Goal: Task Accomplishment & Management: Manage account settings

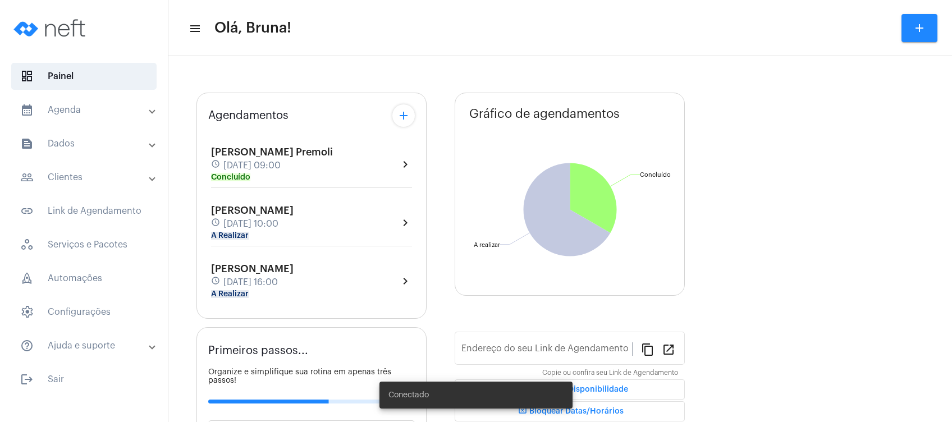
type input "[URL][DOMAIN_NAME]"
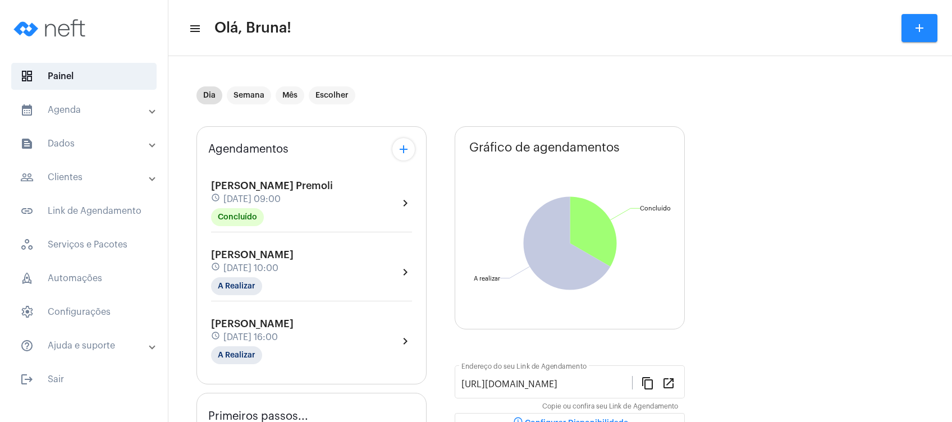
click at [88, 171] on mat-panel-title "people_outline Clientes" at bounding box center [85, 177] width 130 height 13
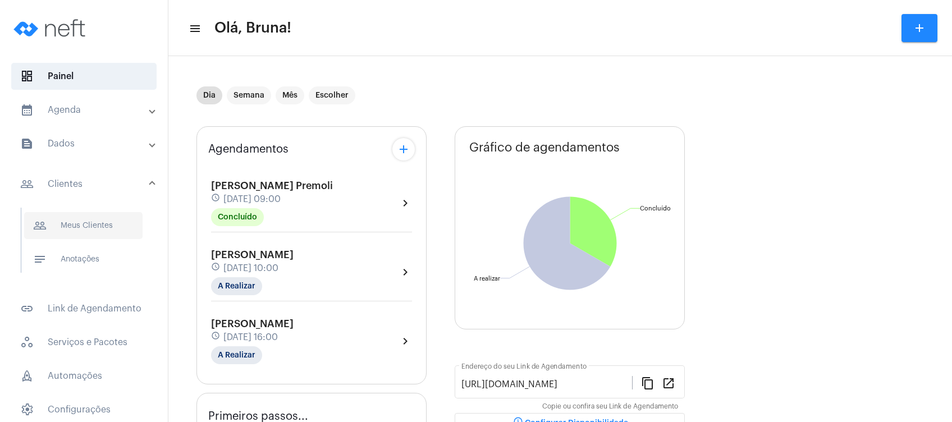
click at [81, 217] on span "people_outline Meus Clientes" at bounding box center [83, 225] width 118 height 27
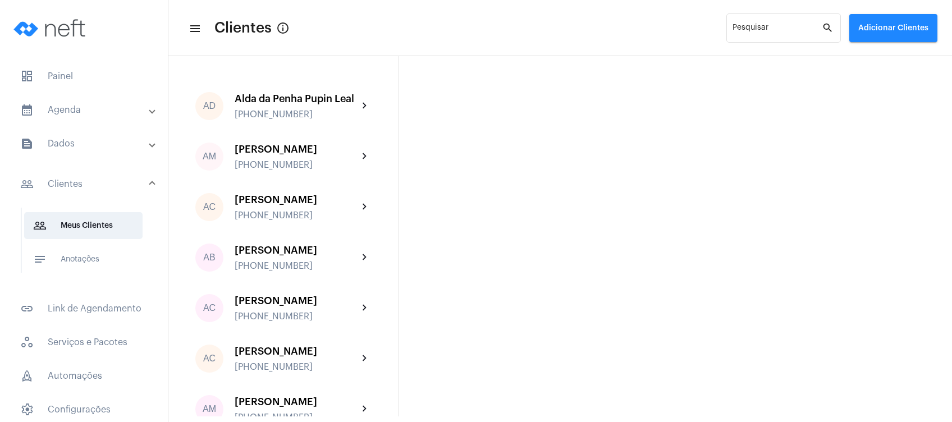
click at [865, 17] on button "Adicionar Clientes" at bounding box center [893, 28] width 88 height 28
click at [860, 57] on mat-icon "add" at bounding box center [866, 58] width 13 height 13
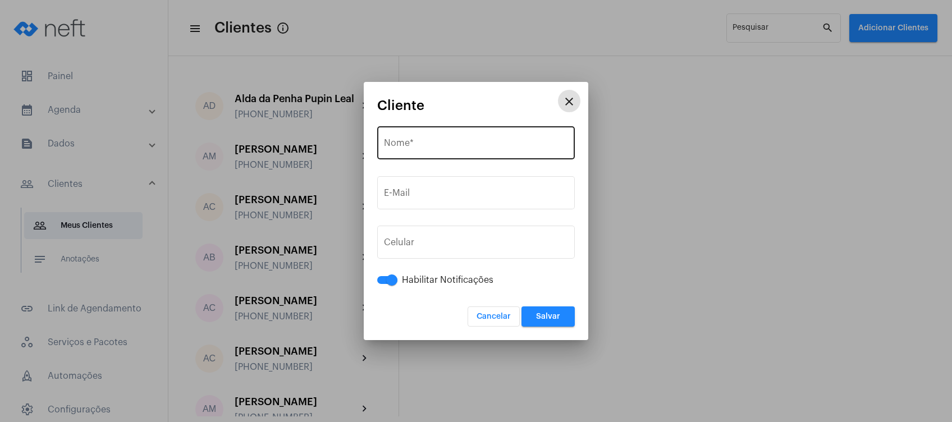
click at [467, 141] on input "Nome *" at bounding box center [476, 145] width 184 height 10
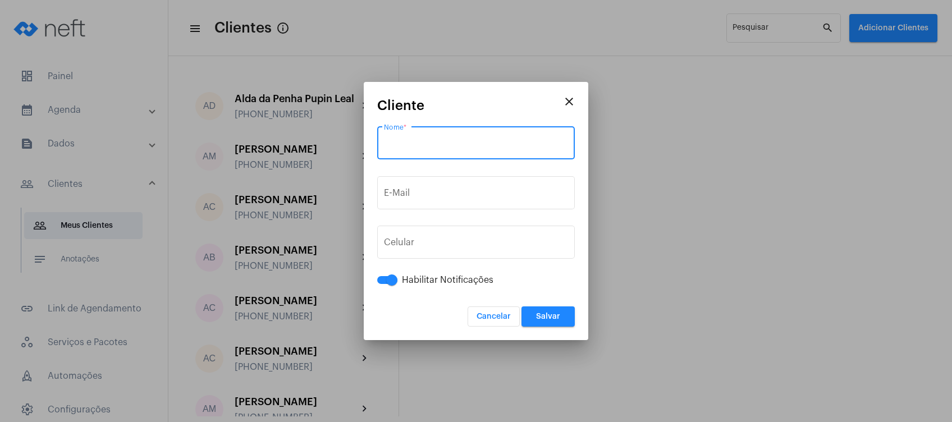
paste input "[PERSON_NAME]"
click at [476, 143] on input "[PERSON_NAME]" at bounding box center [476, 145] width 184 height 10
type input "[PERSON_NAME]"
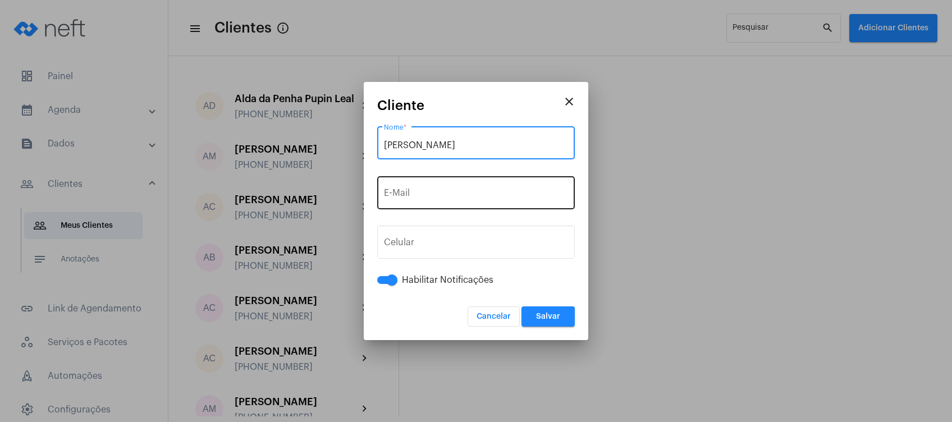
click at [441, 198] on input "E-Mail" at bounding box center [476, 195] width 184 height 10
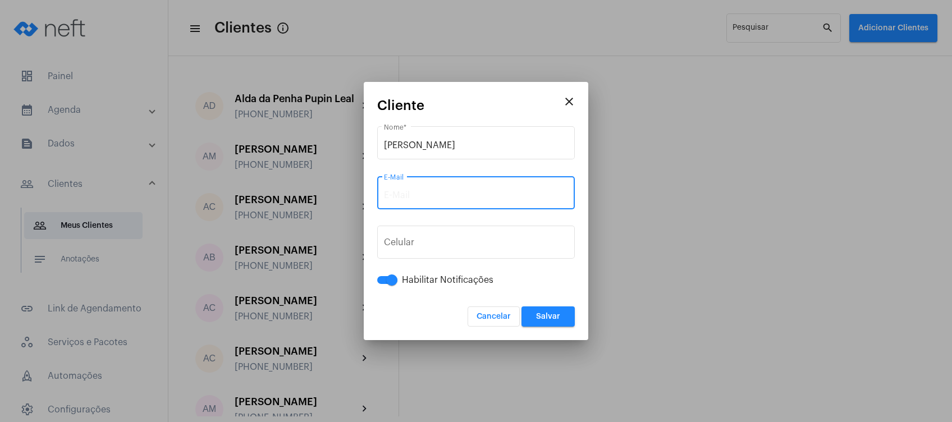
paste input "[EMAIL_ADDRESS][DOMAIN_NAME]"
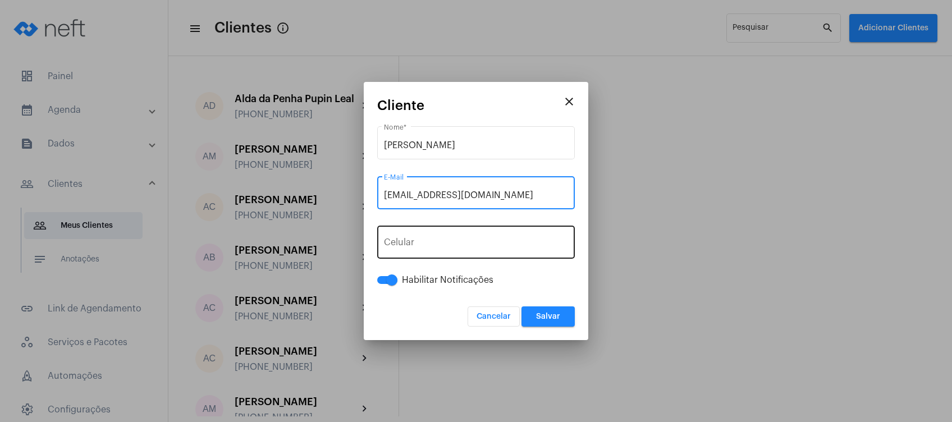
type input "[EMAIL_ADDRESS][DOMAIN_NAME]"
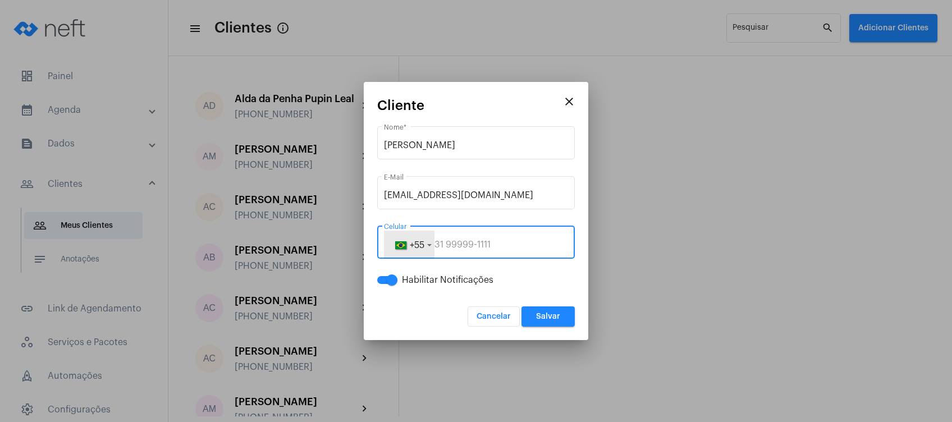
click at [419, 240] on span "+55" at bounding box center [409, 244] width 30 height 9
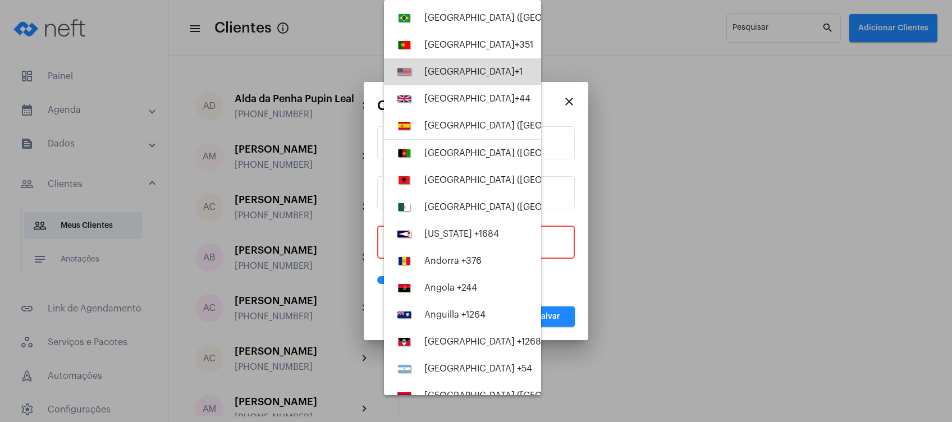
click at [478, 71] on div "[GEOGRAPHIC_DATA] +1" at bounding box center [473, 72] width 98 height 10
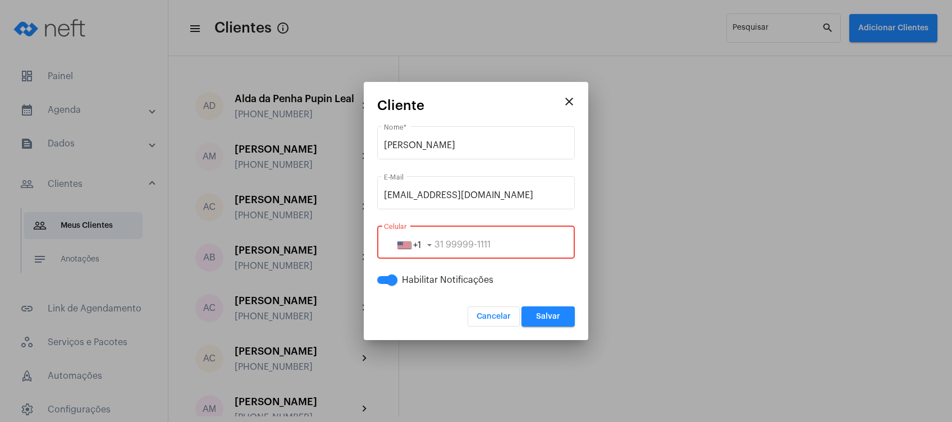
click at [474, 247] on input "tel" at bounding box center [476, 245] width 184 height 10
paste input "9296480735"
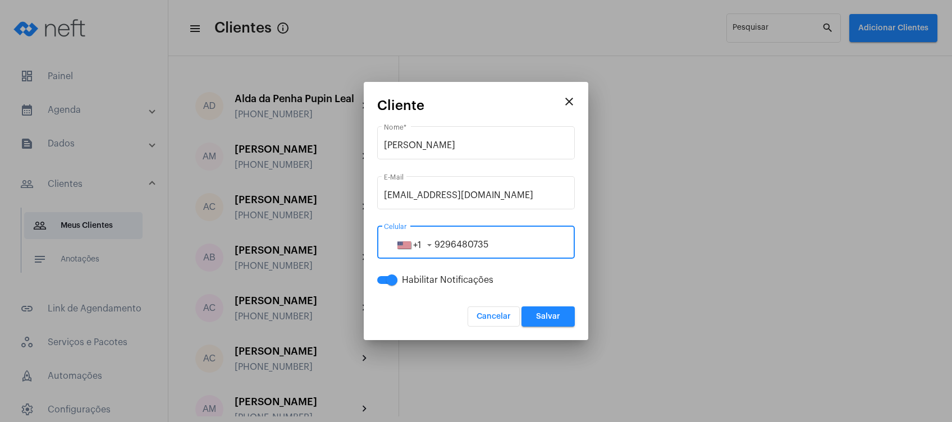
type input "9296480735"
click at [544, 305] on form "[PERSON_NAME] * [EMAIL_ADDRESS][DOMAIN_NAME] E-Mail [PHONE_NUMBER] Celular Habi…" at bounding box center [476, 225] width 198 height 203
click at [548, 313] on span "Salvar" at bounding box center [548, 317] width 24 height 8
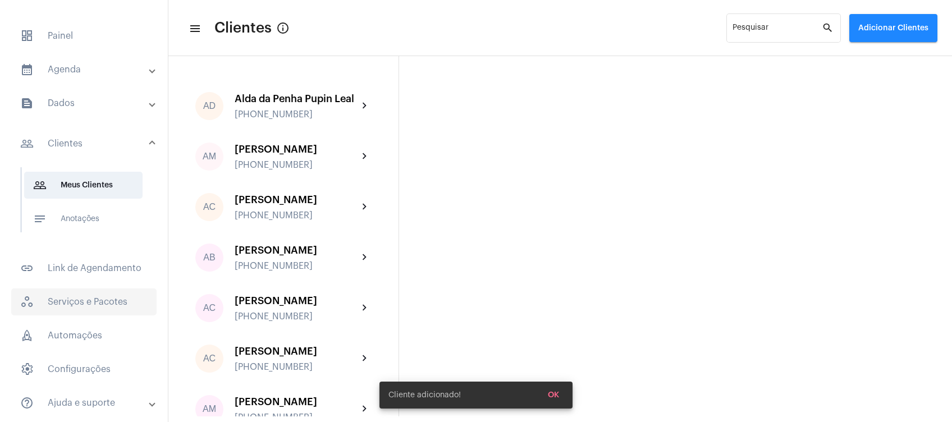
scroll to position [75, 0]
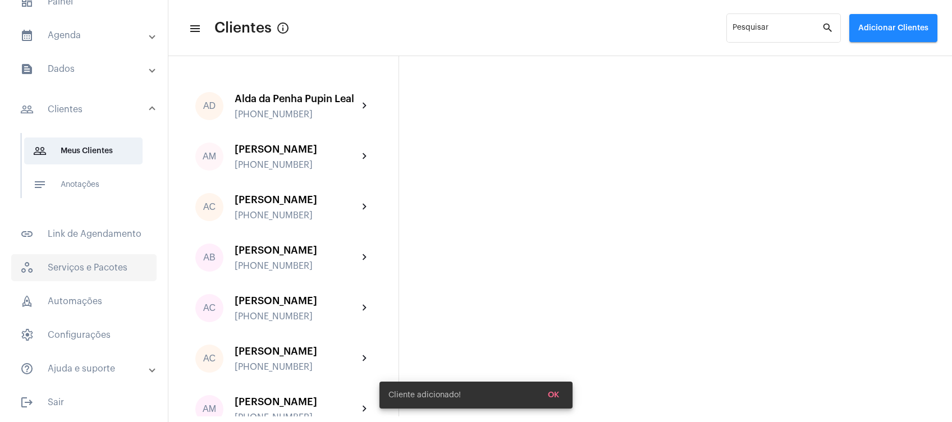
click at [79, 269] on span "workspaces_outlined Serviços e Pacotes" at bounding box center [83, 267] width 145 height 27
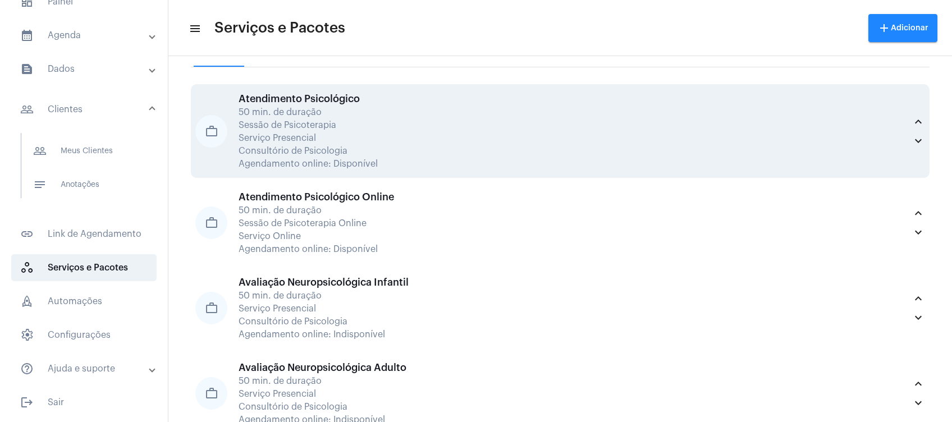
scroll to position [75, 0]
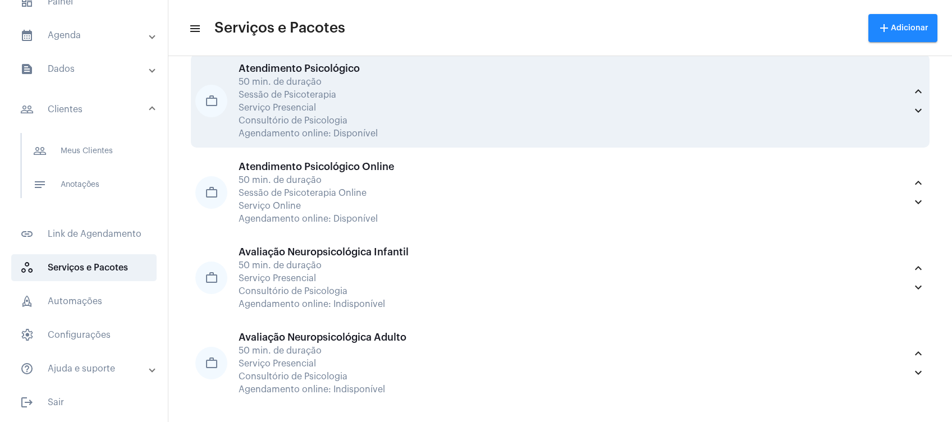
click at [422, 185] on div "Atendimento Psicológico Online 50 min. de duração Sessão de Psicoterapia Online…" at bounding box center [573, 192] width 668 height 63
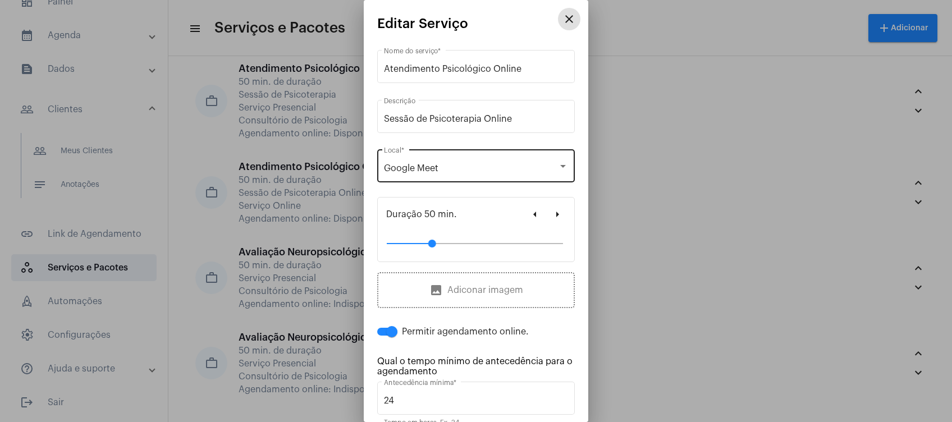
click at [482, 170] on div "Google Meet" at bounding box center [471, 168] width 174 height 10
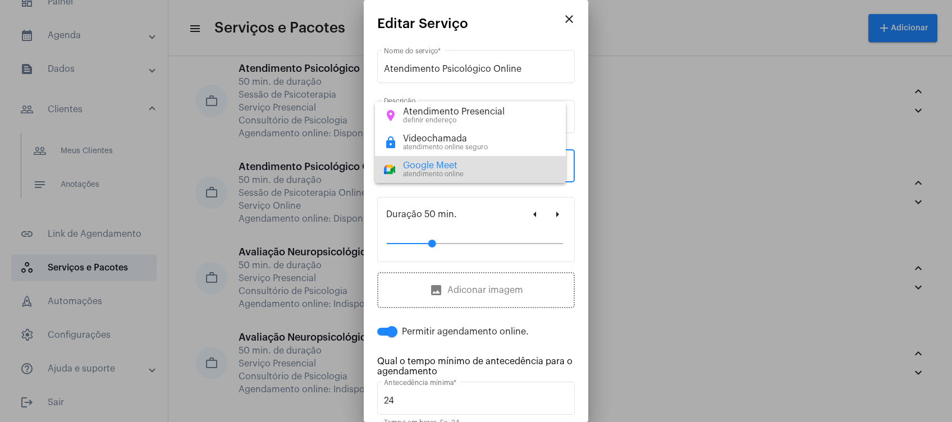
click at [568, 194] on div at bounding box center [476, 211] width 952 height 422
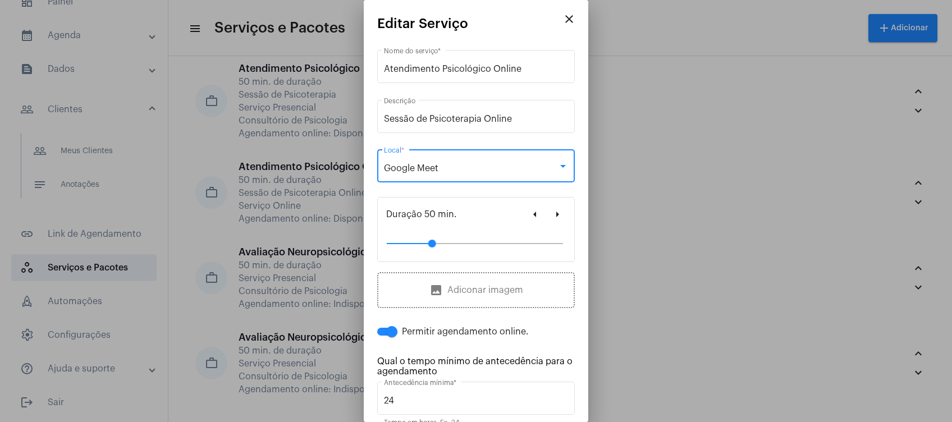
click at [541, 169] on div "Google Meet" at bounding box center [471, 168] width 174 height 10
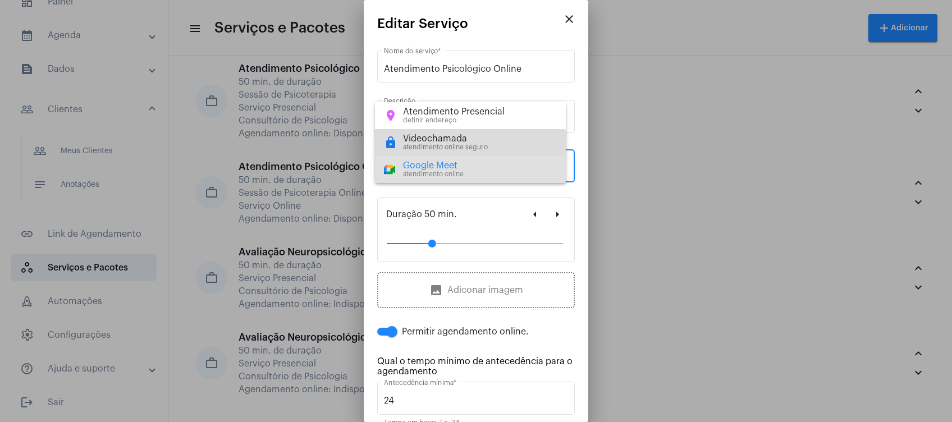
click at [468, 146] on div "atendimento online seguro" at bounding box center [445, 147] width 85 height 7
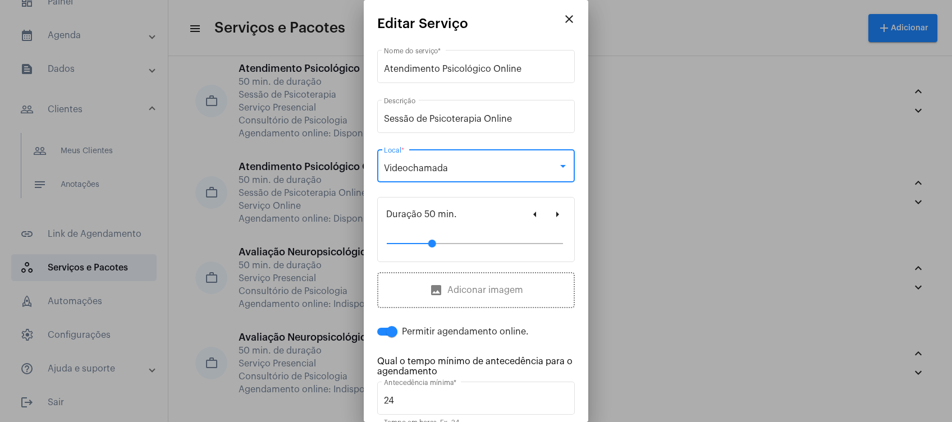
click at [479, 168] on div "Videochamada" at bounding box center [471, 168] width 174 height 10
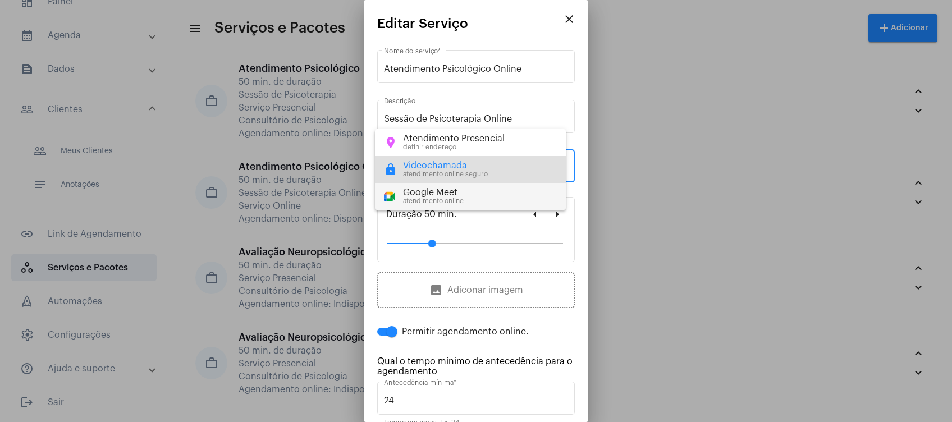
click at [468, 189] on div "Google Meet atendimento online" at bounding box center [470, 196] width 173 height 17
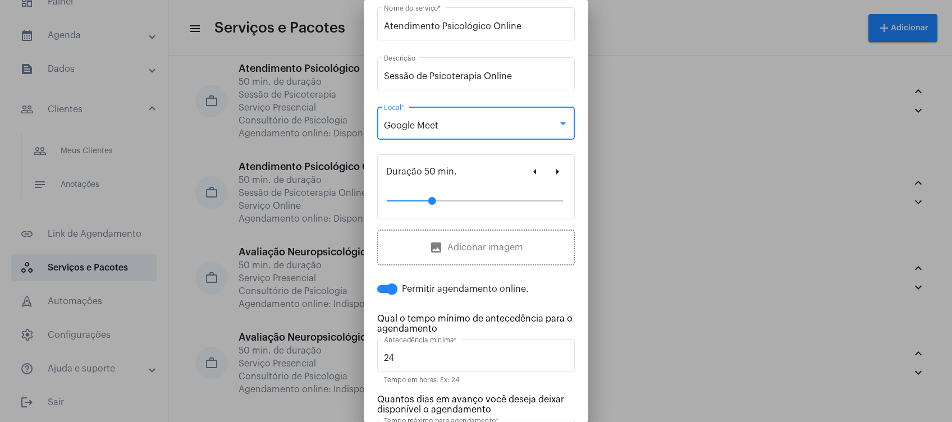
scroll to position [75, 0]
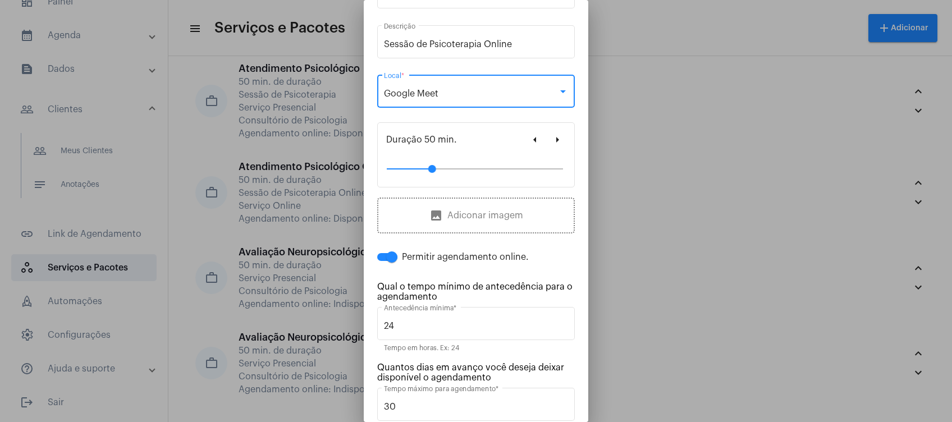
click at [387, 261] on span at bounding box center [391, 257] width 11 height 11
click at [383, 261] on input "Permitir agendamento online." at bounding box center [382, 261] width 1 height 1
checkbox input "false"
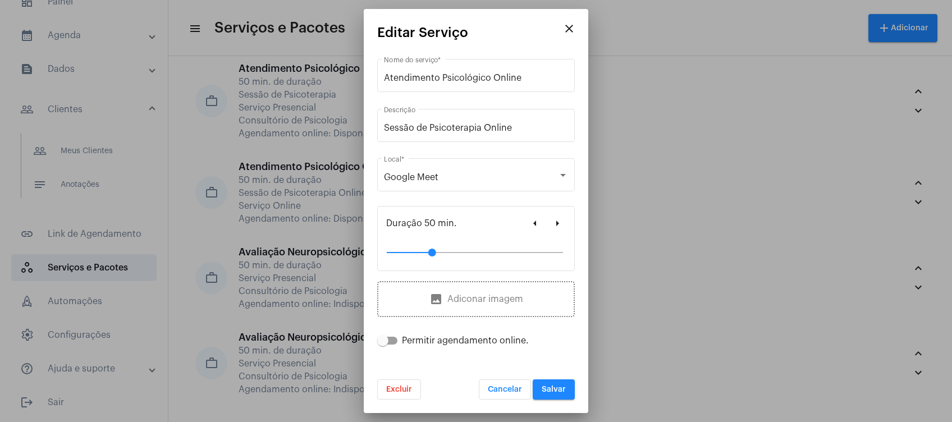
click at [560, 382] on button "Salvar" at bounding box center [554, 390] width 42 height 20
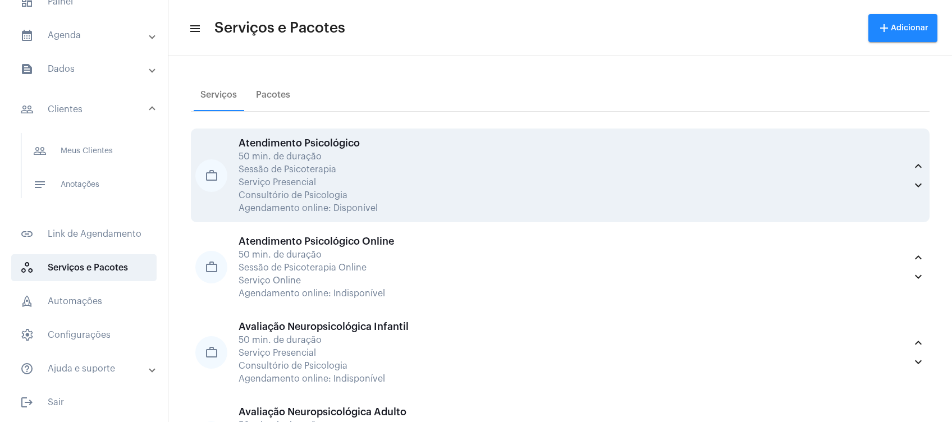
click at [409, 190] on div "Consultório de Psicologia" at bounding box center [573, 195] width 668 height 10
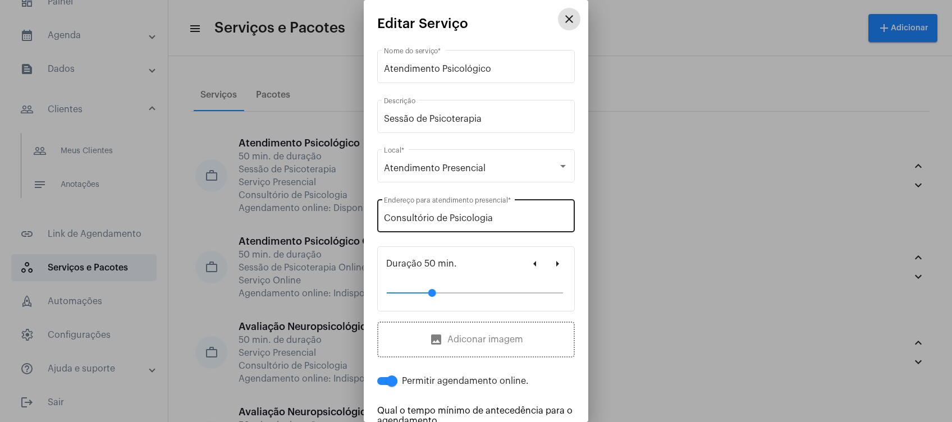
click at [463, 213] on div "Consultório de Psicologia Endereço para atendimento presencial *" at bounding box center [476, 214] width 184 height 35
drag, startPoint x: 511, startPoint y: 218, endPoint x: 366, endPoint y: 232, distance: 146.1
click at [367, 232] on mat-dialog-container "close Editar Serviço Atendimento Psicológico Nome do serviço * Sessão de Psicot…" at bounding box center [476, 211] width 225 height 422
click at [421, 216] on input "[STREET_ADDRESS]" at bounding box center [476, 218] width 184 height 10
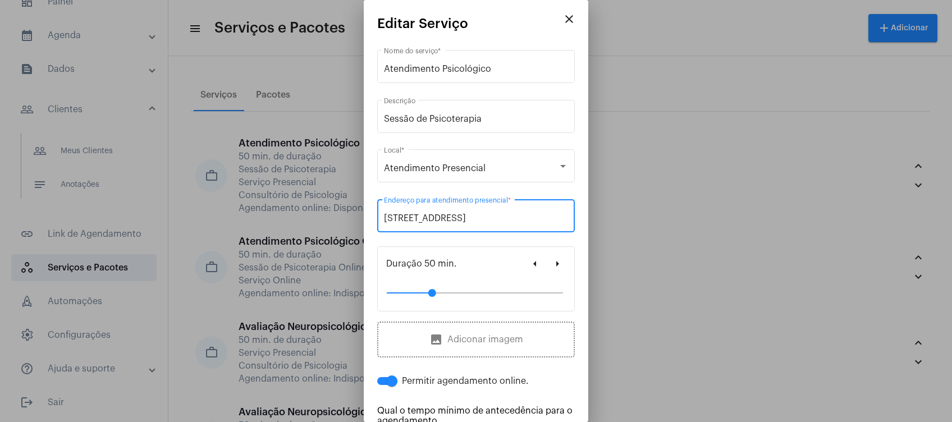
click at [554, 222] on input "[STREET_ADDRESS]" at bounding box center [476, 218] width 184 height 10
click at [512, 218] on input "[STREET_ADDRESS]" at bounding box center [476, 218] width 184 height 10
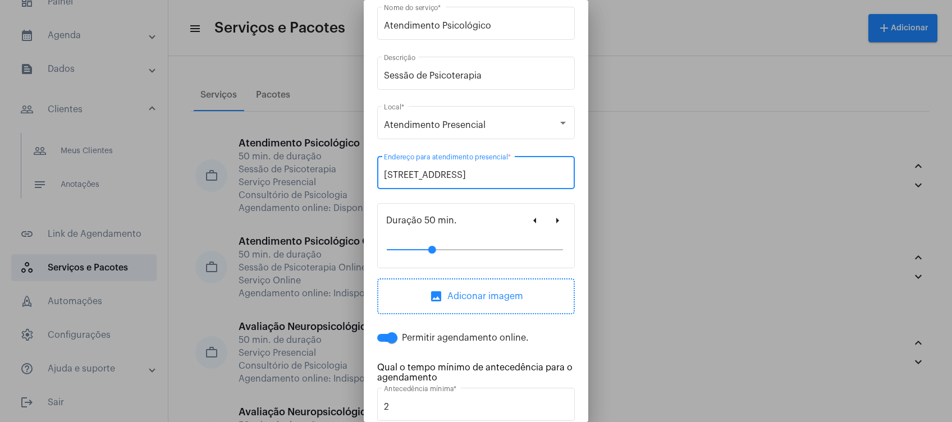
scroll to position [75, 0]
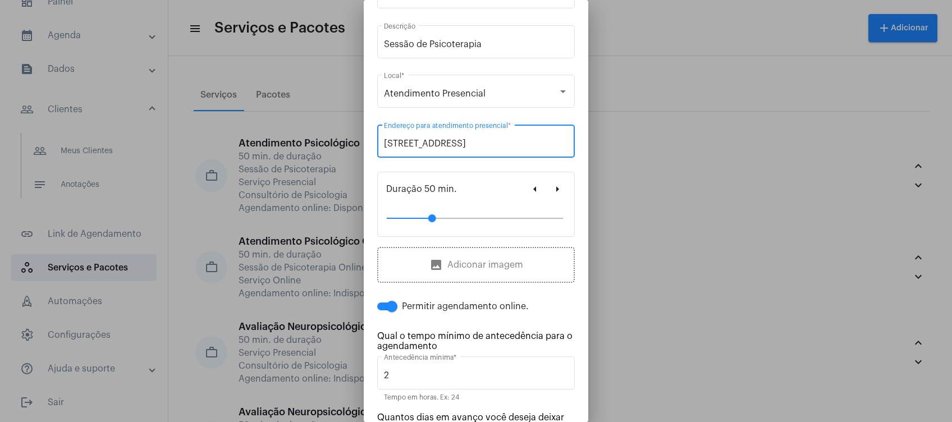
type input "[STREET_ADDRESS]"
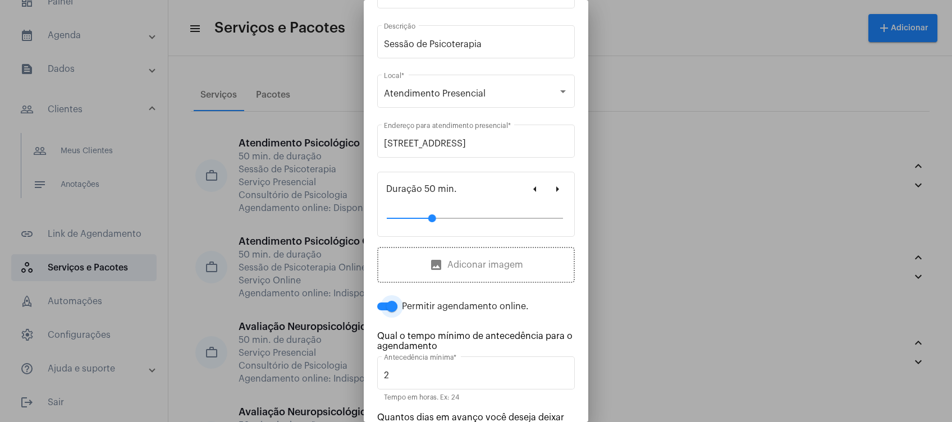
scroll to position [0, 0]
click at [395, 306] on span at bounding box center [391, 306] width 11 height 11
click at [383, 310] on input "Permitir agendamento online." at bounding box center [382, 310] width 1 height 1
checkbox input "false"
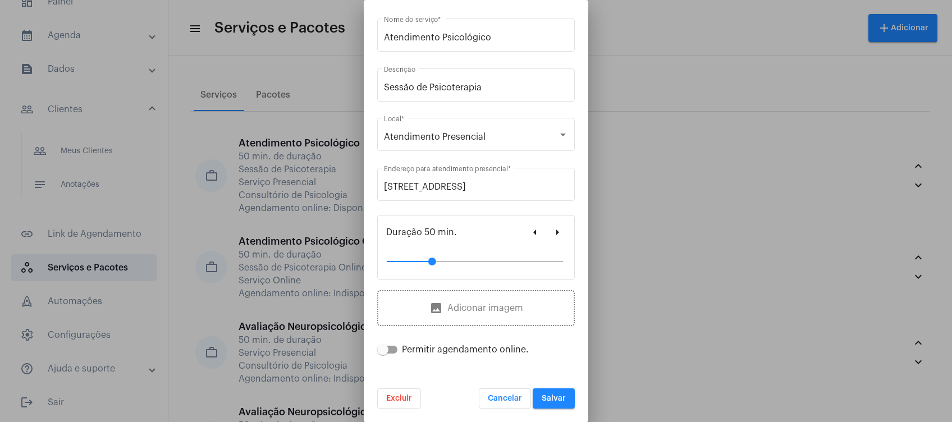
click at [557, 391] on button "Salvar" at bounding box center [554, 398] width 42 height 20
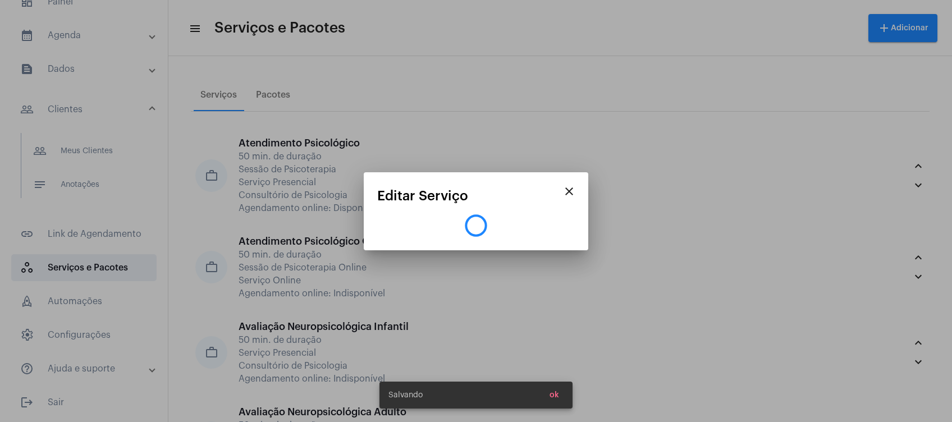
scroll to position [0, 0]
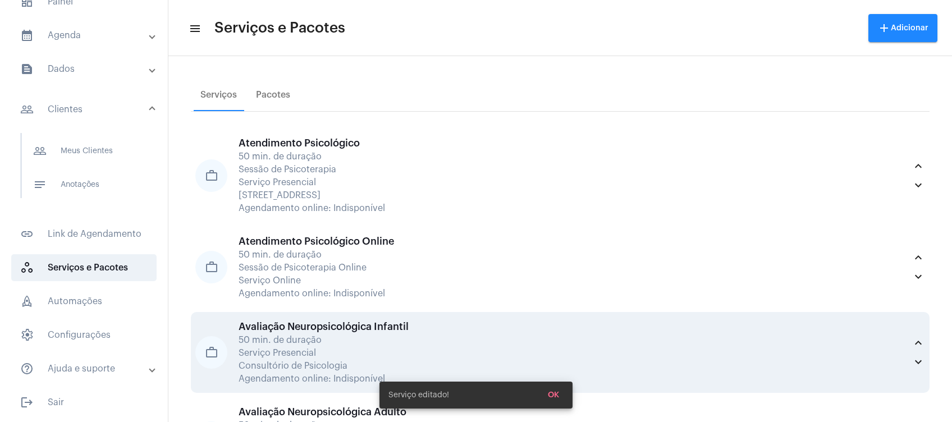
scroll to position [75, 0]
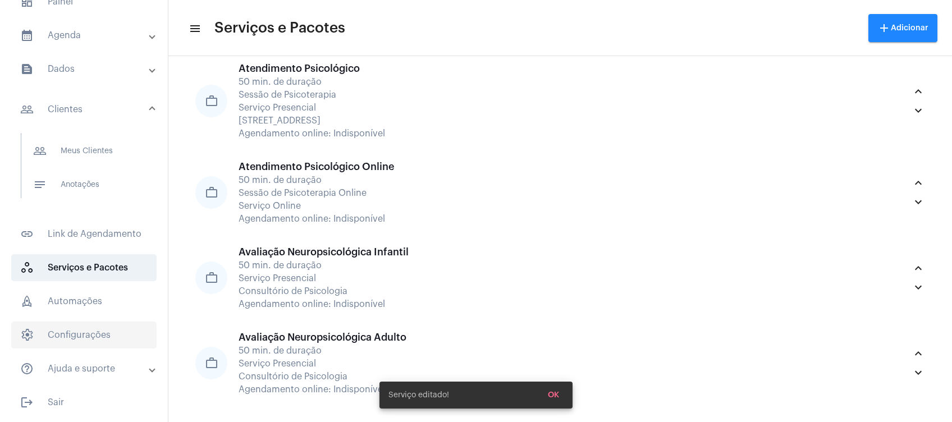
click at [74, 335] on span "settings Configurações" at bounding box center [83, 335] width 145 height 27
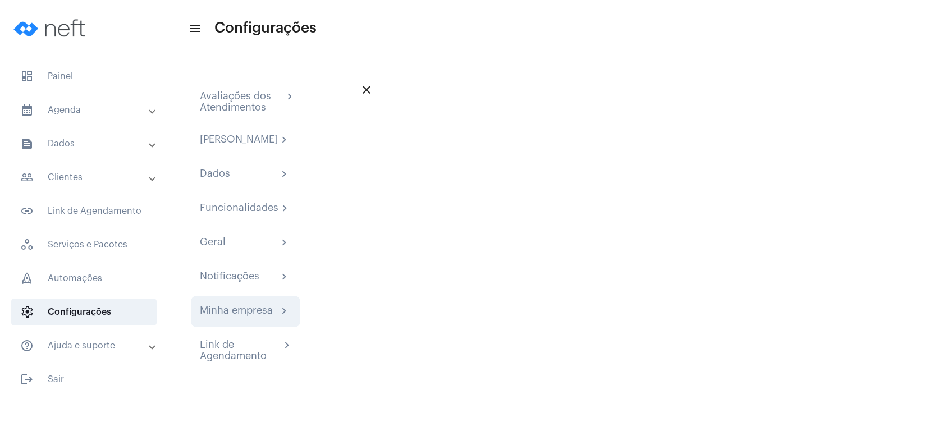
click at [255, 327] on div "Minha empresa chevron_right" at bounding box center [245, 311] width 109 height 31
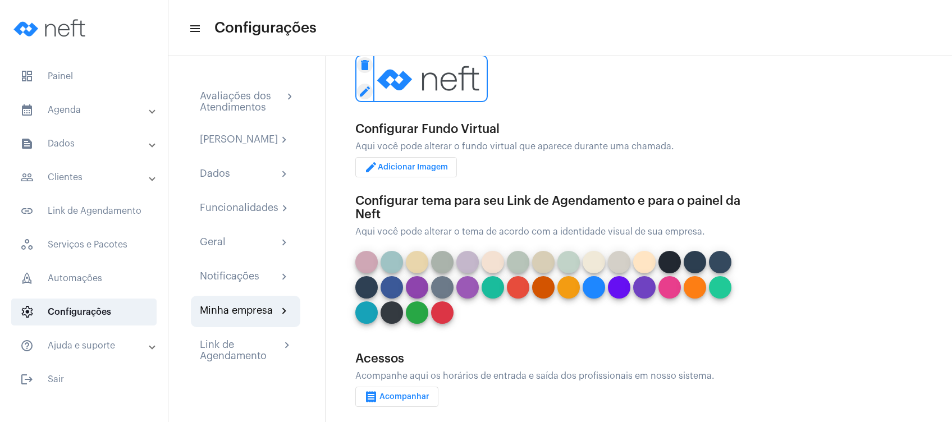
scroll to position [312, 0]
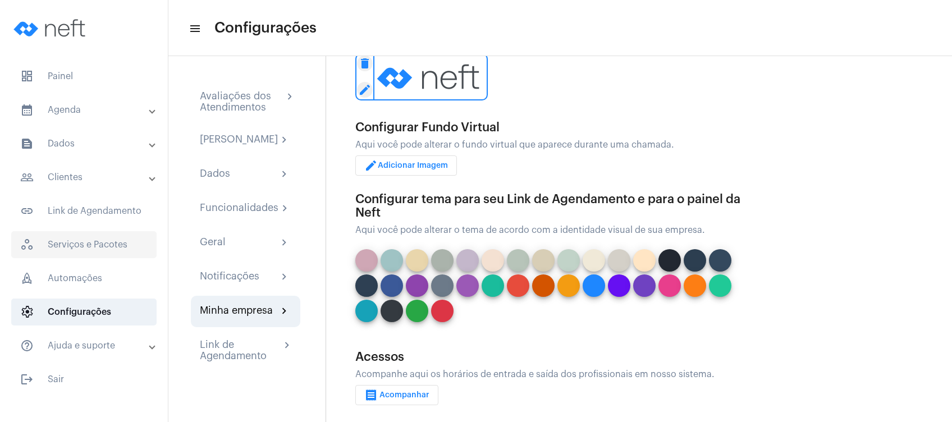
click at [109, 252] on span "workspaces_outlined Serviços e Pacotes" at bounding box center [83, 244] width 145 height 27
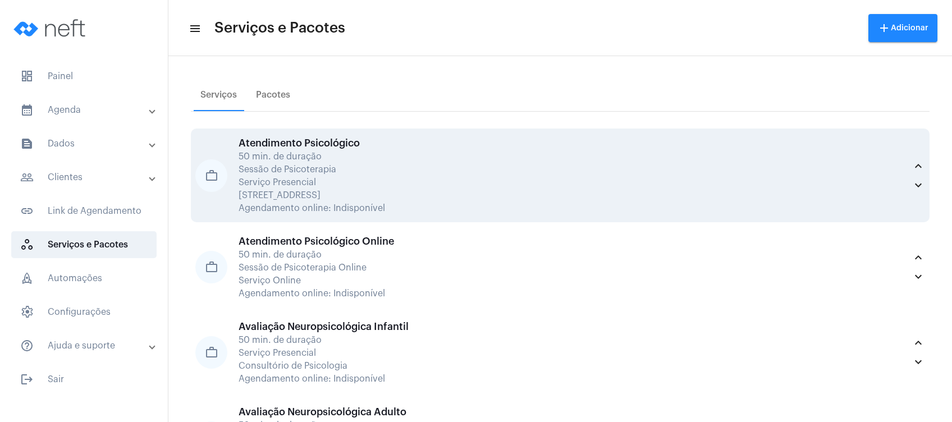
click at [425, 192] on div "[STREET_ADDRESS]" at bounding box center [573, 195] width 668 height 10
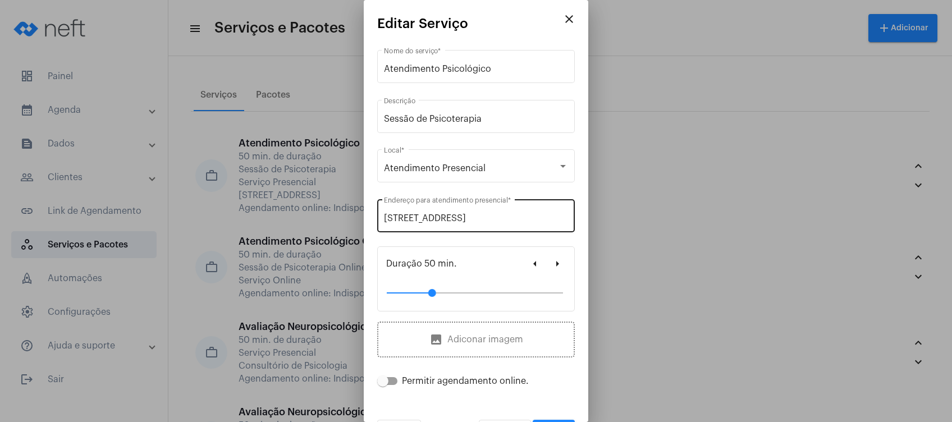
drag, startPoint x: 383, startPoint y: 220, endPoint x: 540, endPoint y: 225, distance: 156.2
click at [556, 227] on div "[STREET_ADDRESS][PERSON_NAME] Endereço para atendimento presencial *" at bounding box center [476, 214] width 198 height 35
click at [527, 216] on input "[STREET_ADDRESS]" at bounding box center [476, 218] width 184 height 10
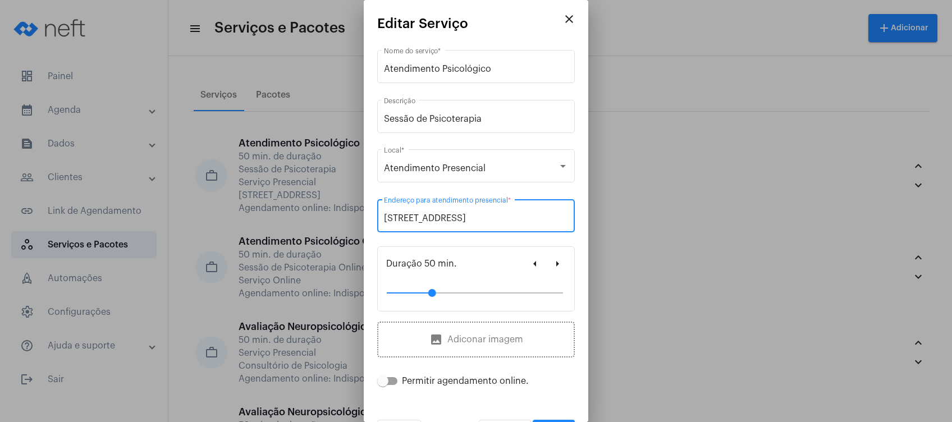
drag, startPoint x: 552, startPoint y: 220, endPoint x: 367, endPoint y: 220, distance: 185.8
click at [341, 226] on div "close Editar Serviço Atendimento Psicológico Nome do serviço * Sessão de Psicot…" at bounding box center [476, 211] width 952 height 422
click at [563, 19] on mat-icon "close" at bounding box center [569, 18] width 13 height 13
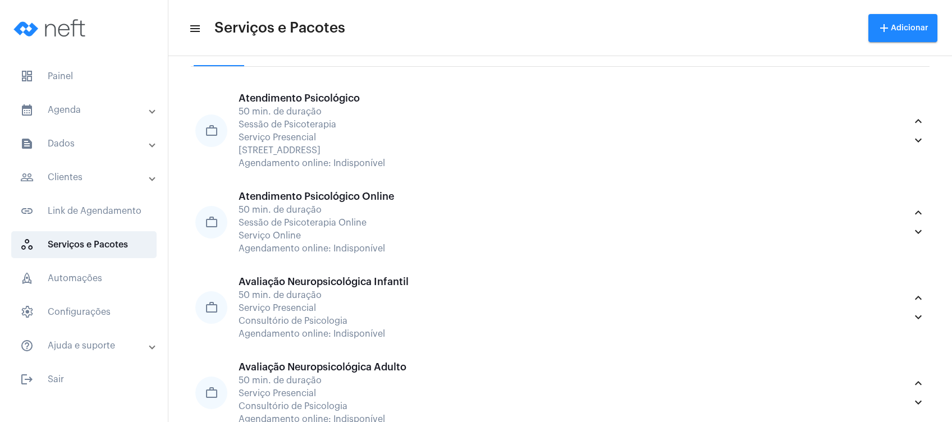
scroll to position [75, 0]
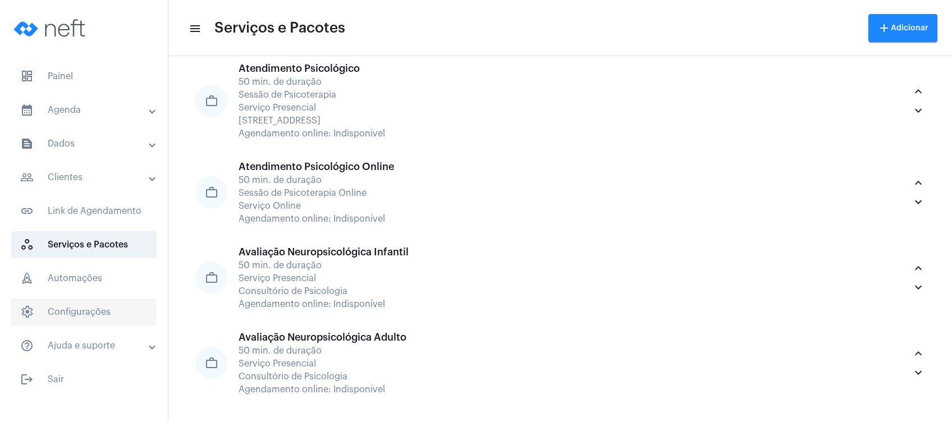
click at [117, 310] on span "settings Configurações" at bounding box center [83, 312] width 145 height 27
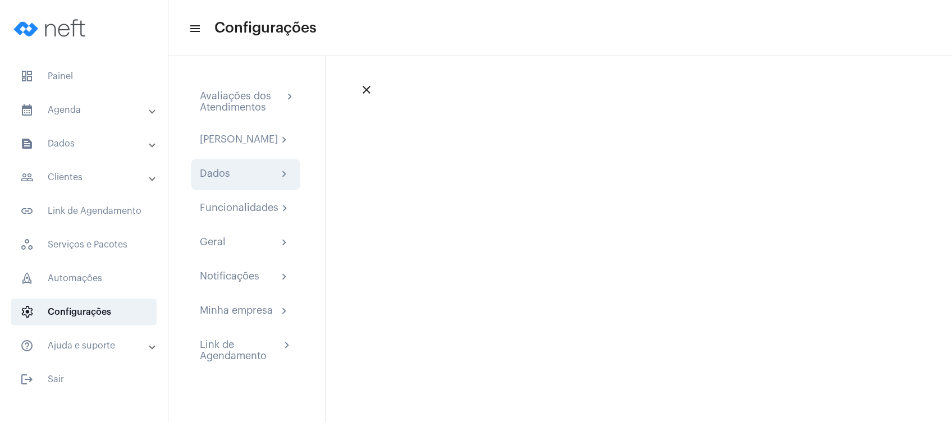
click at [252, 181] on div "Dados chevron_right" at bounding box center [246, 174] width 92 height 13
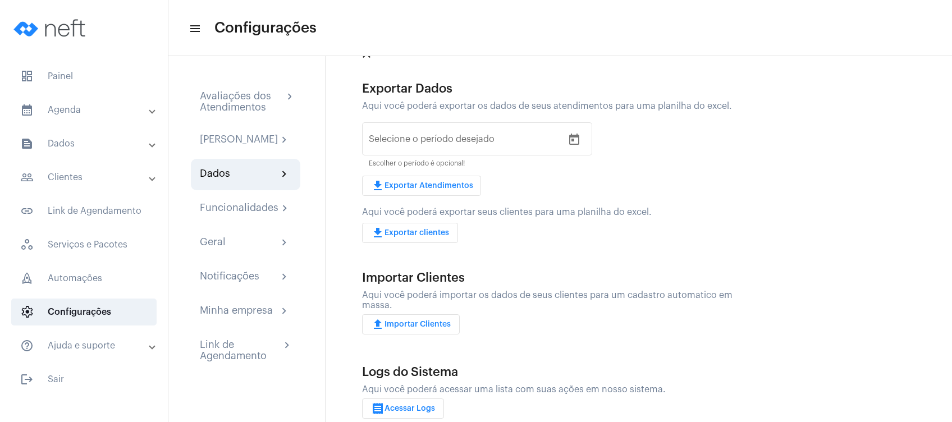
scroll to position [54, 0]
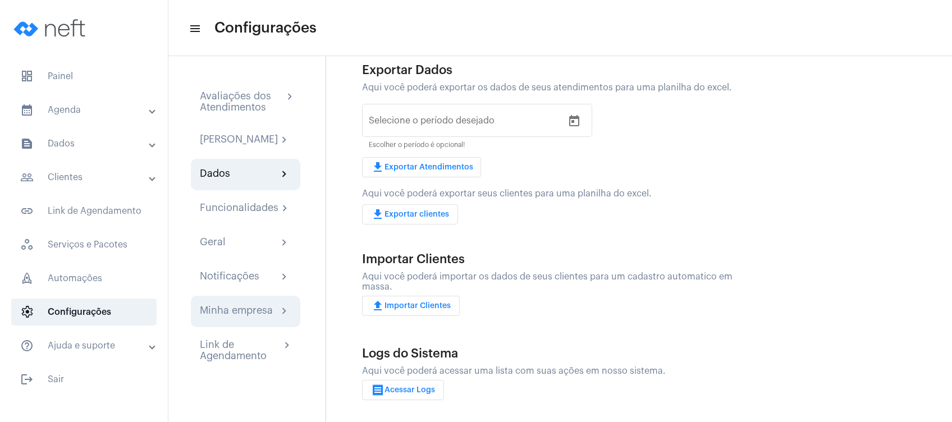
click at [243, 318] on div "Minha empresa" at bounding box center [236, 311] width 73 height 13
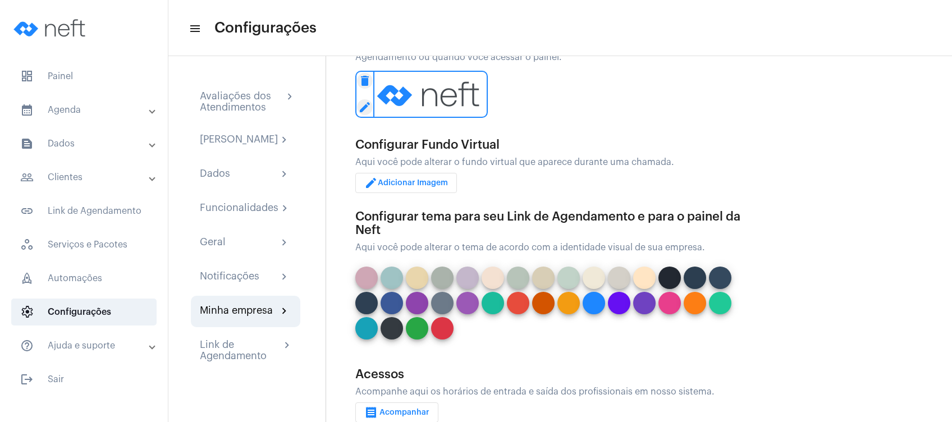
scroll to position [312, 0]
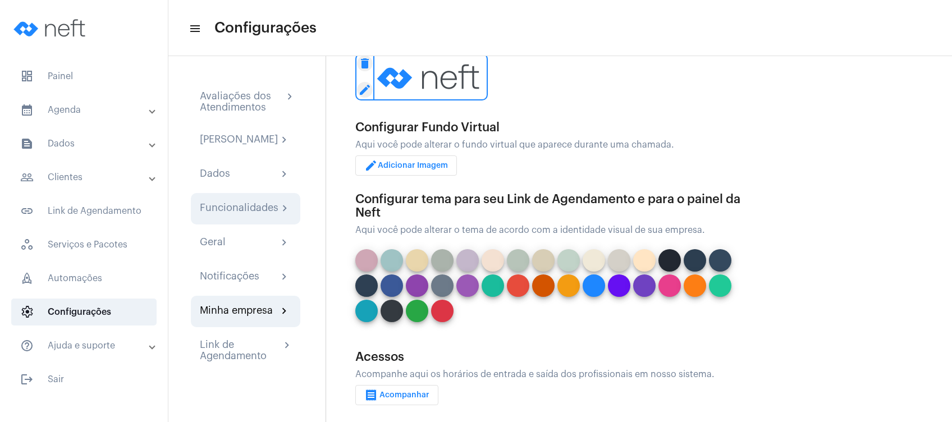
click at [278, 216] on mat-icon "chevron_right" at bounding box center [284, 208] width 13 height 13
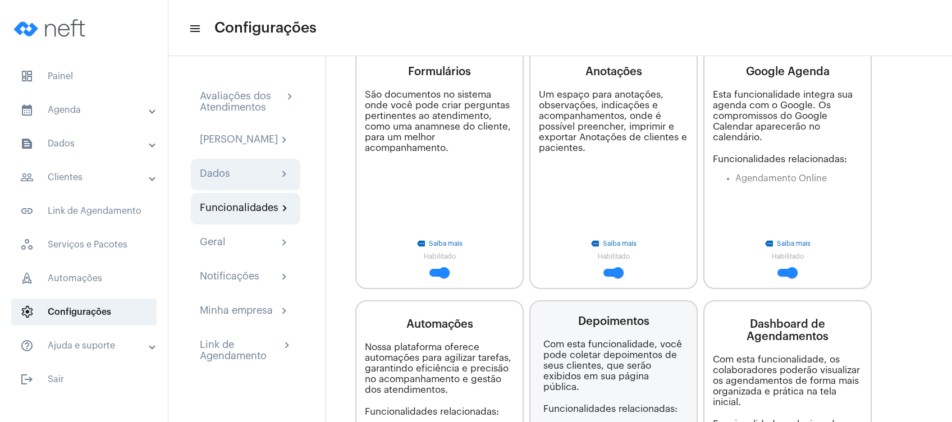
click at [266, 181] on div "Dados chevron_right" at bounding box center [246, 174] width 92 height 13
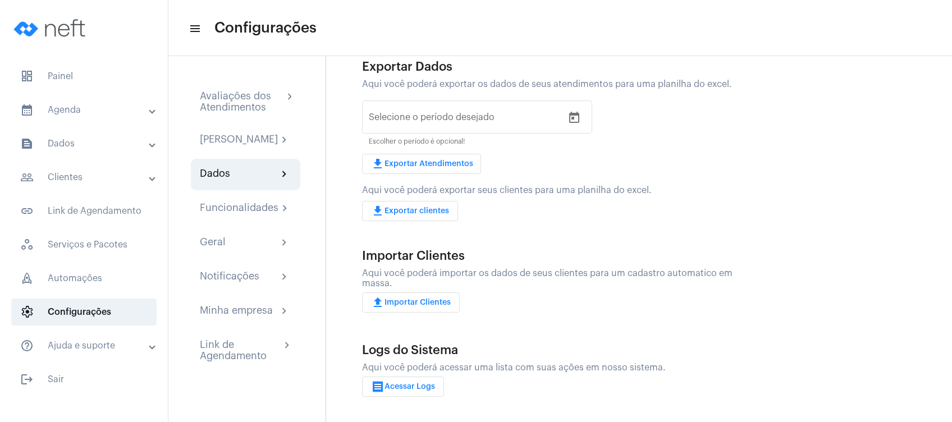
scroll to position [54, 0]
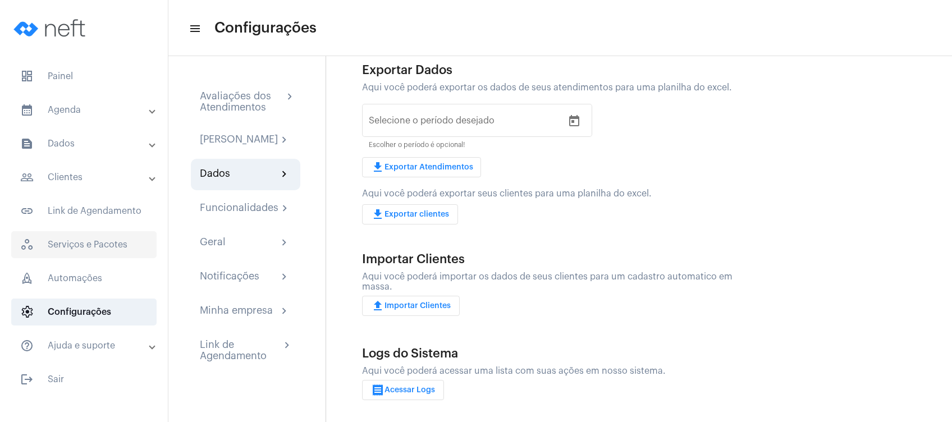
click at [126, 242] on span "workspaces_outlined Serviços e Pacotes" at bounding box center [83, 244] width 145 height 27
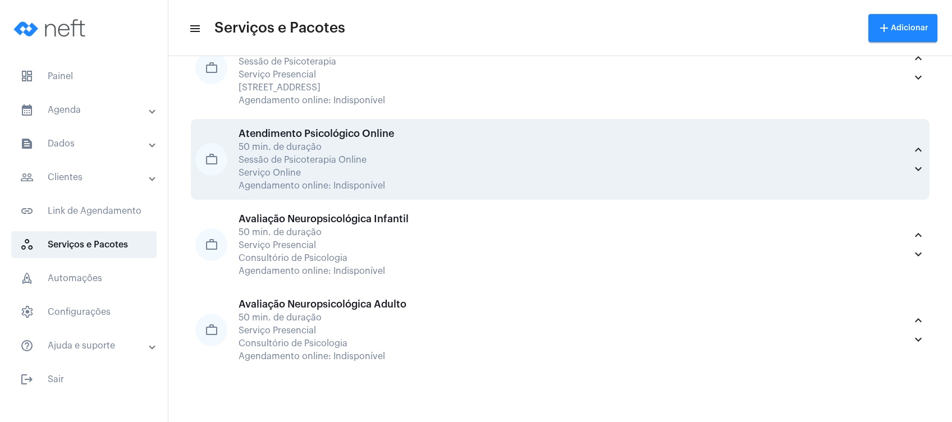
scroll to position [109, 0]
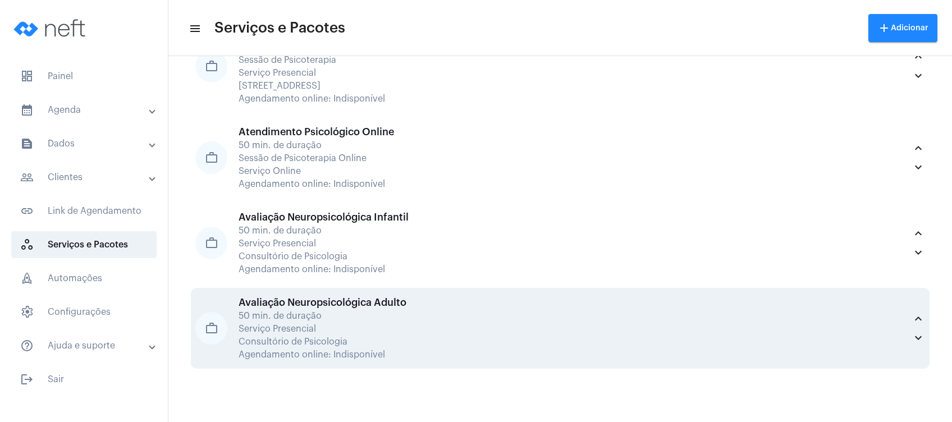
click at [412, 337] on div "Consultório de Psicologia" at bounding box center [573, 342] width 668 height 10
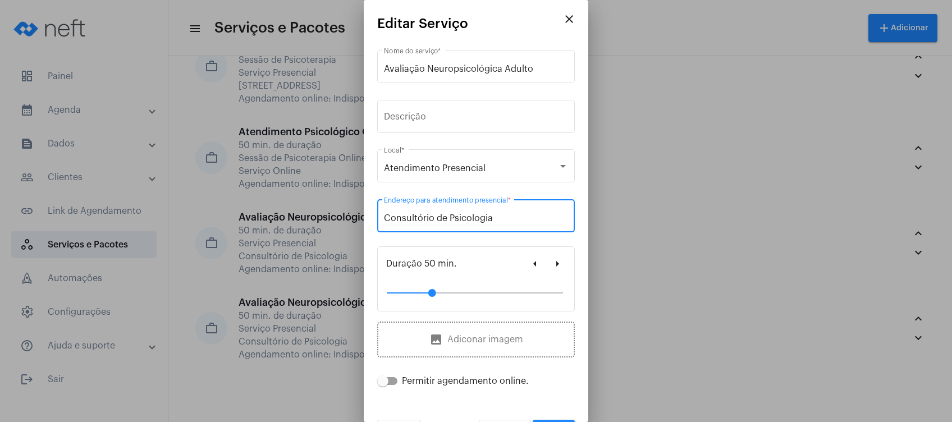
drag, startPoint x: 504, startPoint y: 217, endPoint x: 341, endPoint y: 225, distance: 163.6
click at [341, 223] on div "close Editar Serviço Avaliação Neuropsicológica Adulto Nome do serviço * Descri…" at bounding box center [476, 211] width 952 height 422
paste input "[STREET_ADDRESS]"
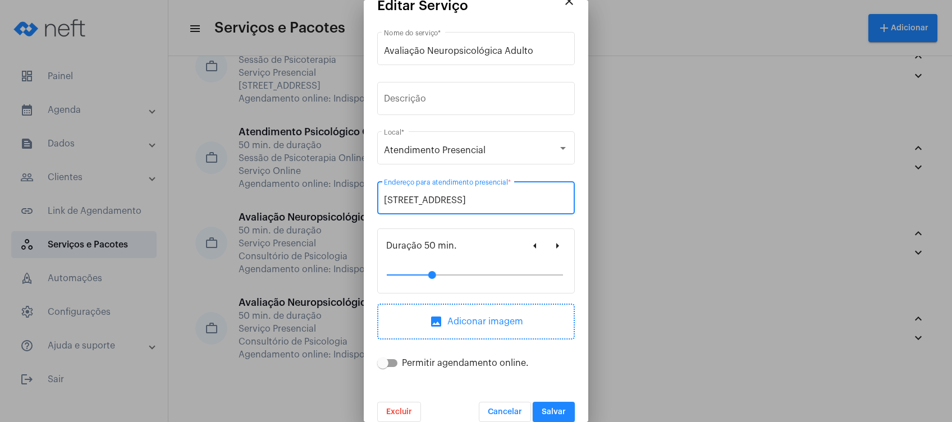
scroll to position [32, 0]
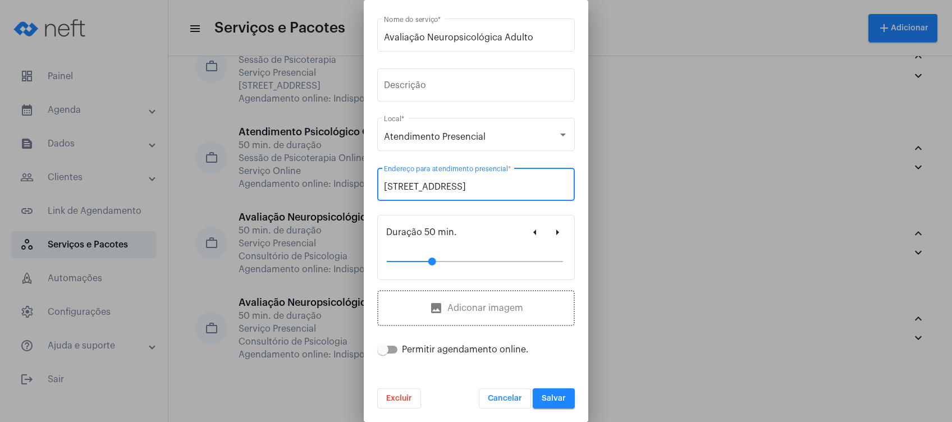
type input "[STREET_ADDRESS]"
click at [554, 391] on button "Salvar" at bounding box center [554, 398] width 42 height 20
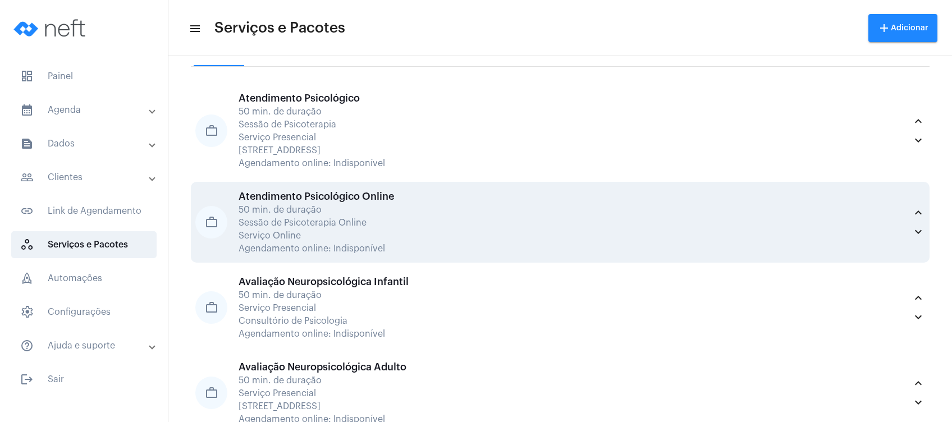
scroll to position [75, 0]
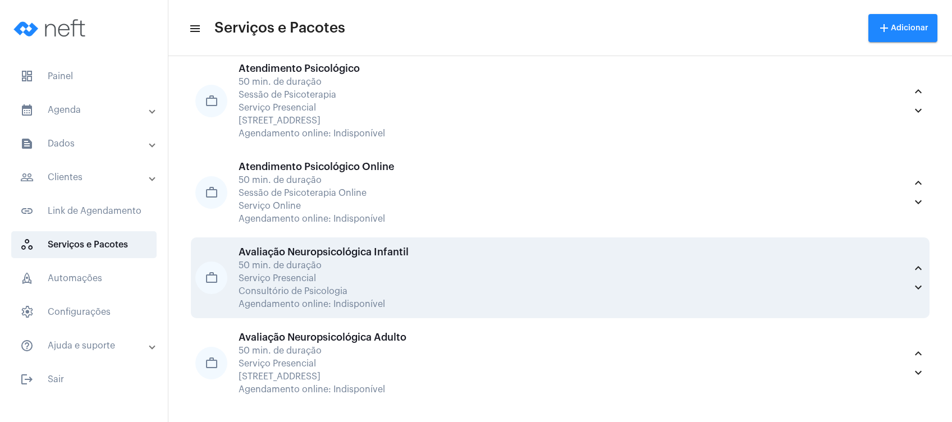
click at [487, 298] on div "Avaliação Neuropsicológica Infantil 50 min. de duração Serviço Presencial Consu…" at bounding box center [573, 277] width 668 height 63
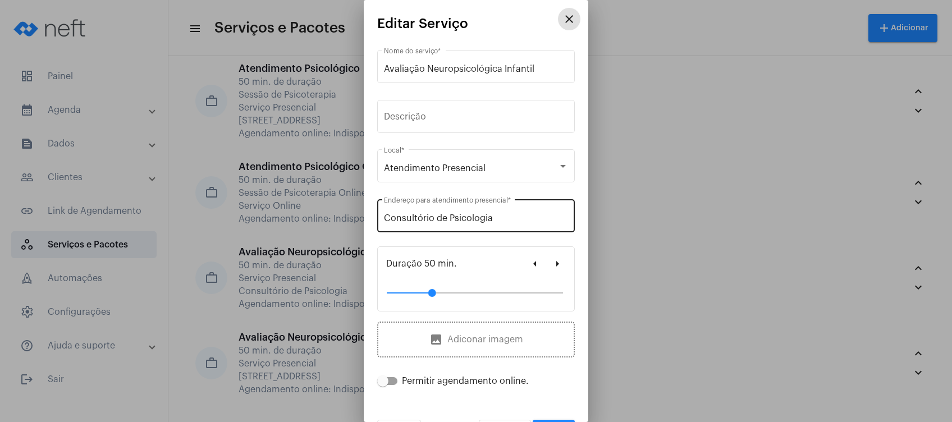
click at [514, 213] on div "Consultório de Psicologia Endereço para atendimento presencial *" at bounding box center [476, 214] width 184 height 35
drag, startPoint x: 499, startPoint y: 220, endPoint x: 327, endPoint y: 227, distance: 172.5
click at [327, 227] on div "close Editar Serviço Avaliação Neuropsicológica Infantil Nome do serviço * Desc…" at bounding box center [476, 211] width 952 height 422
paste input "[STREET_ADDRESS]"
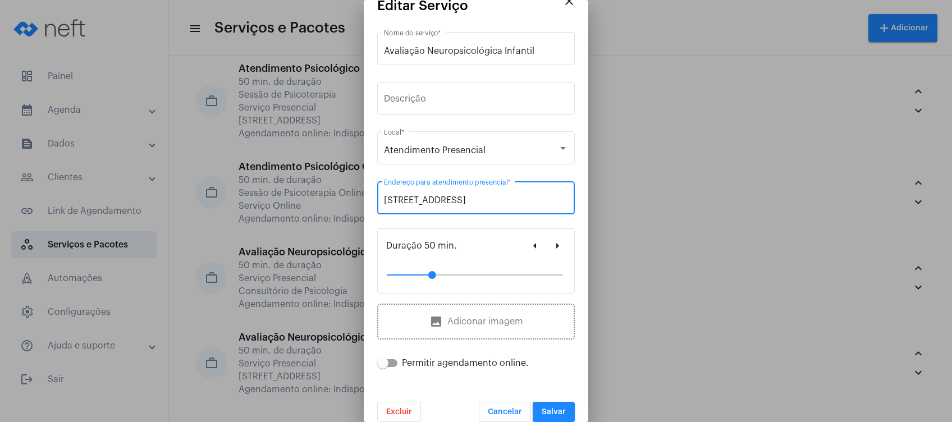
scroll to position [32, 0]
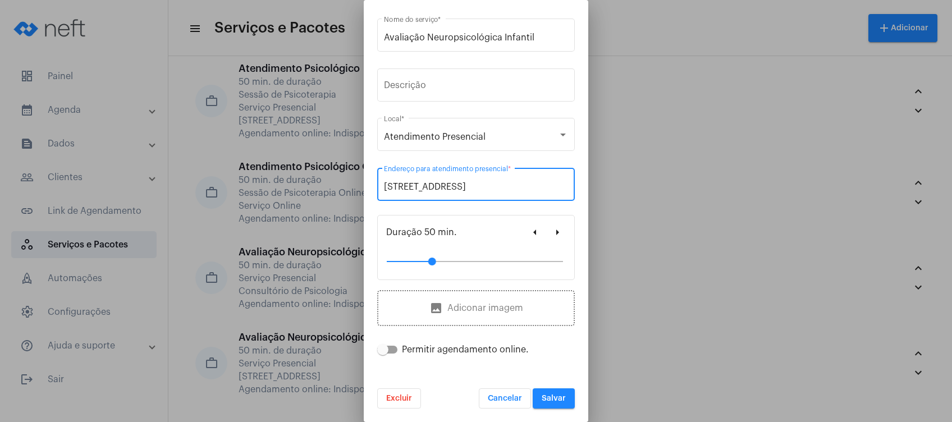
type input "[STREET_ADDRESS]"
click at [560, 391] on button "Salvar" at bounding box center [554, 398] width 42 height 20
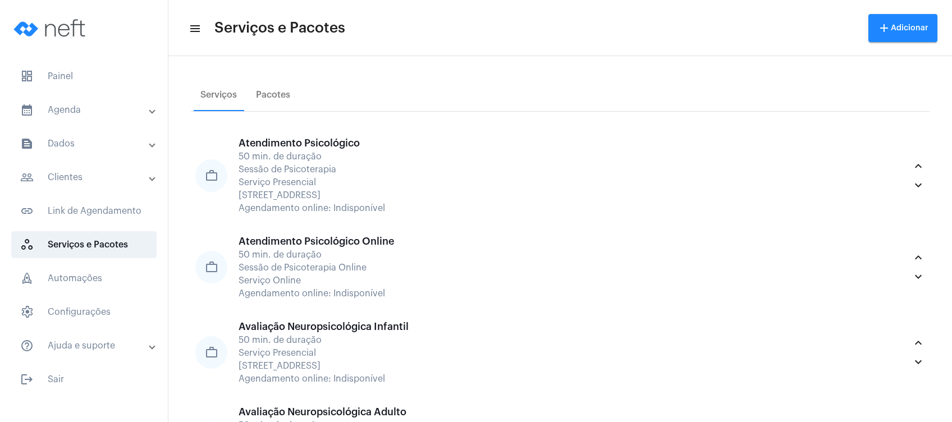
click at [87, 106] on mat-panel-title "calendar_month_outlined Agenda" at bounding box center [85, 109] width 130 height 13
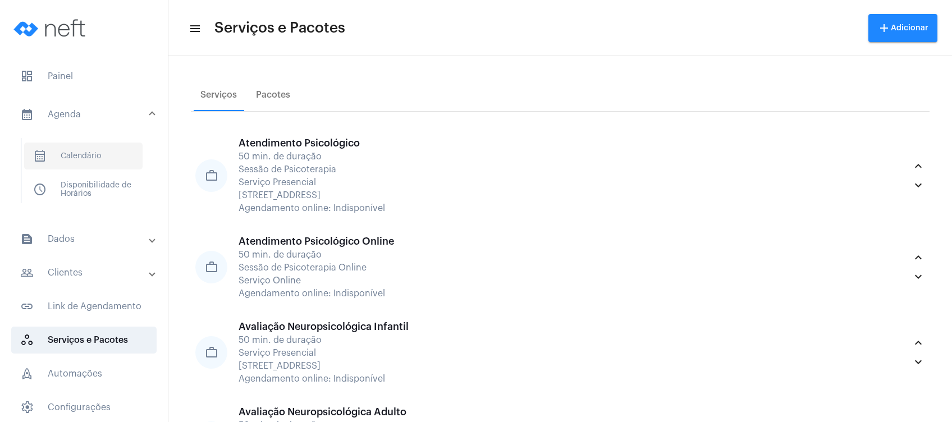
click at [94, 148] on span "calendar_month_outlined Calendário" at bounding box center [83, 156] width 118 height 27
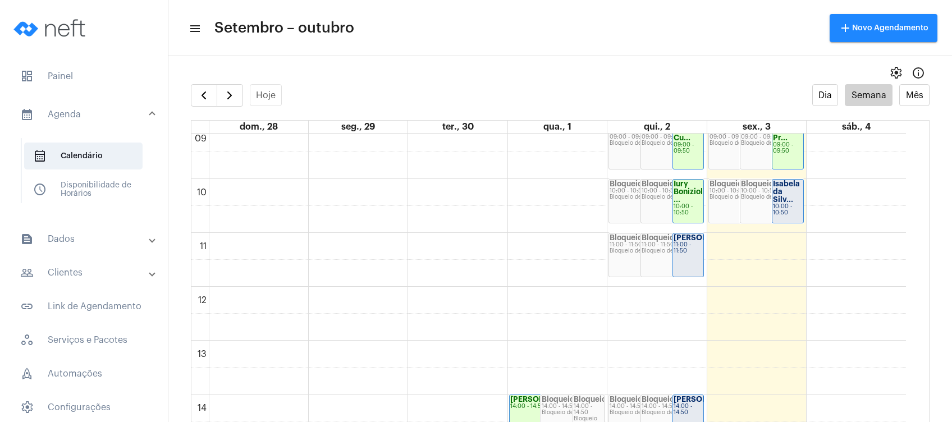
scroll to position [458, 0]
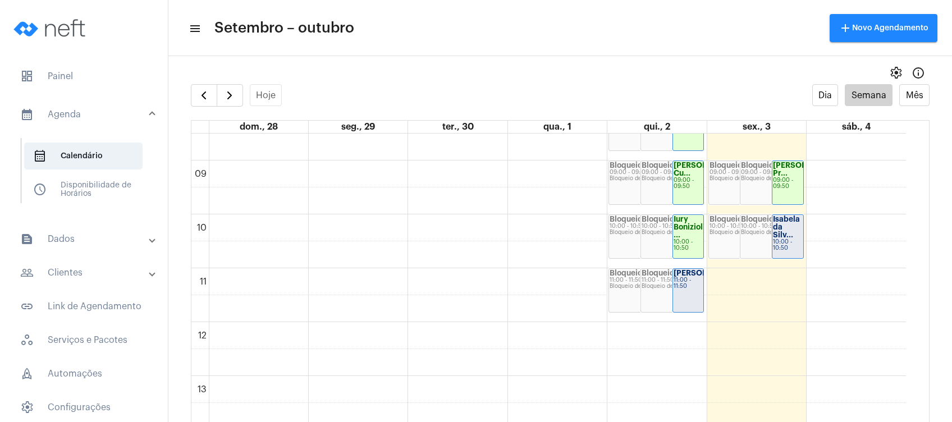
click at [675, 272] on strong "[PERSON_NAME]..." at bounding box center [709, 272] width 70 height 7
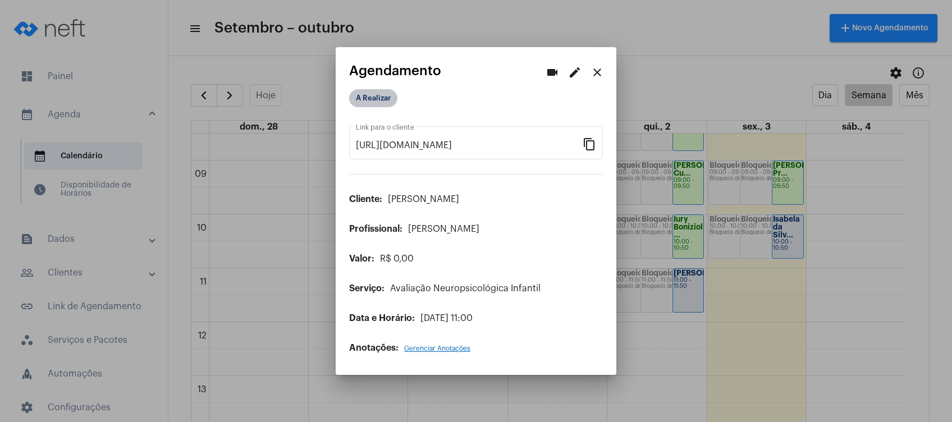
click at [379, 100] on mat-chip "A Realizar" at bounding box center [373, 98] width 48 height 18
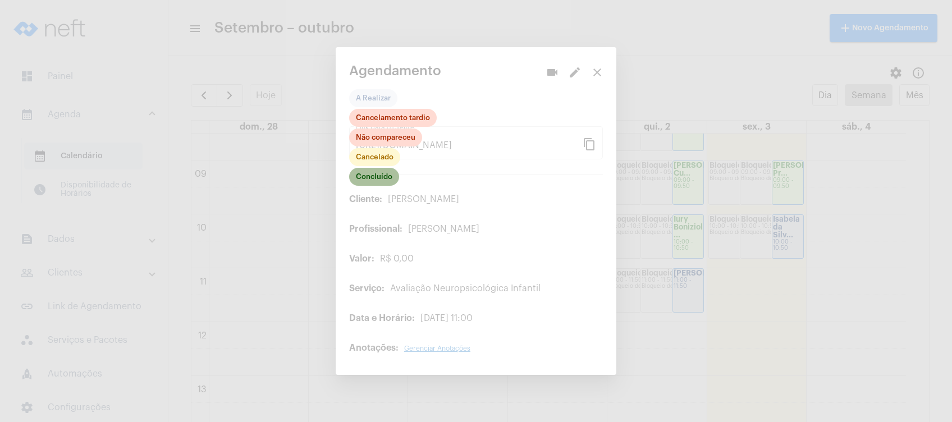
click at [374, 181] on mat-chip "Concluído" at bounding box center [374, 177] width 50 height 18
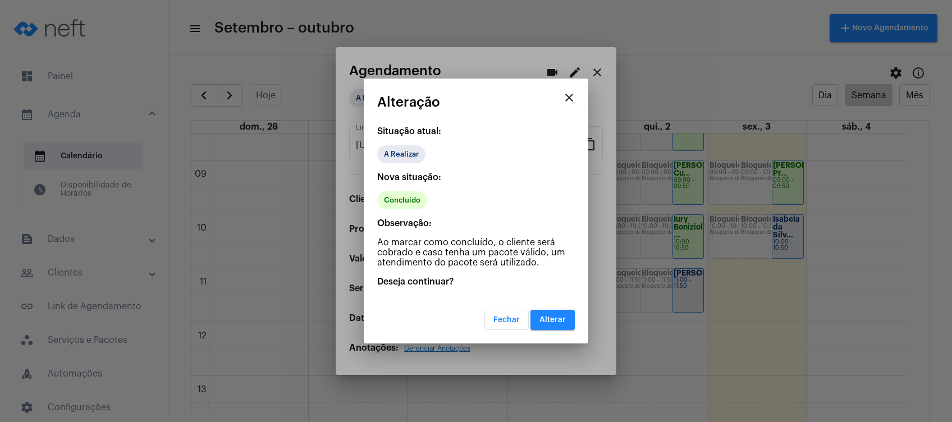
click at [553, 316] on span "Alterar" at bounding box center [553, 320] width 26 height 8
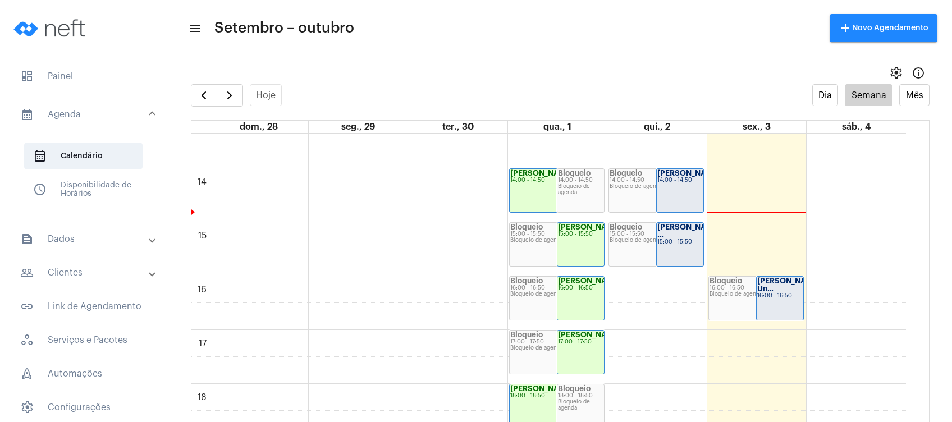
scroll to position [757, 0]
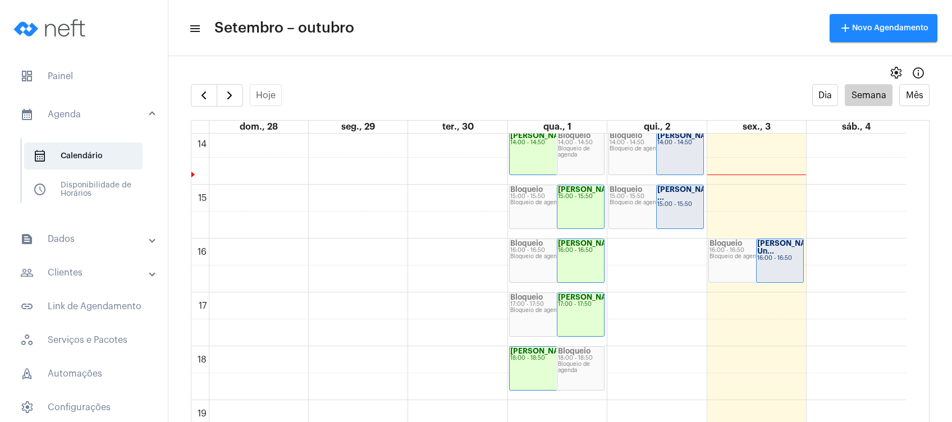
click at [778, 306] on div "00 01 02 03 04 05 06 07 08 09 10 11 12 13 14 15 16 17 18 19 20 21 22 23 [PERSON…" at bounding box center [548, 22] width 715 height 1293
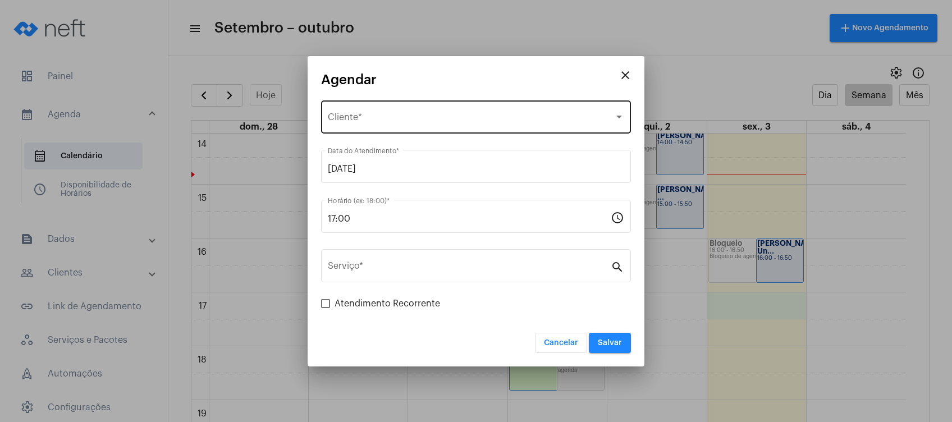
click at [449, 110] on div "Selecione o Cliente Cliente *" at bounding box center [476, 115] width 296 height 35
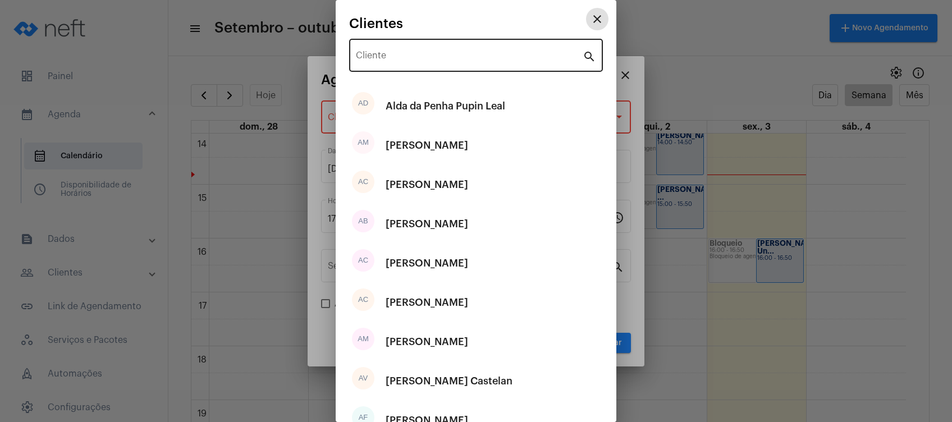
click at [420, 58] on input "Cliente" at bounding box center [469, 58] width 227 height 10
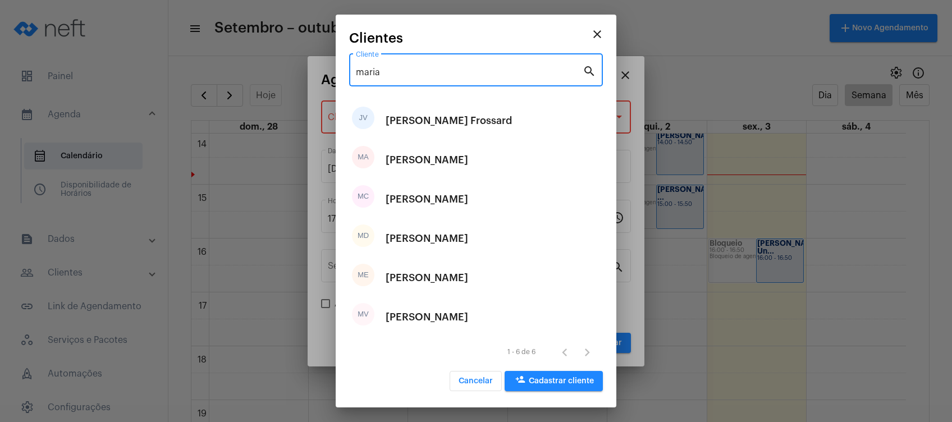
type input "maria"
click at [604, 30] on button "close" at bounding box center [597, 33] width 22 height 22
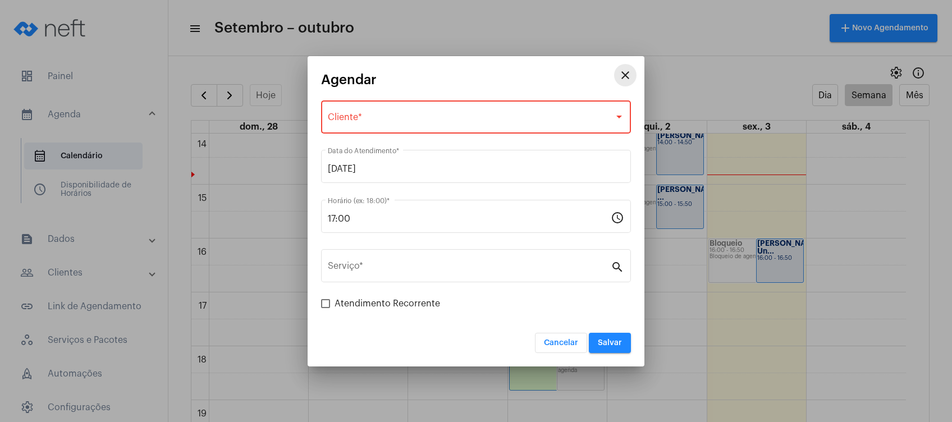
click at [619, 66] on button "close" at bounding box center [625, 75] width 22 height 22
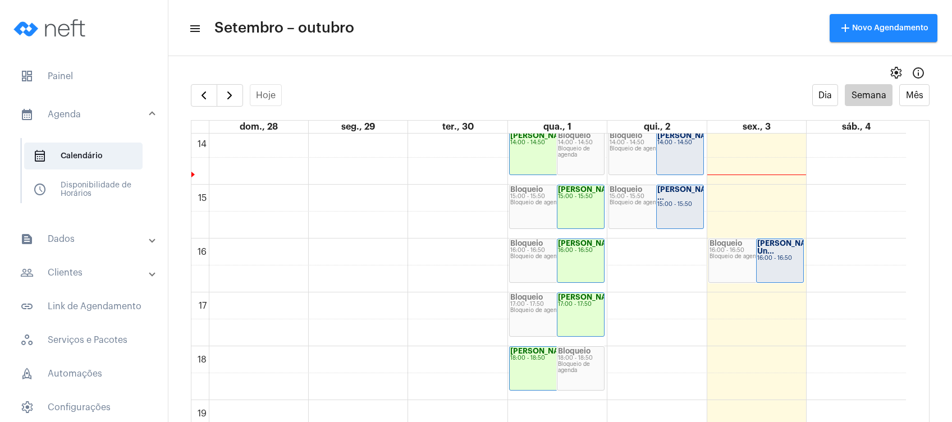
click at [78, 269] on mat-panel-title "people_outline Clientes" at bounding box center [85, 272] width 130 height 13
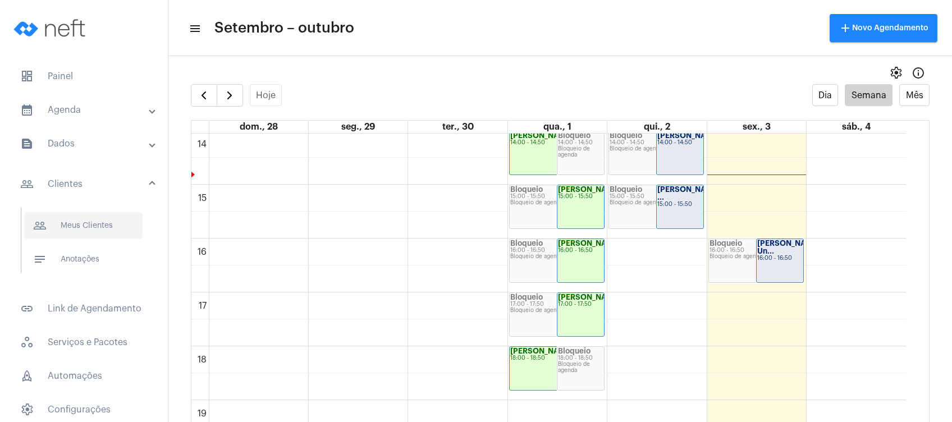
click at [97, 224] on span "people_outline Meus Clientes" at bounding box center [83, 225] width 118 height 27
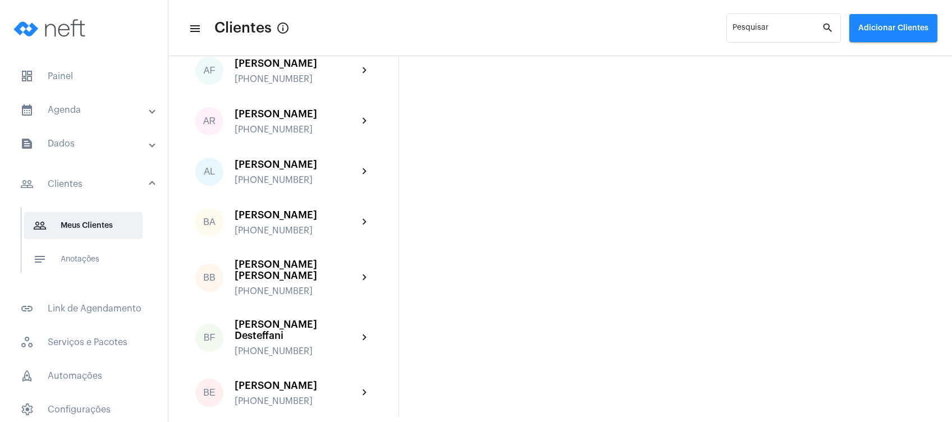
scroll to position [823, 0]
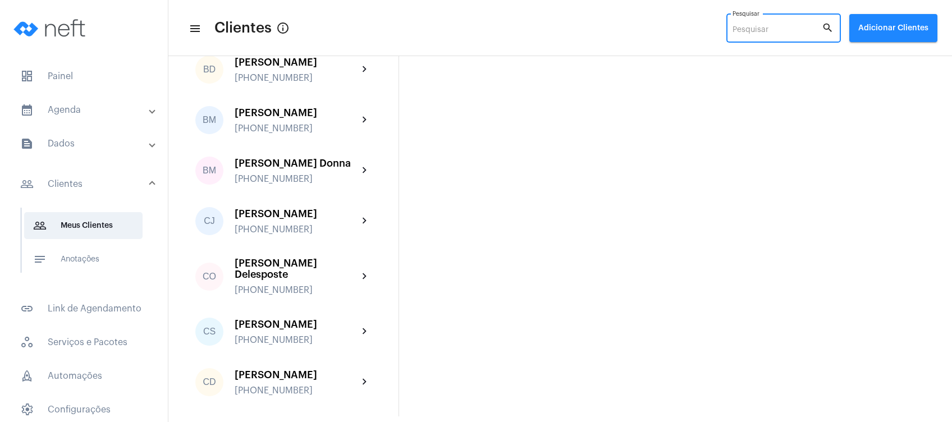
click at [760, 34] on input "Pesquisar" at bounding box center [777, 30] width 89 height 9
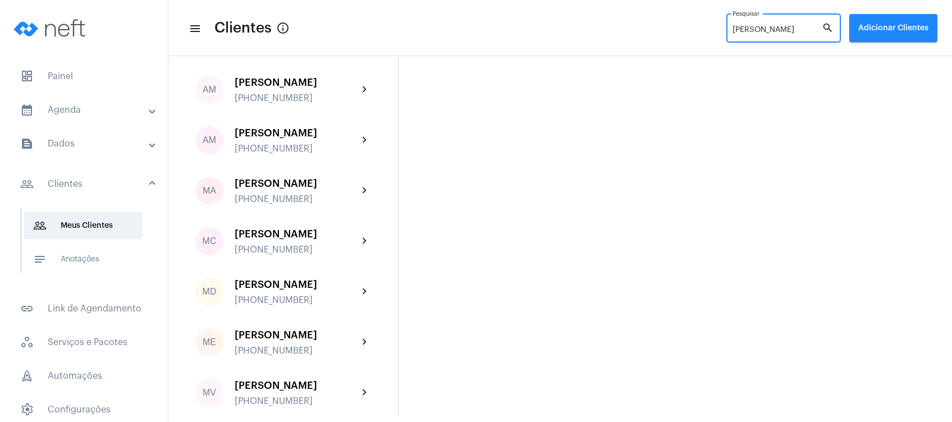
scroll to position [0, 0]
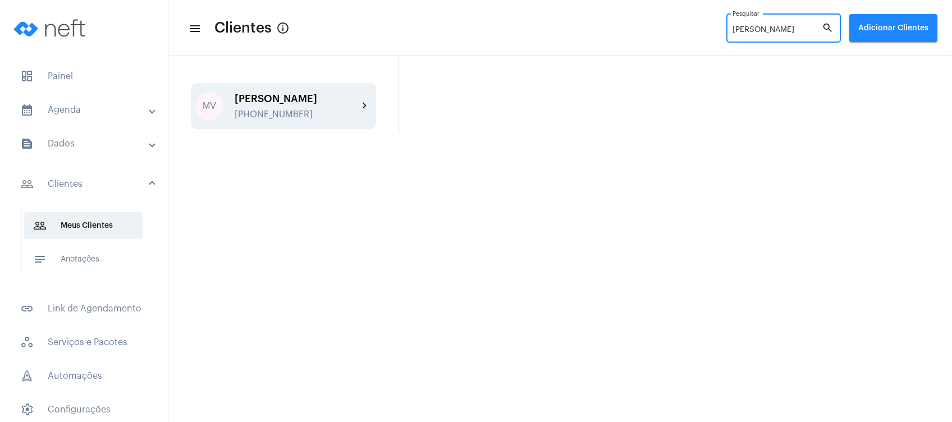
type input "[PERSON_NAME]"
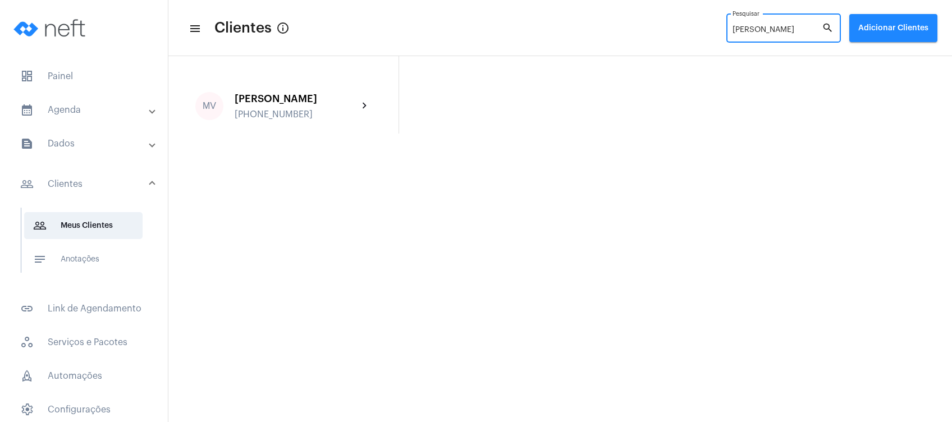
click at [348, 116] on div "[PERSON_NAME] [PHONE_NUMBER]" at bounding box center [297, 106] width 124 height 26
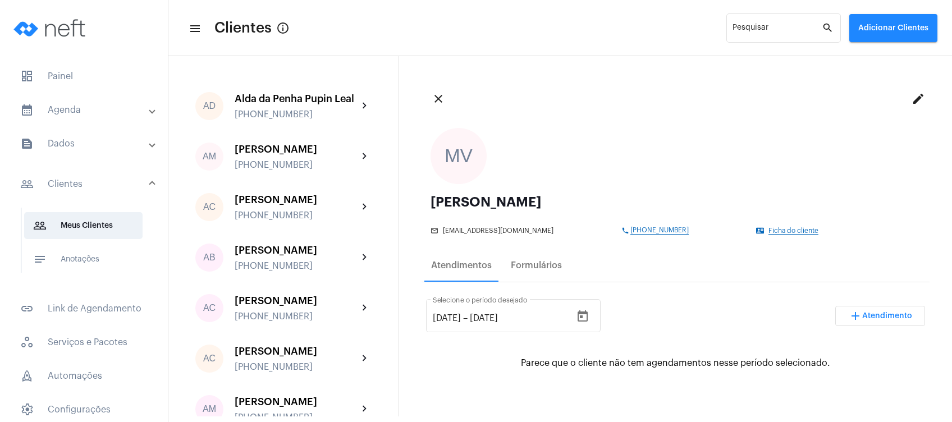
click at [912, 98] on mat-icon "edit" at bounding box center [918, 98] width 13 height 13
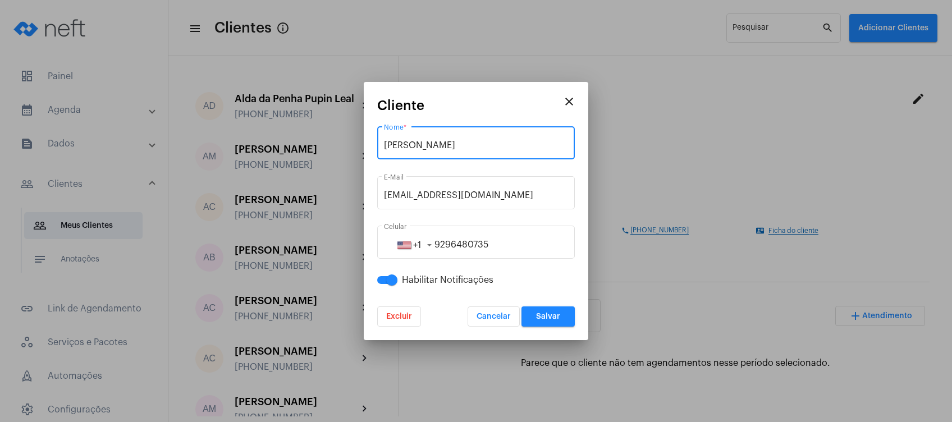
click at [414, 149] on input "[PERSON_NAME]" at bounding box center [476, 145] width 184 height 10
type input "[PERSON_NAME]"
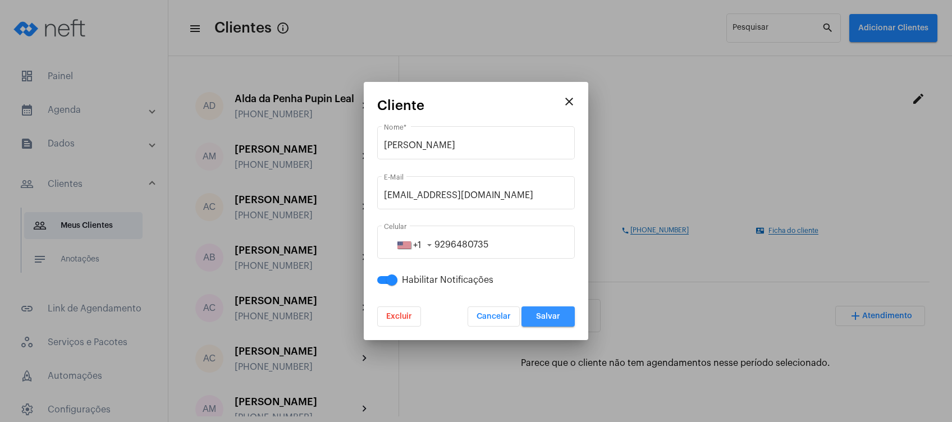
click at [541, 318] on span "Salvar" at bounding box center [548, 317] width 24 height 8
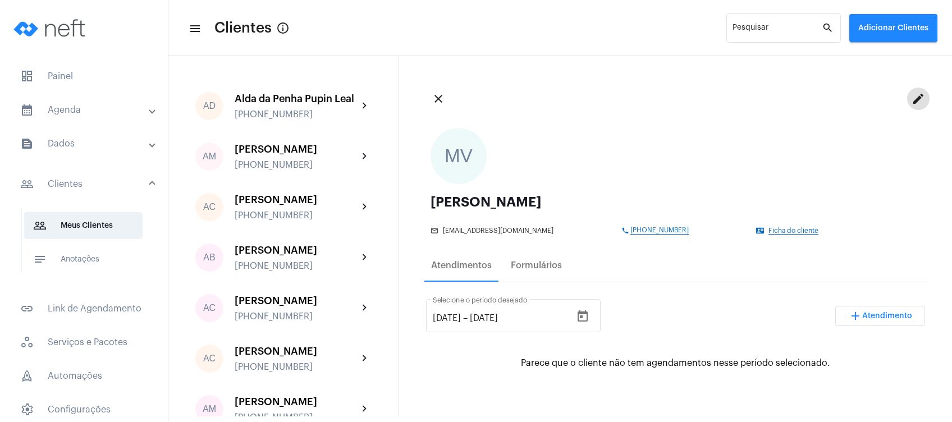
click at [85, 117] on mat-expansion-panel-header "calendar_month_outlined Agenda" at bounding box center [87, 110] width 161 height 27
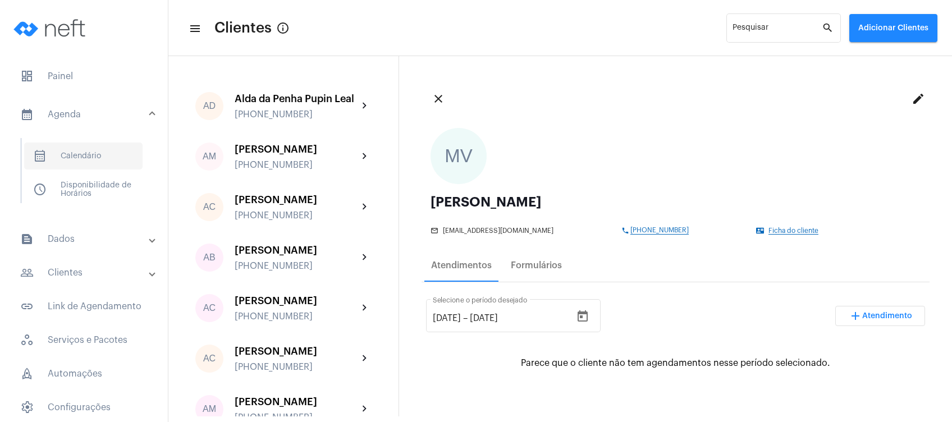
click at [76, 153] on span "calendar_month_outlined Calendário" at bounding box center [83, 156] width 118 height 27
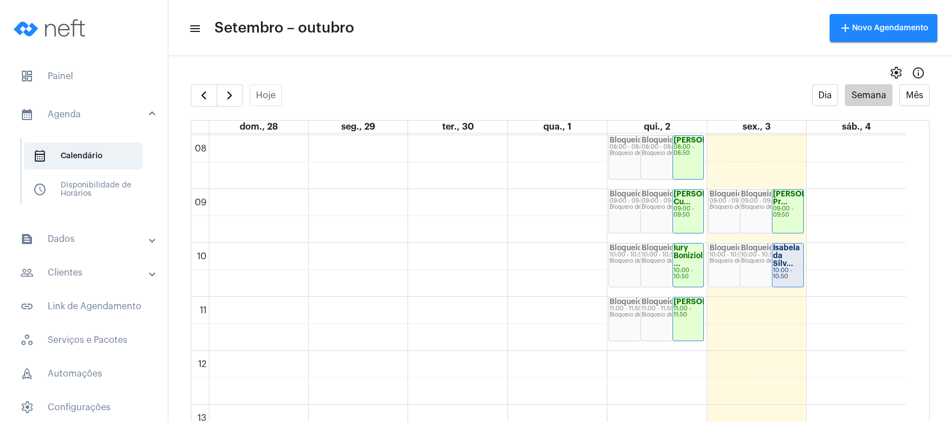
scroll to position [473, 0]
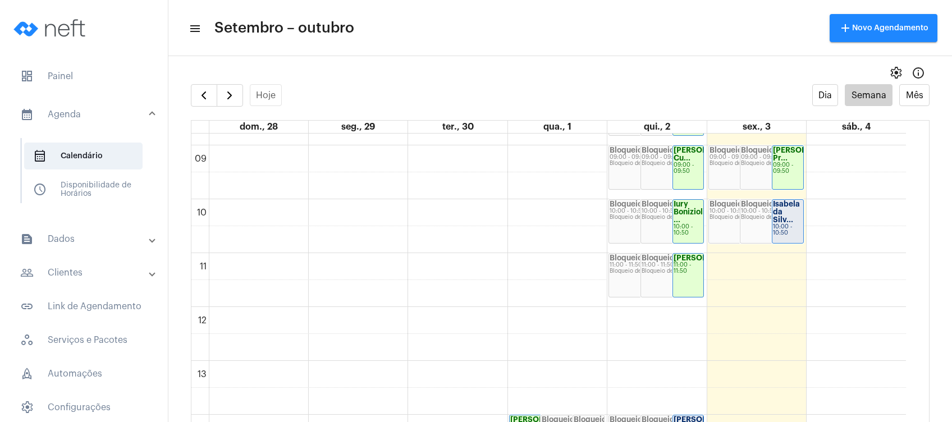
click at [773, 221] on strong "Isabela da Silv..." at bounding box center [786, 211] width 27 height 23
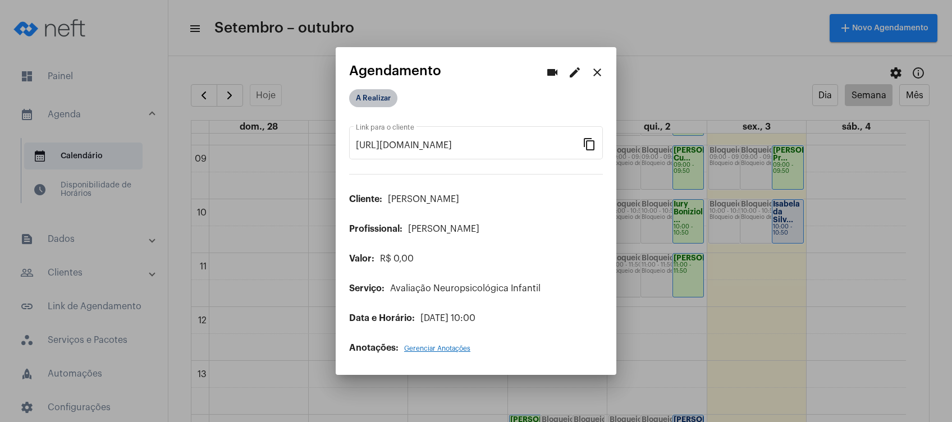
click at [376, 96] on mat-chip "A Realizar" at bounding box center [373, 98] width 48 height 18
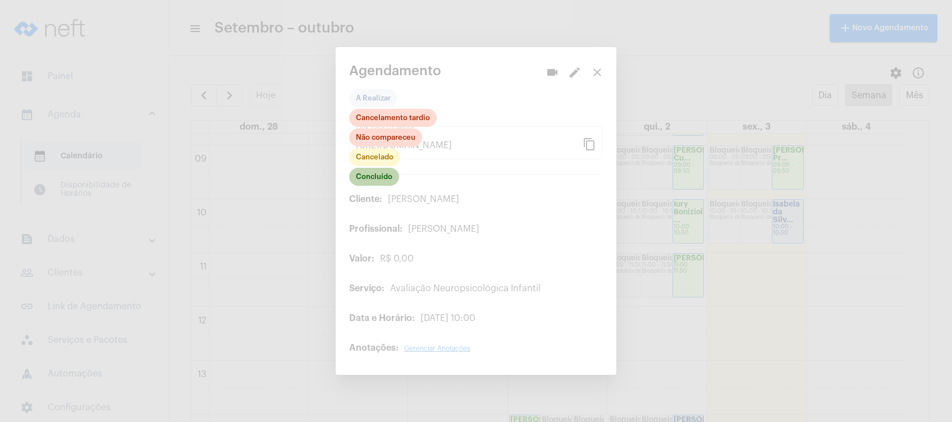
click at [368, 177] on mat-chip "Concluído" at bounding box center [374, 177] width 50 height 18
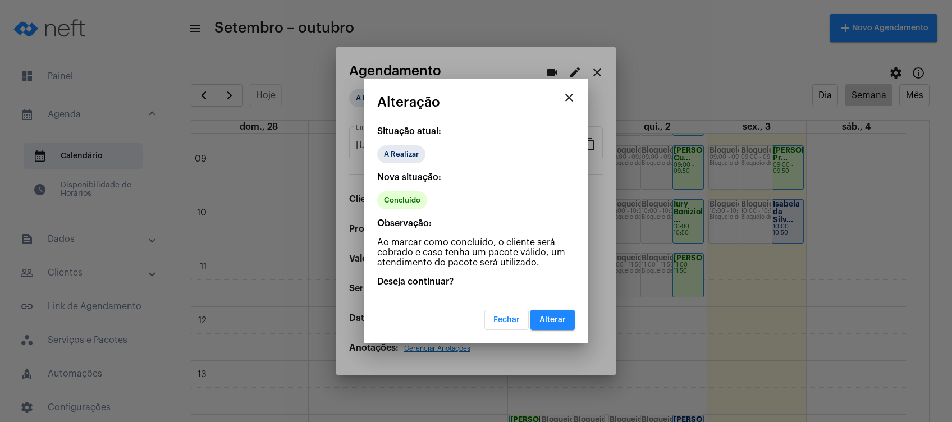
click at [556, 319] on span "Alterar" at bounding box center [553, 320] width 26 height 8
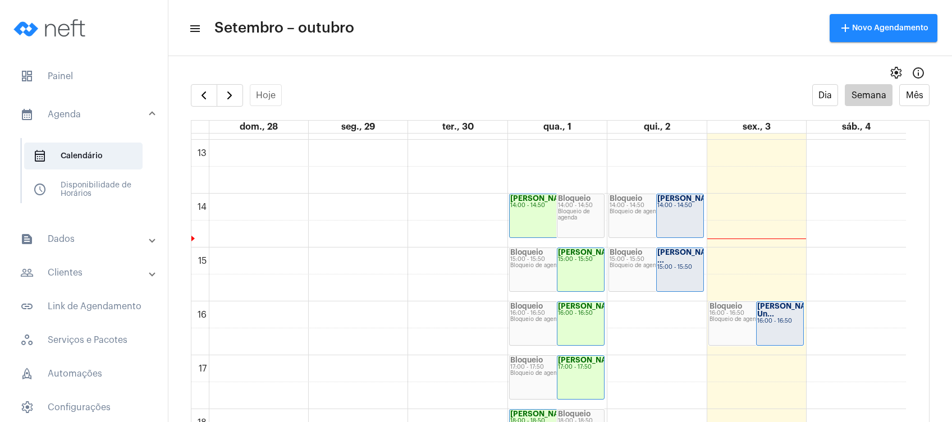
scroll to position [698, 0]
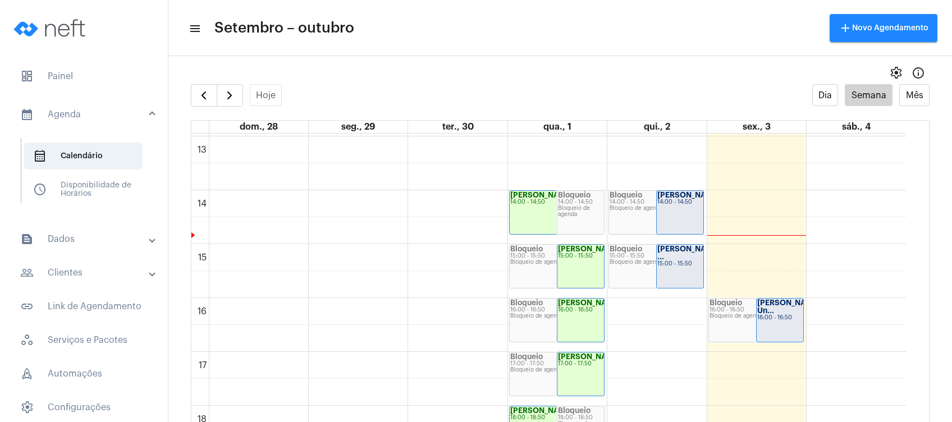
click at [665, 205] on div "14:00 - 14:50" at bounding box center [679, 202] width 45 height 6
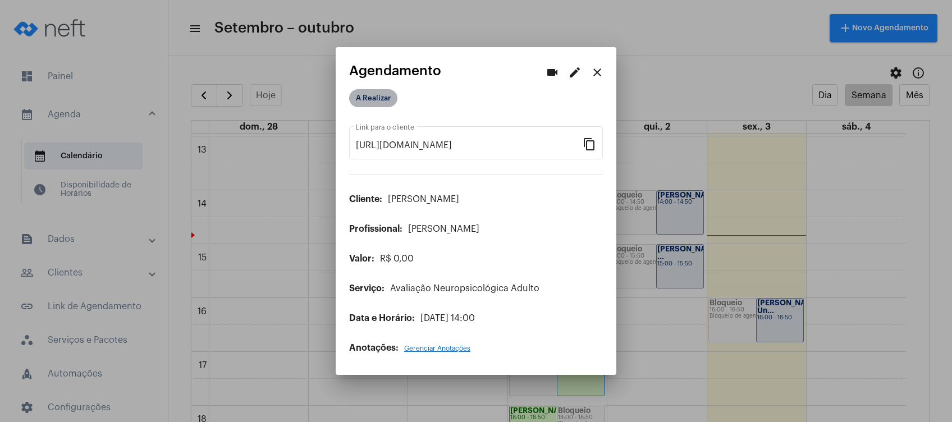
click at [368, 94] on mat-chip "A Realizar" at bounding box center [373, 98] width 48 height 18
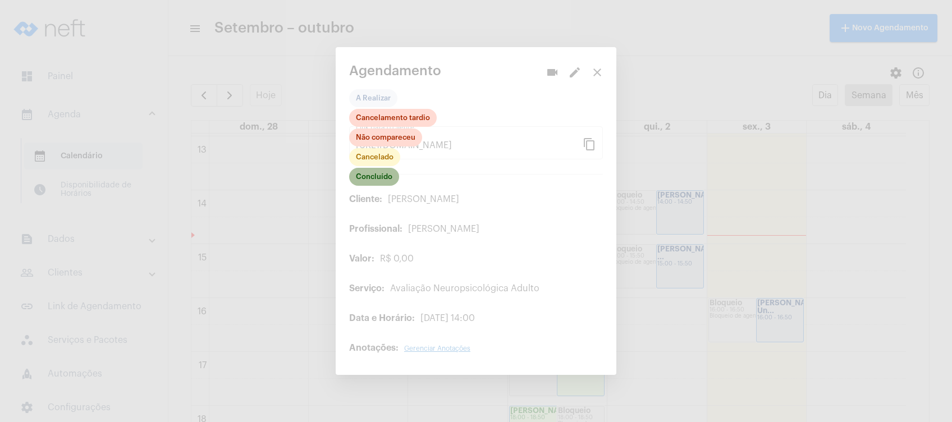
click at [383, 180] on mat-chip "Concluído" at bounding box center [374, 177] width 50 height 18
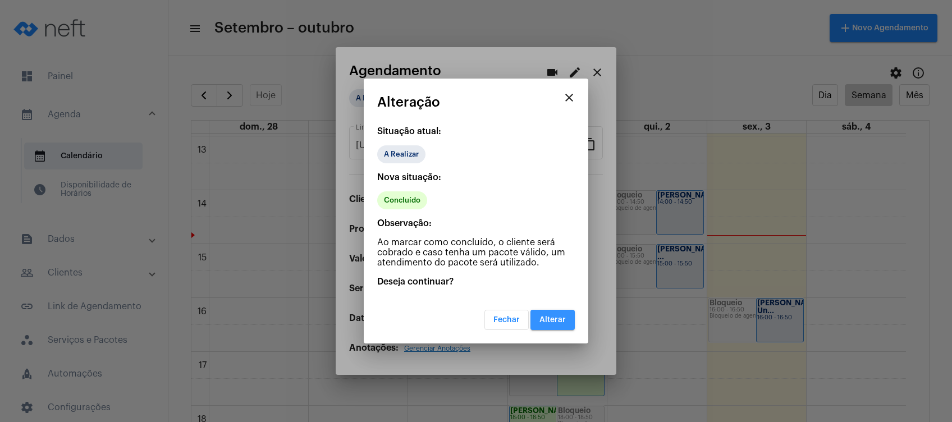
click at [555, 320] on span "Alterar" at bounding box center [553, 320] width 26 height 8
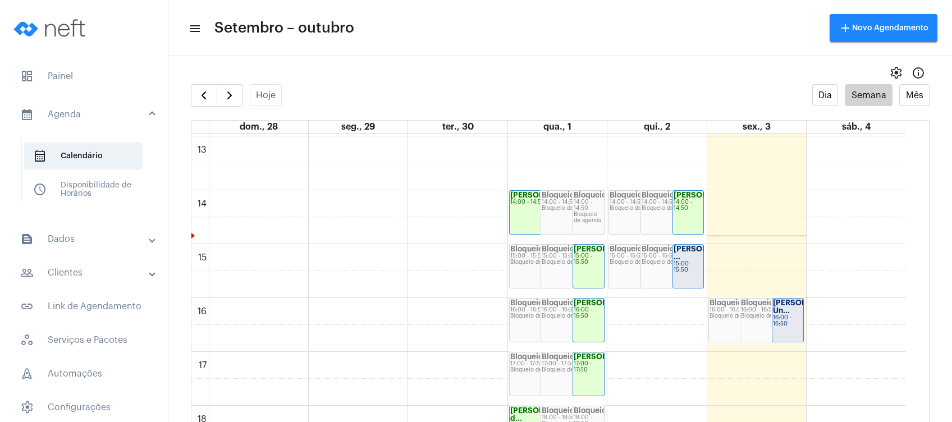
scroll to position [773, 0]
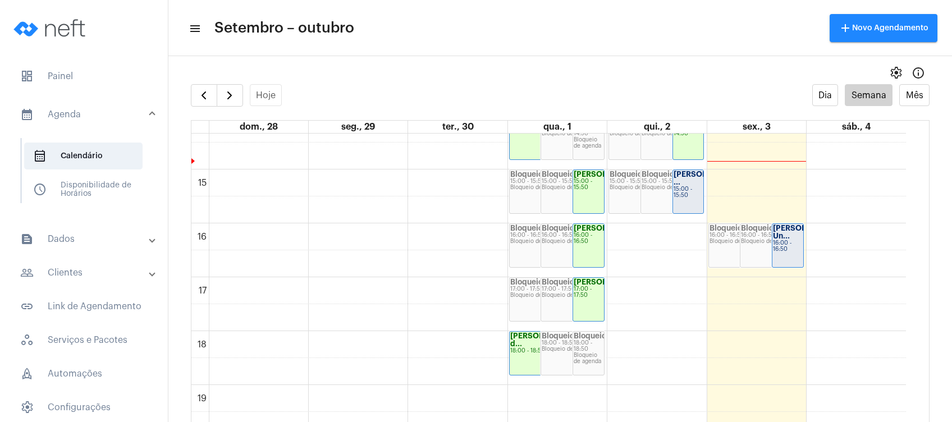
click at [684, 182] on strong "[PERSON_NAME] ..." at bounding box center [705, 178] width 63 height 15
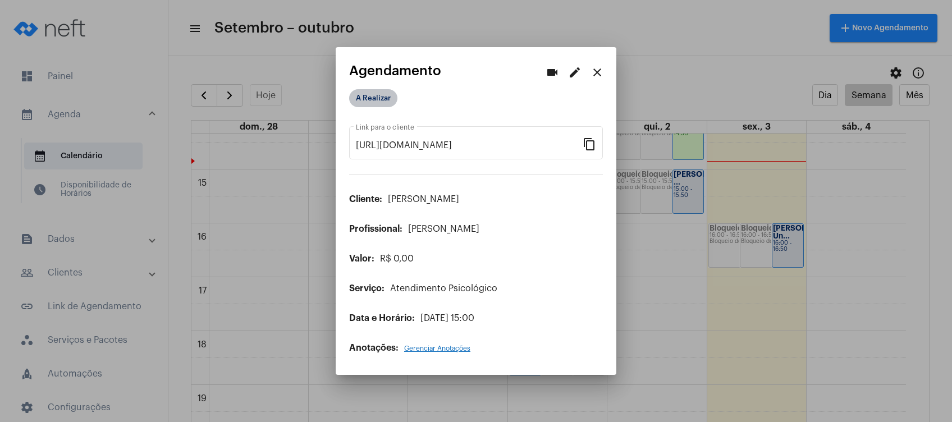
click at [364, 102] on mat-chip "A Realizar" at bounding box center [373, 98] width 48 height 18
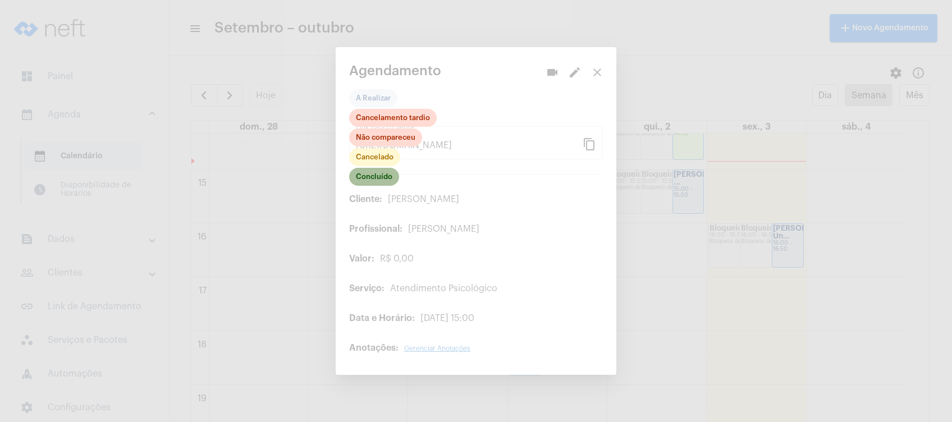
click at [378, 178] on mat-chip "Concluído" at bounding box center [374, 177] width 50 height 18
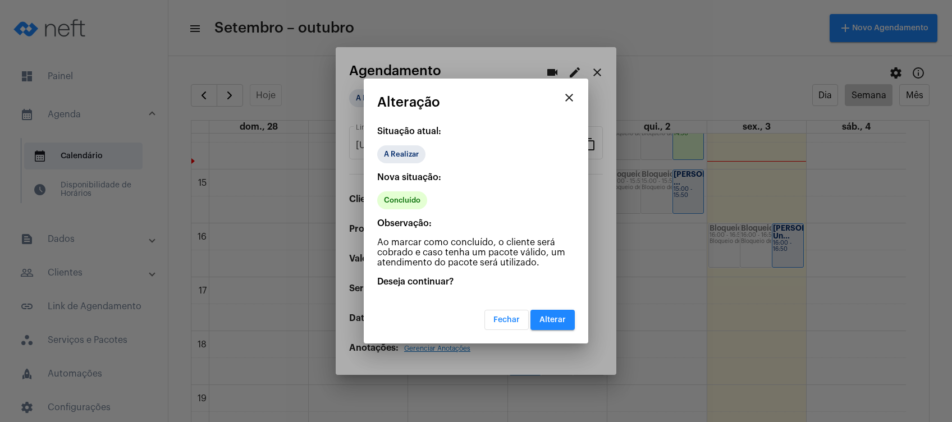
click at [565, 321] on span "Alterar" at bounding box center [553, 320] width 26 height 8
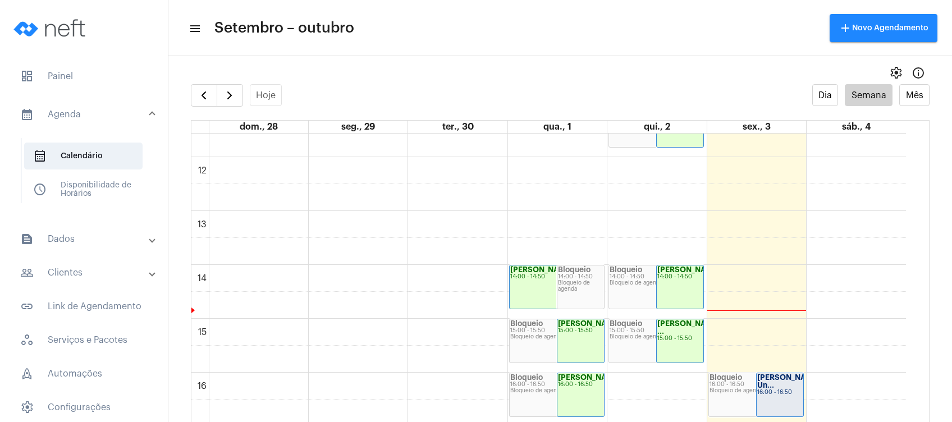
scroll to position [698, 0]
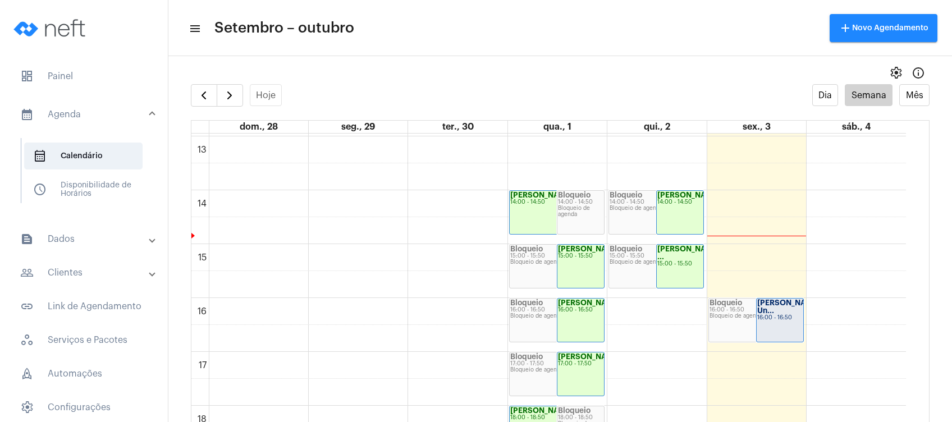
click at [792, 319] on div "16:00 - 16:50" at bounding box center [779, 318] width 45 height 6
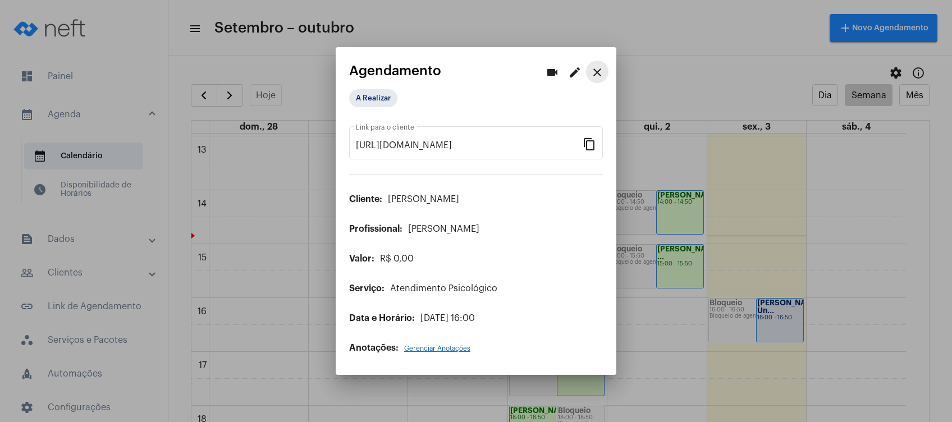
click at [604, 70] on button "close" at bounding box center [597, 72] width 22 height 22
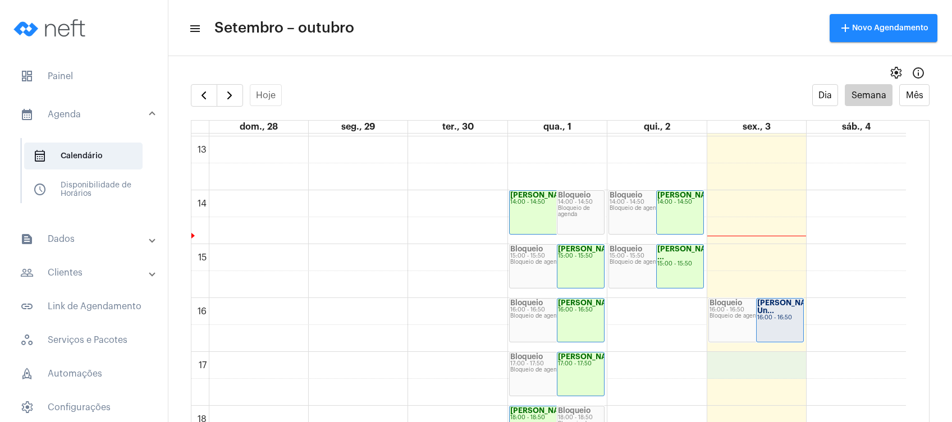
click at [770, 359] on div "00 01 02 03 04 05 06 07 08 09 10 11 12 13 14 15 16 17 18 19 20 21 22 23 [PERSON…" at bounding box center [548, 82] width 715 height 1293
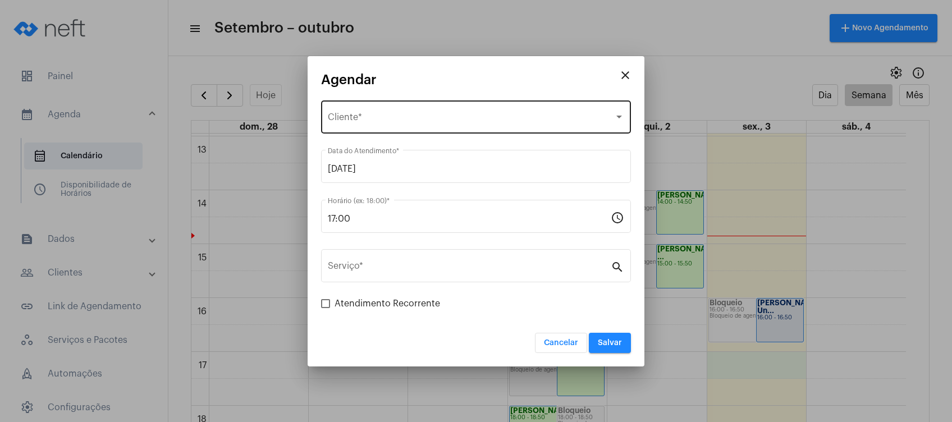
click at [389, 111] on div "Selecione o Cliente Cliente *" at bounding box center [476, 115] width 296 height 35
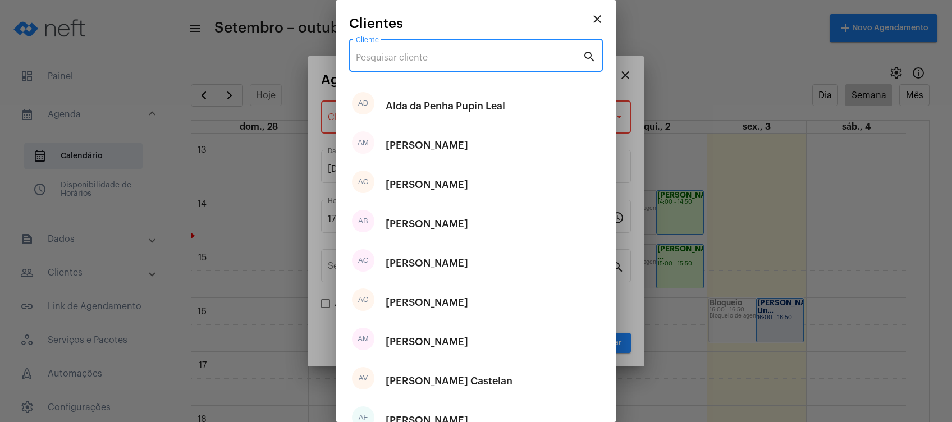
click at [383, 54] on input "Cliente" at bounding box center [469, 58] width 227 height 10
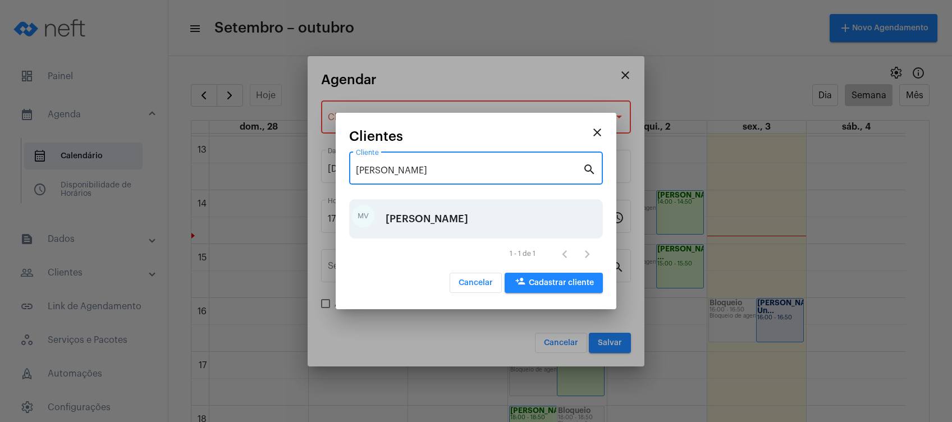
type input "[PERSON_NAME]"
click at [443, 218] on div "[PERSON_NAME]" at bounding box center [427, 219] width 83 height 34
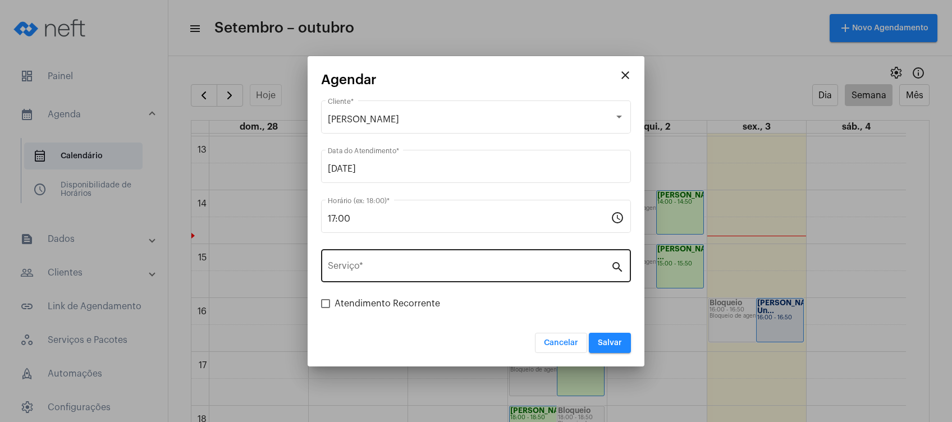
click at [429, 260] on div "Serviço *" at bounding box center [469, 264] width 283 height 35
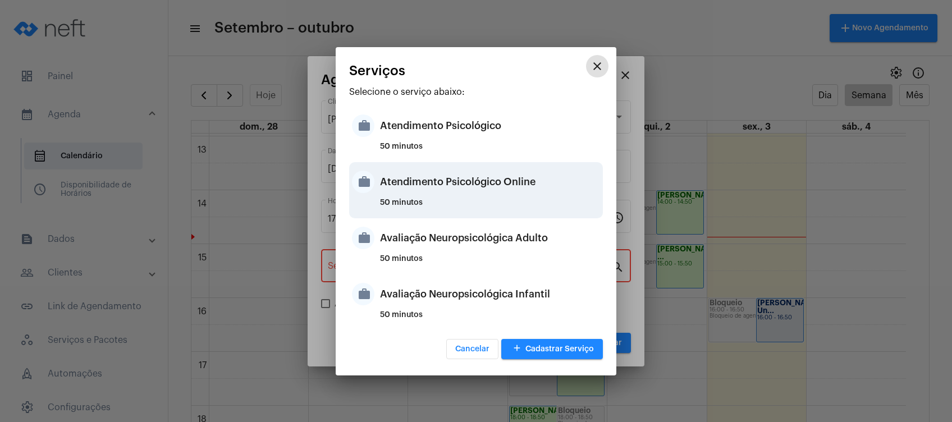
click at [446, 182] on div "Atendimento Psicológico Online" at bounding box center [490, 182] width 220 height 34
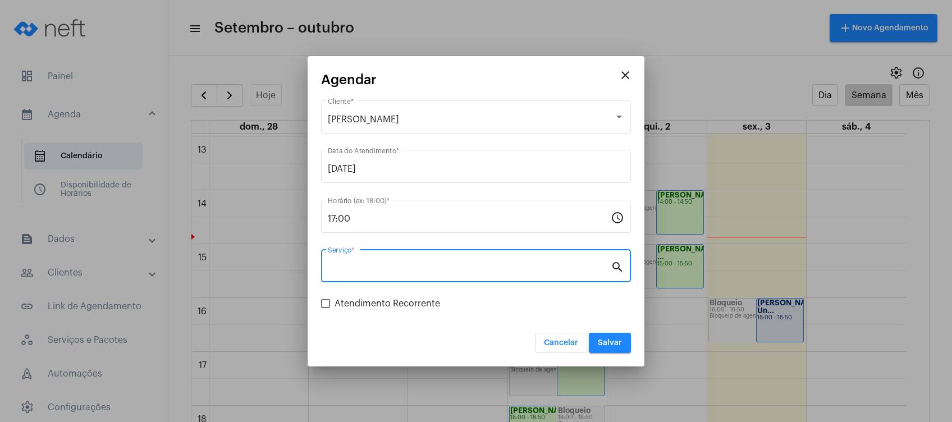
type input "Atendimento Psicológico Online"
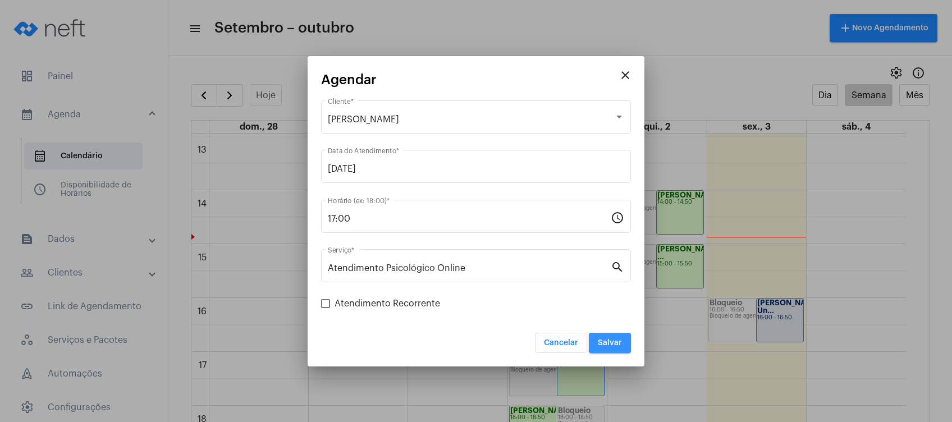
click at [613, 341] on span "Salvar" at bounding box center [610, 343] width 24 height 8
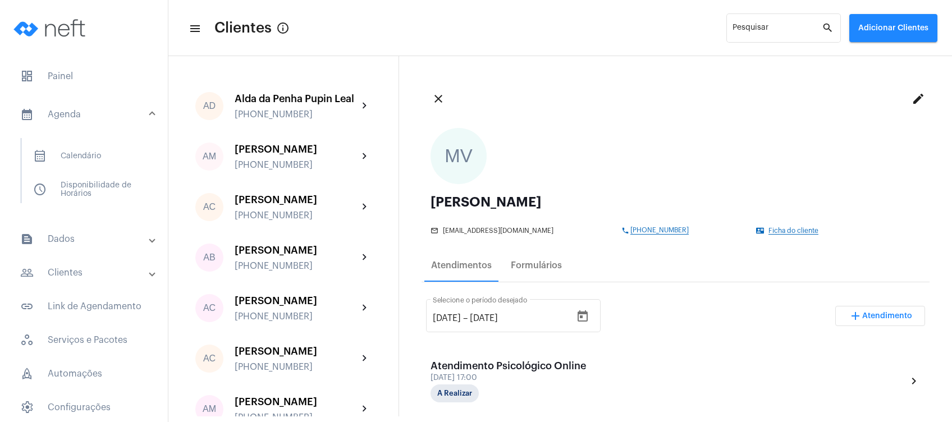
click at [74, 105] on mat-expansion-panel-header "calendar_month_outlined Agenda" at bounding box center [87, 115] width 161 height 36
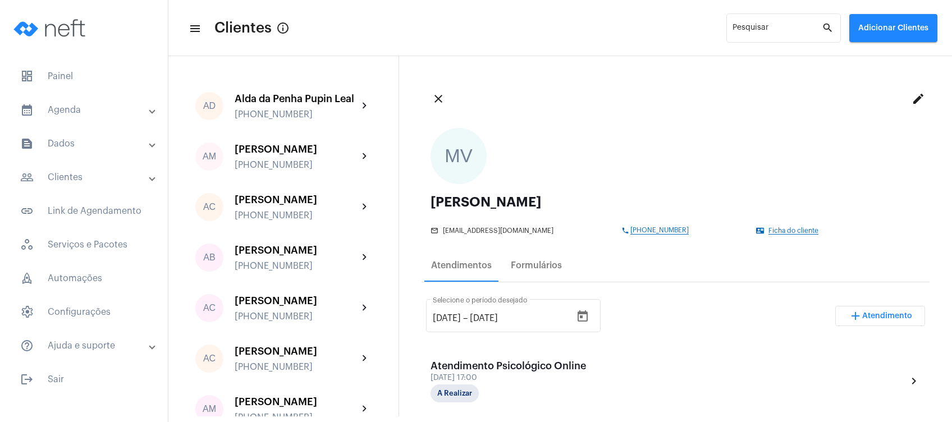
click at [79, 117] on mat-expansion-panel-header "calendar_month_outlined Agenda" at bounding box center [87, 110] width 161 height 27
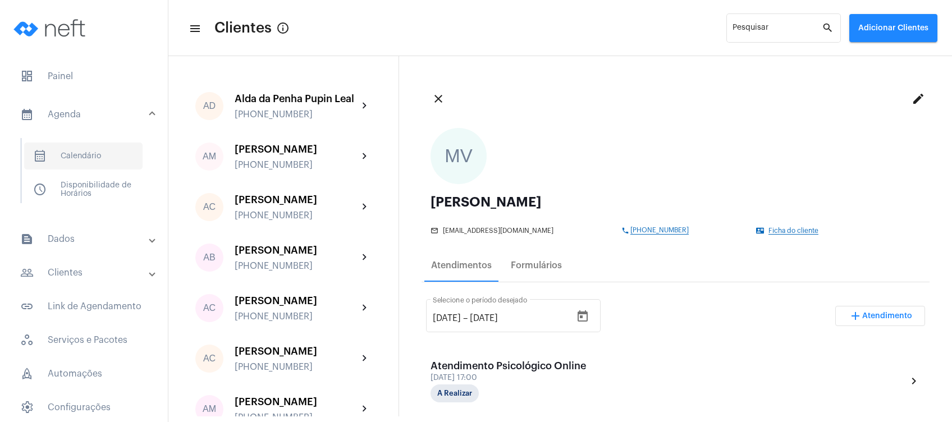
click at [75, 159] on span "calendar_month_outlined Calendário" at bounding box center [83, 156] width 118 height 27
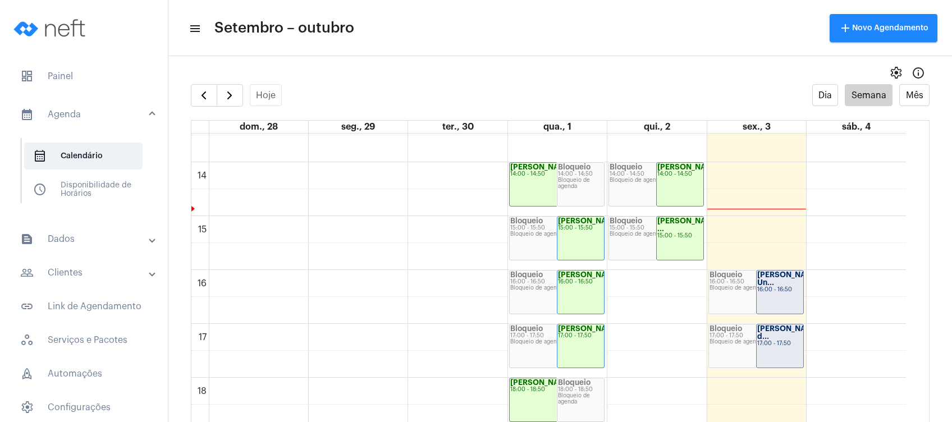
scroll to position [773, 0]
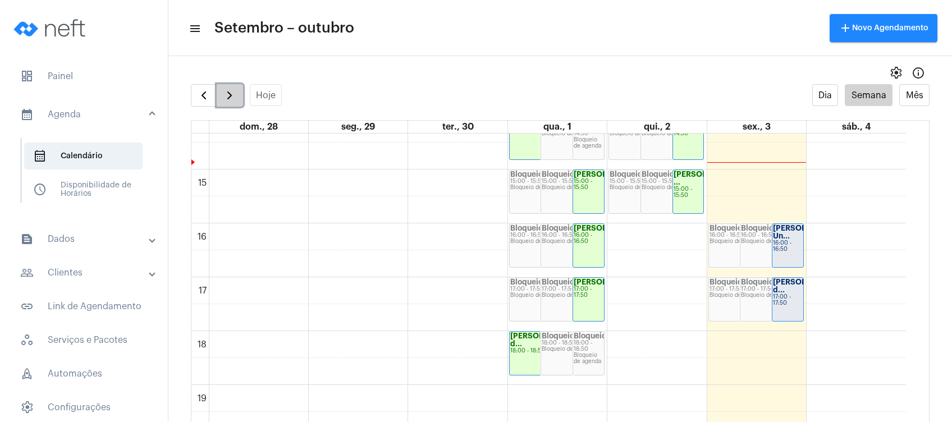
click at [227, 85] on button "button" at bounding box center [230, 95] width 26 height 22
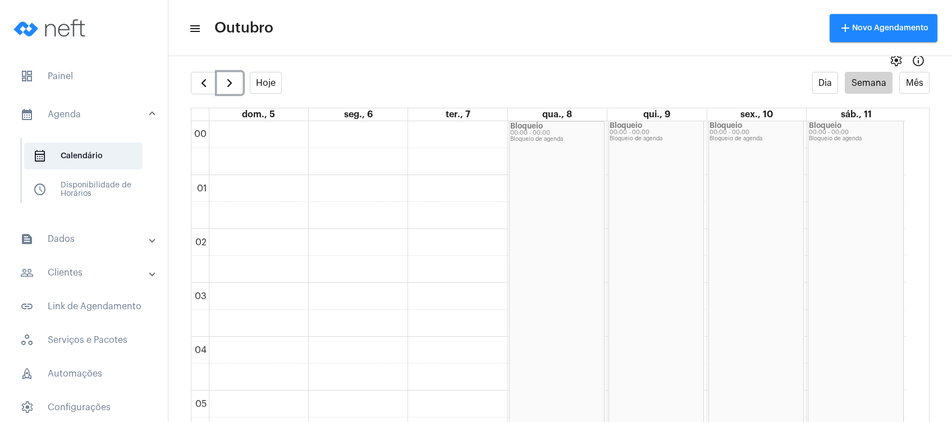
scroll to position [22, 0]
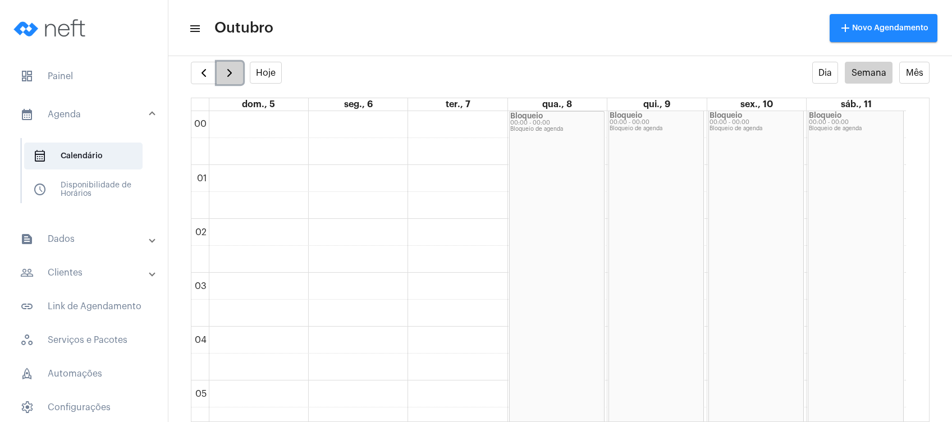
click at [227, 72] on span "button" at bounding box center [229, 72] width 13 height 13
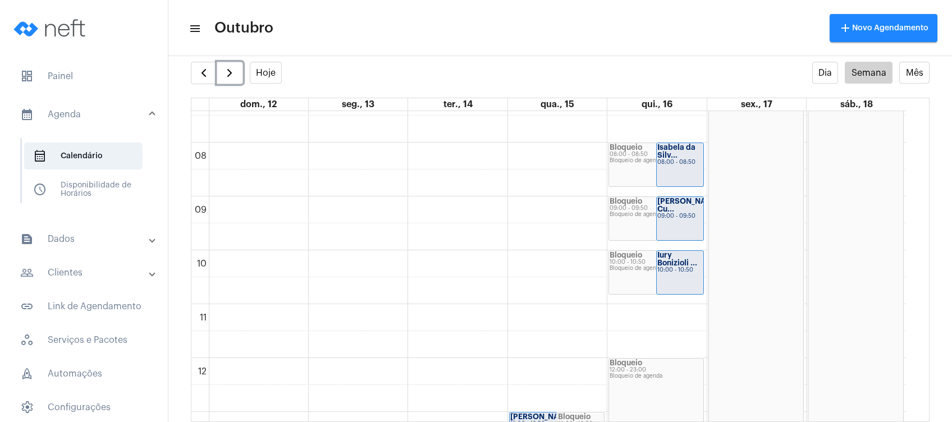
scroll to position [399, 0]
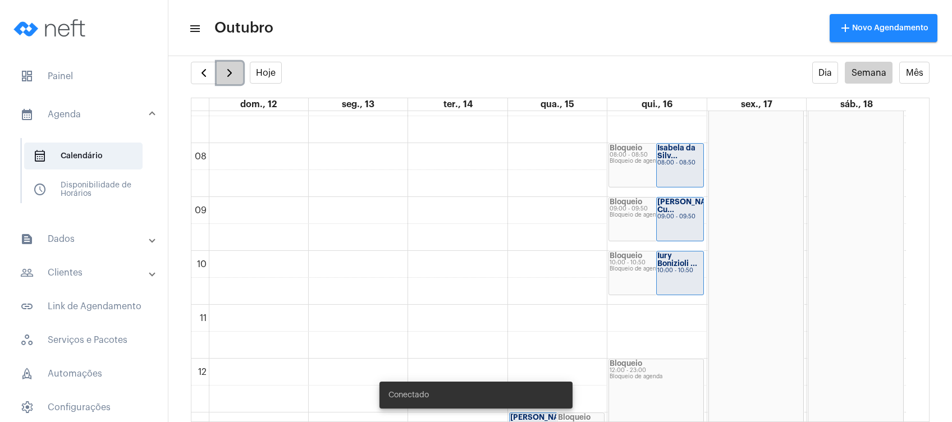
click at [229, 74] on span "button" at bounding box center [229, 72] width 13 height 13
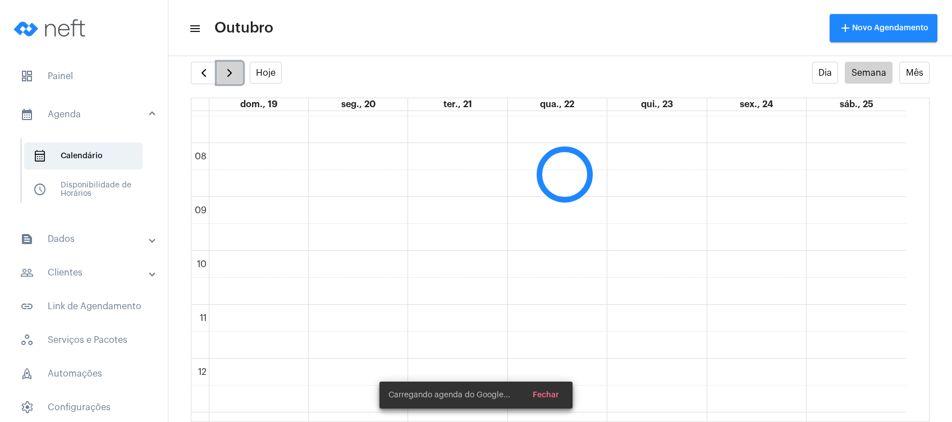
scroll to position [324, 0]
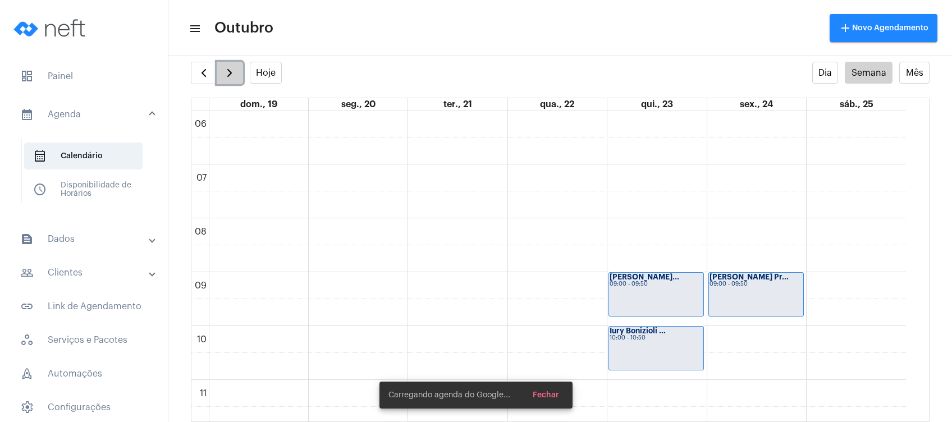
click at [229, 74] on span "button" at bounding box center [229, 72] width 13 height 13
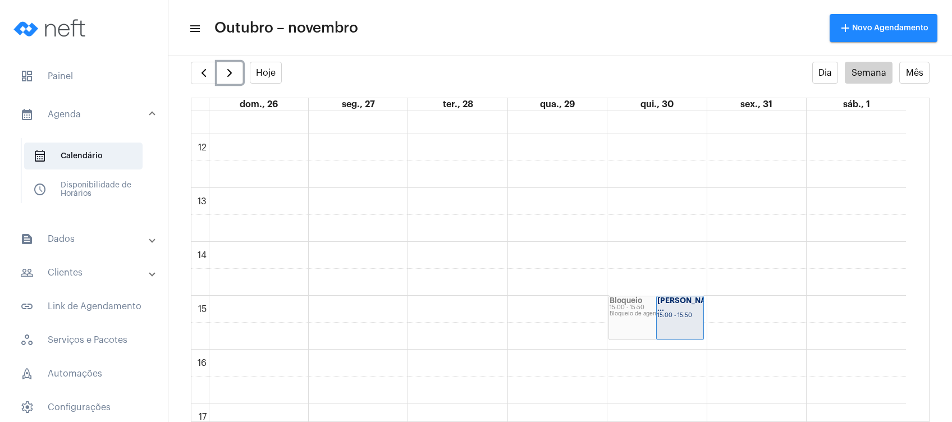
scroll to position [698, 0]
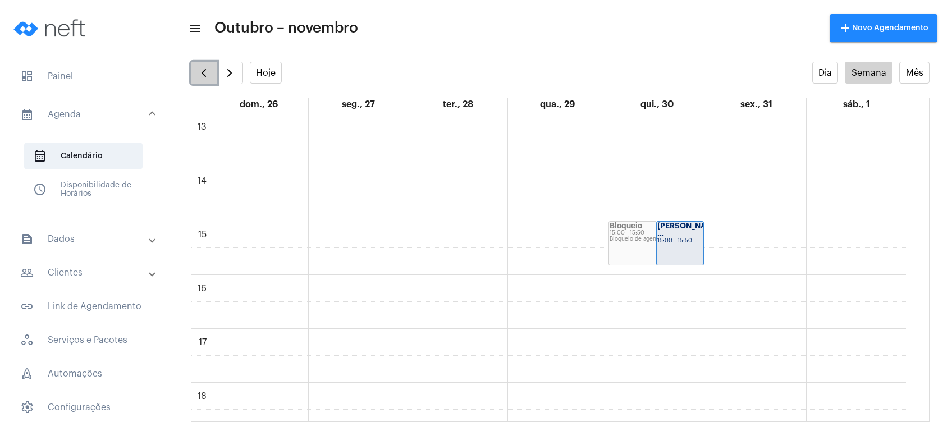
click at [200, 79] on span "button" at bounding box center [203, 72] width 13 height 13
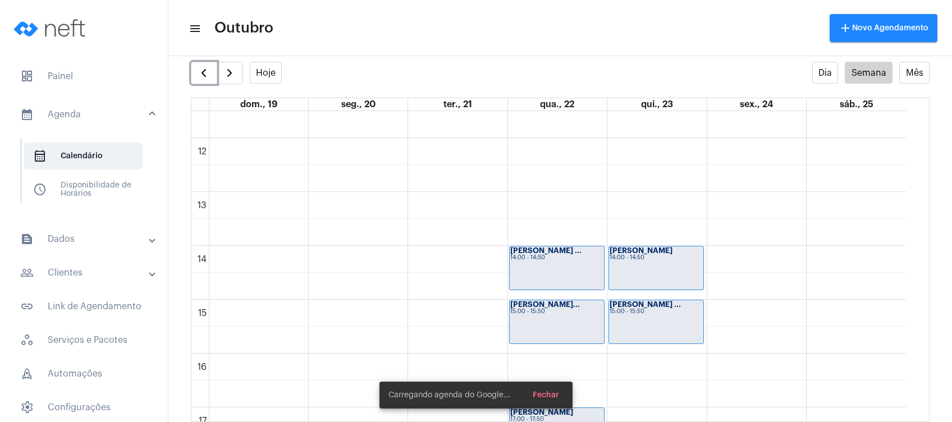
scroll to position [624, 0]
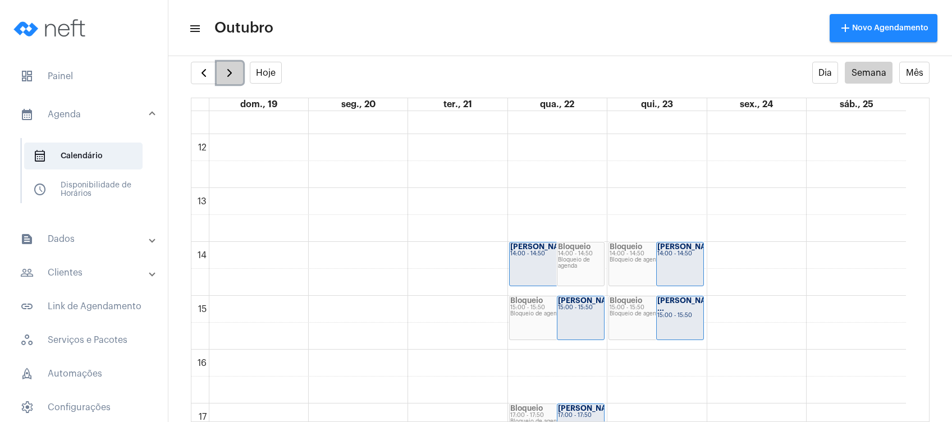
click at [228, 67] on span "button" at bounding box center [229, 72] width 13 height 13
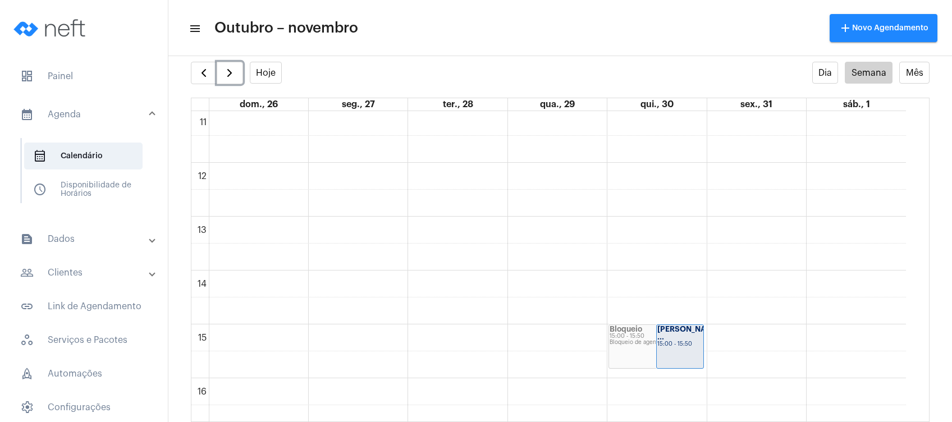
scroll to position [773, 0]
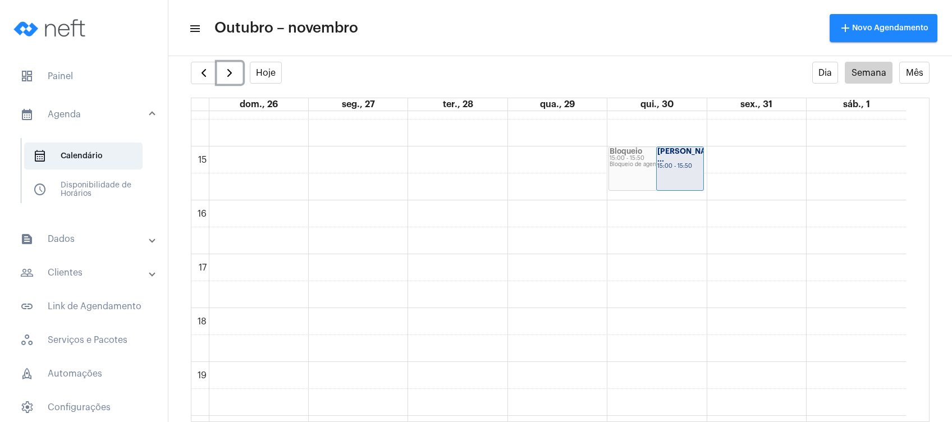
click at [696, 157] on strong "[PERSON_NAME] ..." at bounding box center [688, 155] width 63 height 15
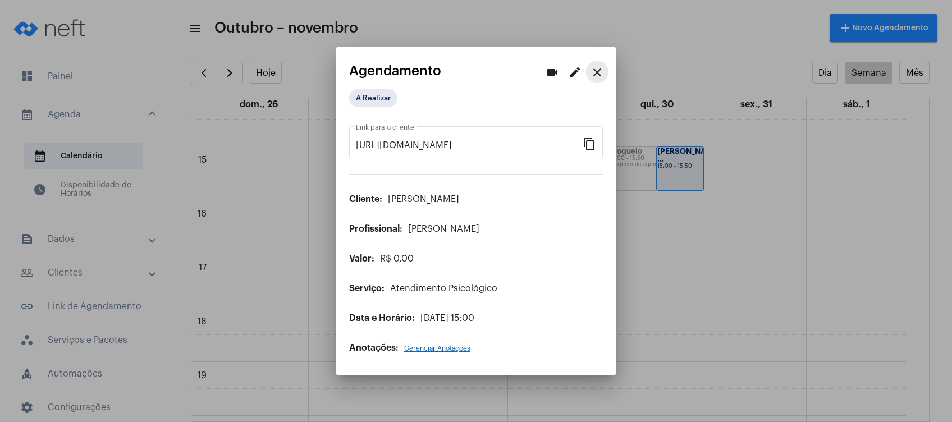
click at [593, 63] on button "close" at bounding box center [597, 72] width 22 height 22
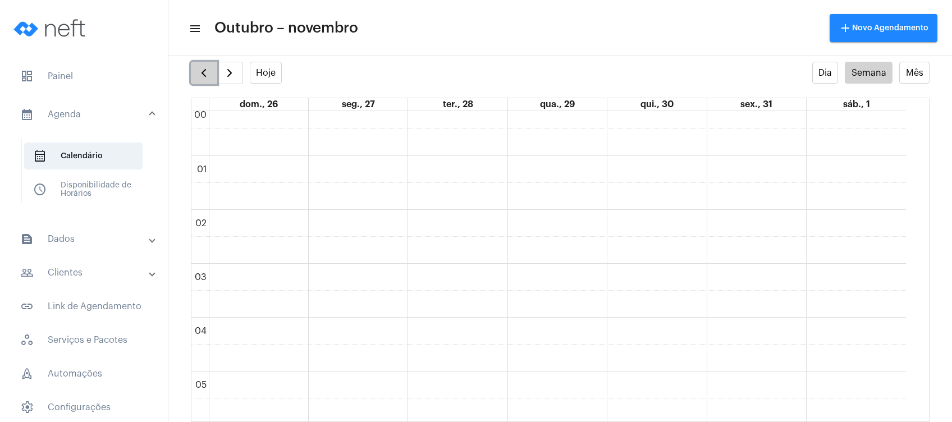
click at [213, 74] on button "button" at bounding box center [204, 73] width 26 height 22
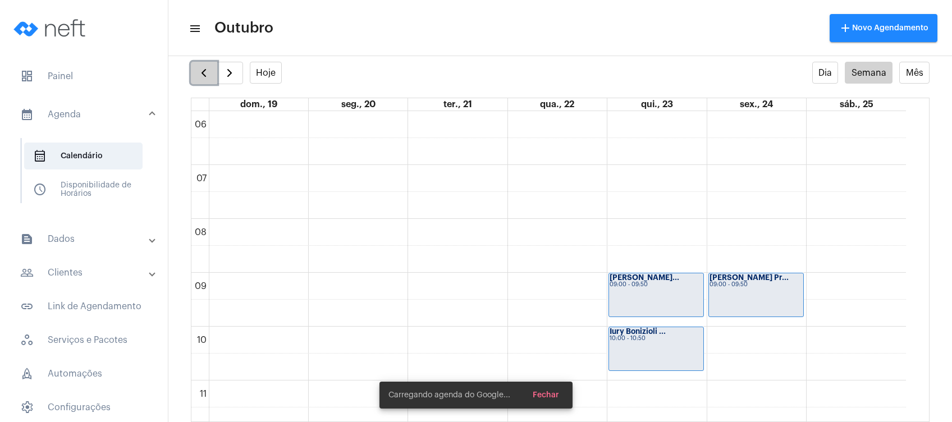
click at [213, 74] on button "button" at bounding box center [204, 73] width 26 height 22
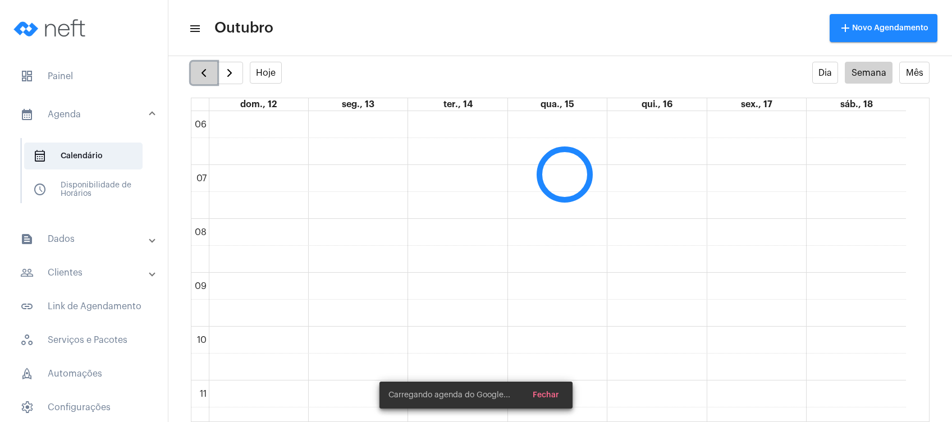
scroll to position [324, 0]
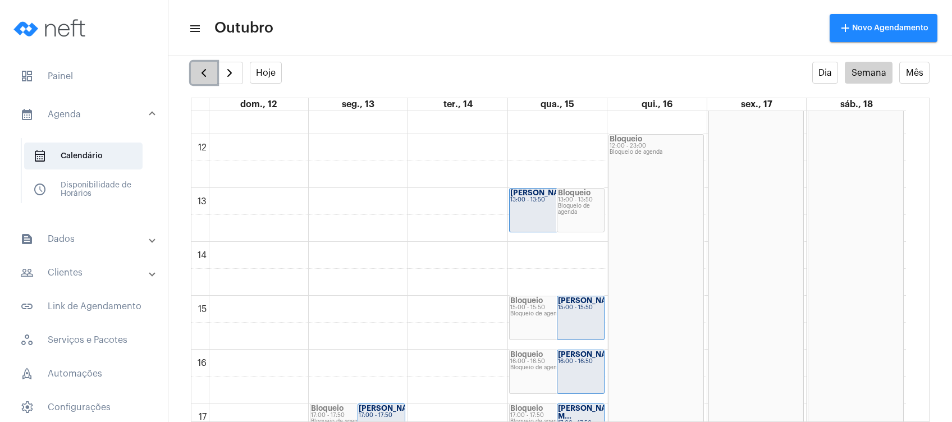
click at [212, 77] on button "button" at bounding box center [204, 73] width 26 height 22
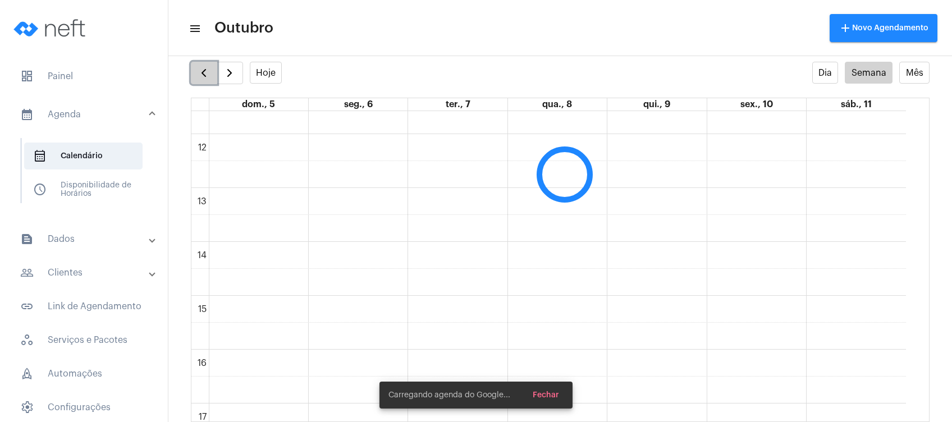
scroll to position [324, 0]
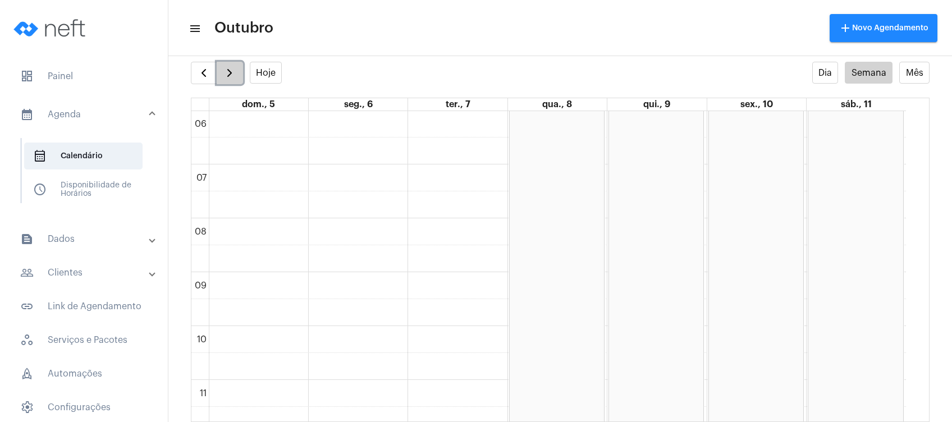
click at [228, 70] on span "button" at bounding box center [229, 72] width 13 height 13
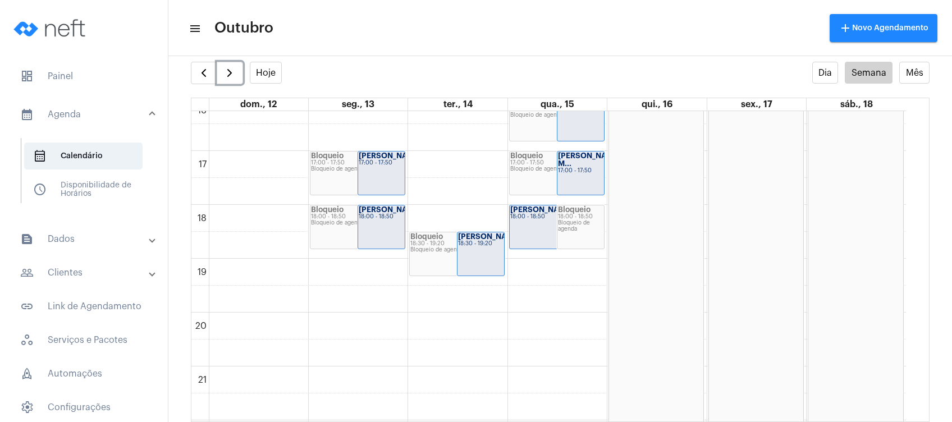
scroll to position [698, 0]
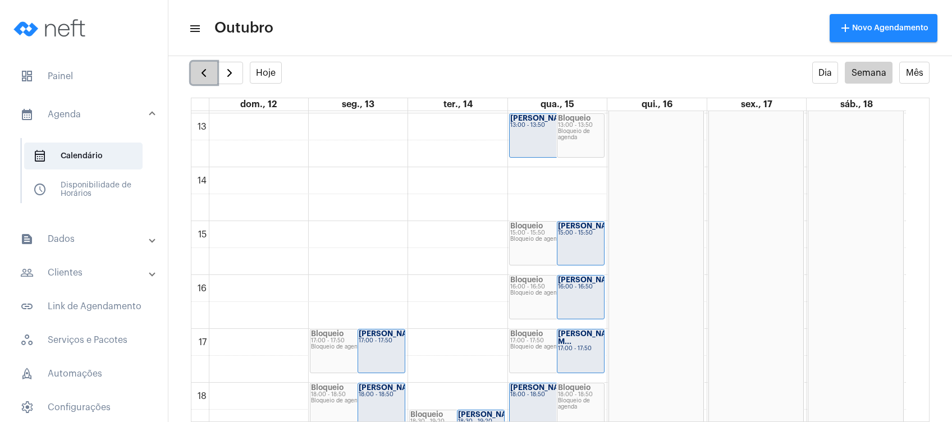
click at [204, 68] on span "button" at bounding box center [203, 72] width 13 height 13
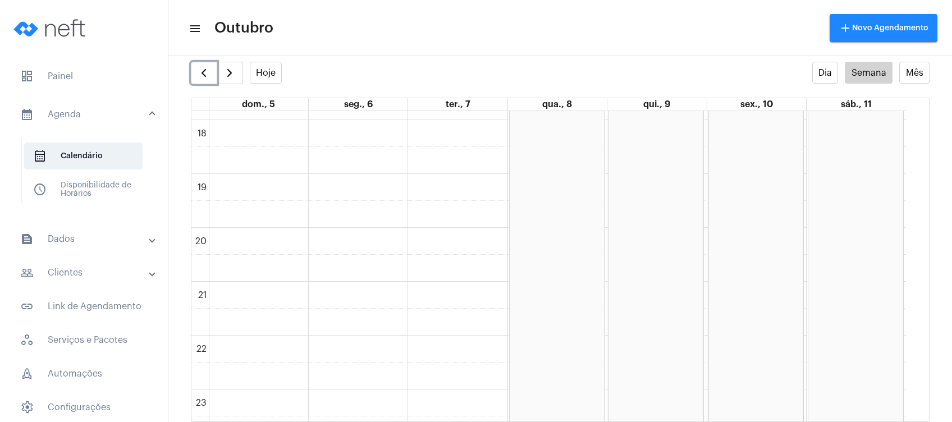
scroll to position [982, 0]
click at [204, 75] on span "button" at bounding box center [203, 72] width 13 height 13
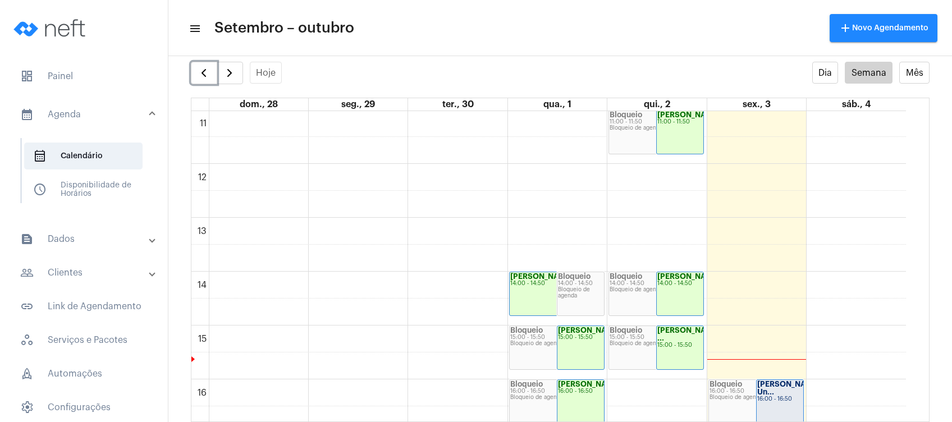
scroll to position [624, 0]
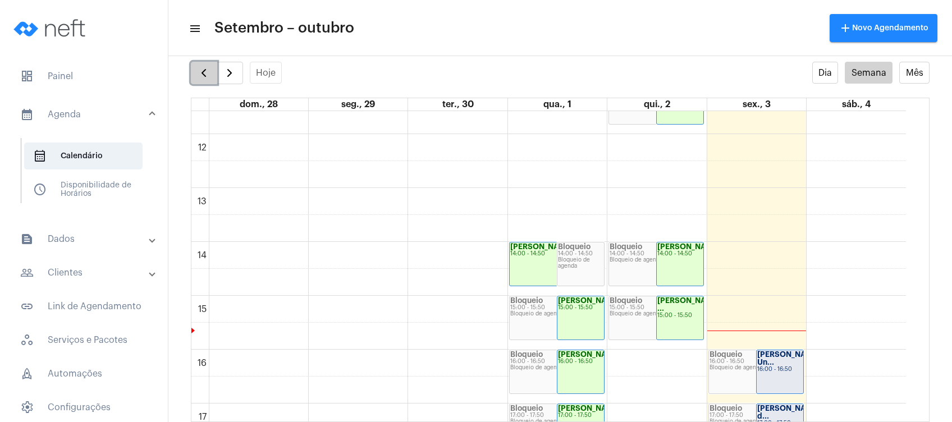
click at [208, 67] on span "button" at bounding box center [203, 72] width 13 height 13
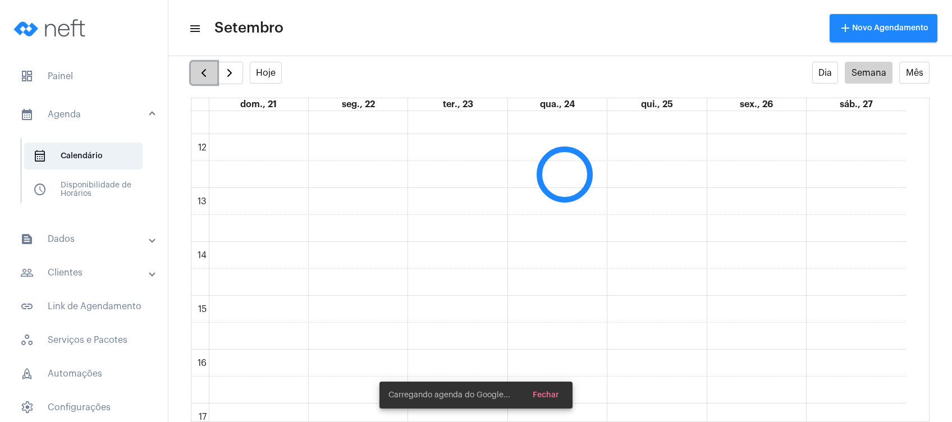
scroll to position [324, 0]
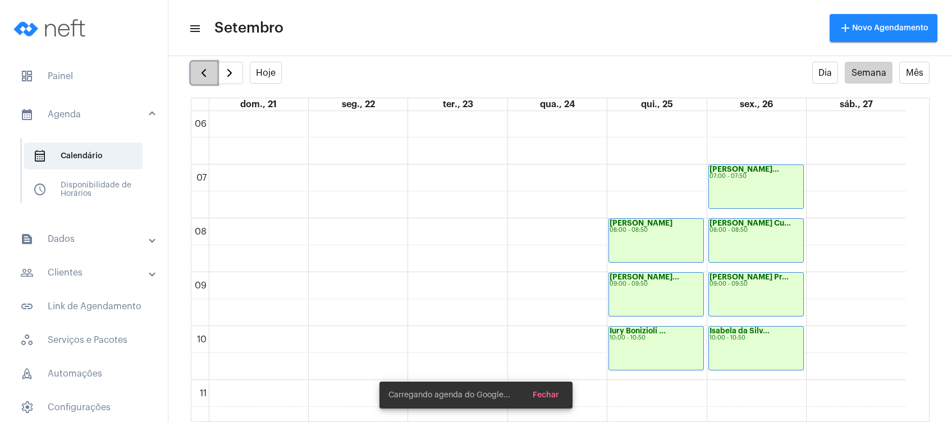
click at [208, 66] on span "button" at bounding box center [203, 72] width 13 height 13
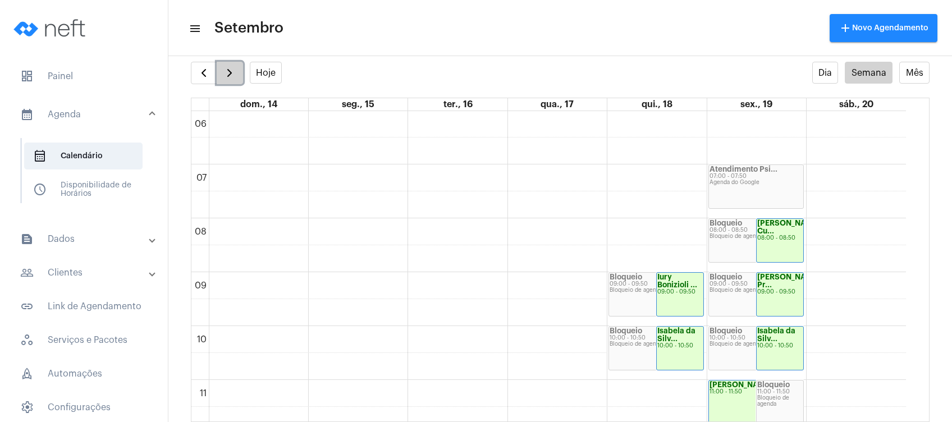
click at [234, 79] on span "button" at bounding box center [229, 72] width 13 height 13
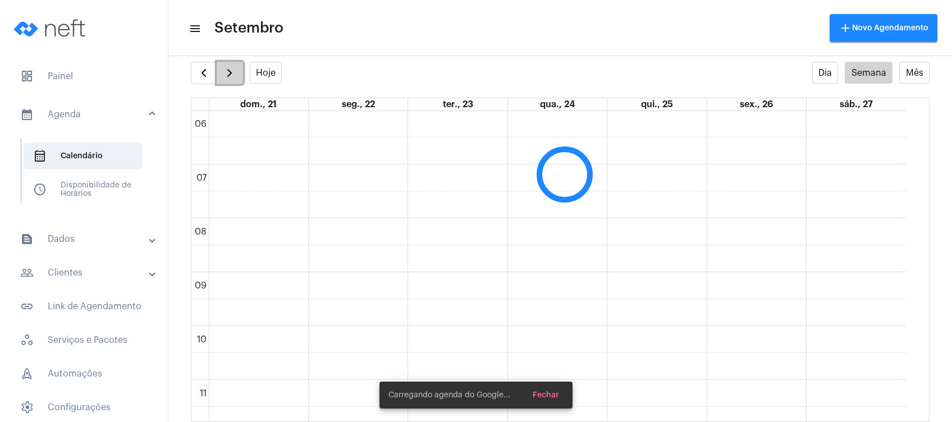
click at [234, 79] on span "button" at bounding box center [229, 72] width 13 height 13
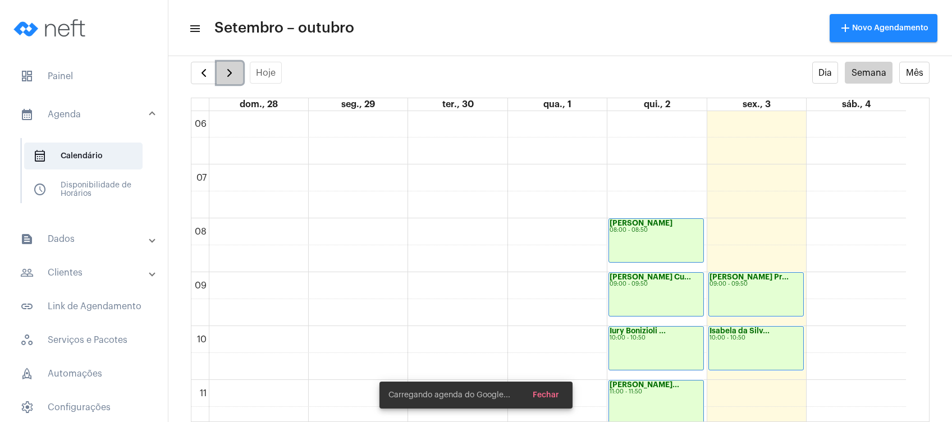
click at [234, 79] on span "button" at bounding box center [229, 72] width 13 height 13
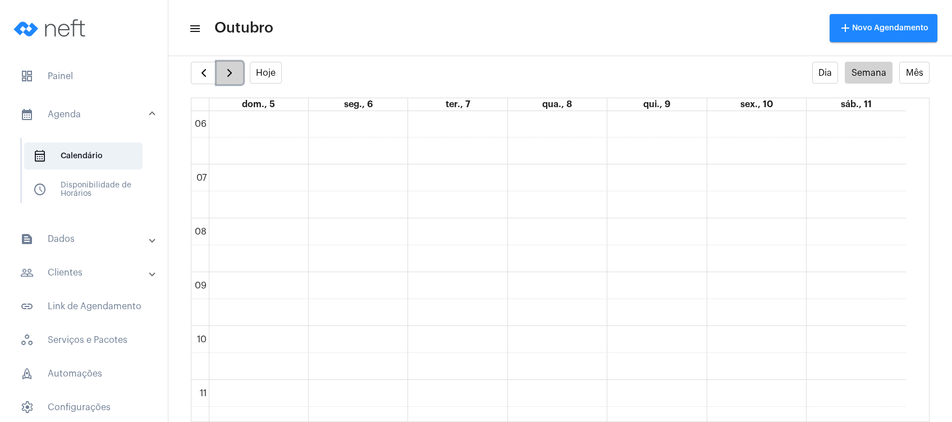
click at [234, 79] on span "button" at bounding box center [229, 72] width 13 height 13
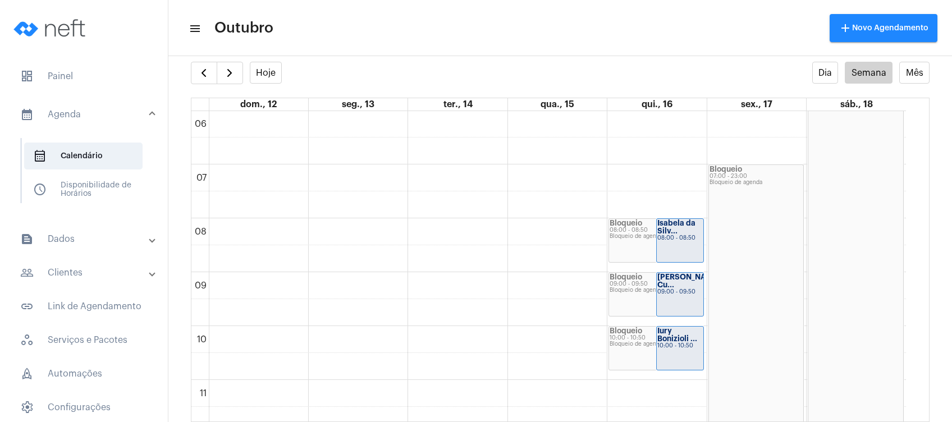
click at [81, 273] on mat-panel-title "people_outline Clientes" at bounding box center [85, 272] width 130 height 13
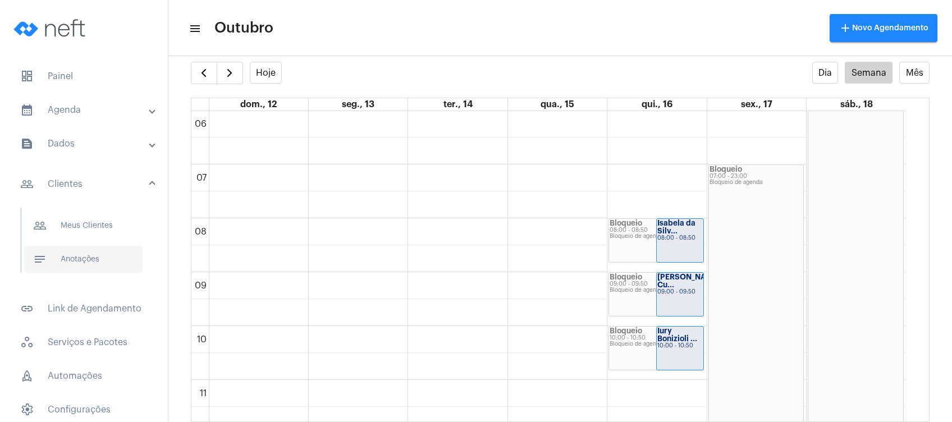
click at [89, 271] on span "notes Anotações" at bounding box center [83, 259] width 118 height 27
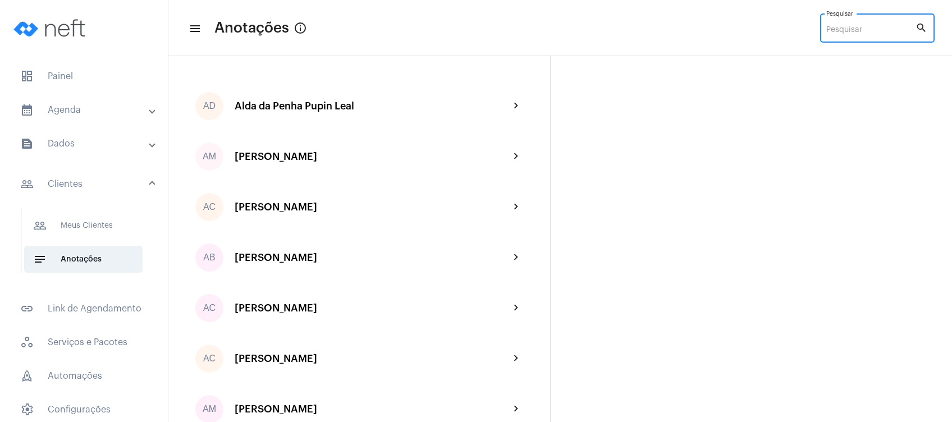
click at [848, 31] on input "Pesquisar" at bounding box center [870, 30] width 89 height 9
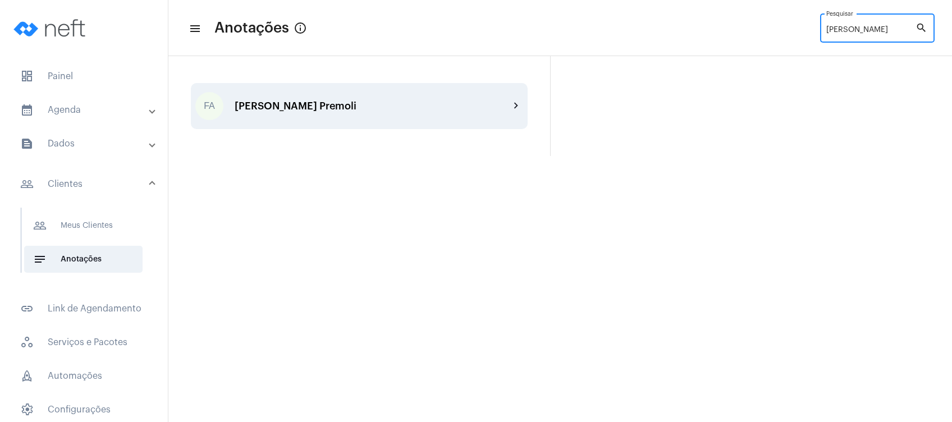
type input "[PERSON_NAME]"
click at [358, 109] on div "[PERSON_NAME] Premoli" at bounding box center [372, 105] width 275 height 11
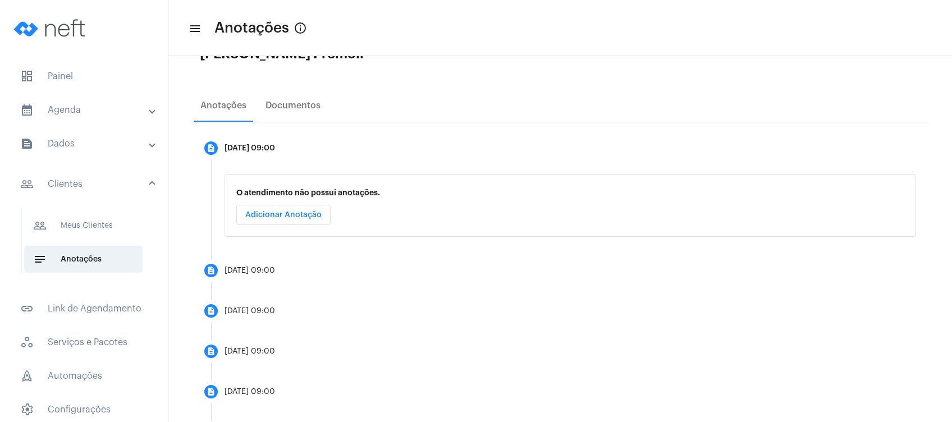
scroll to position [149, 0]
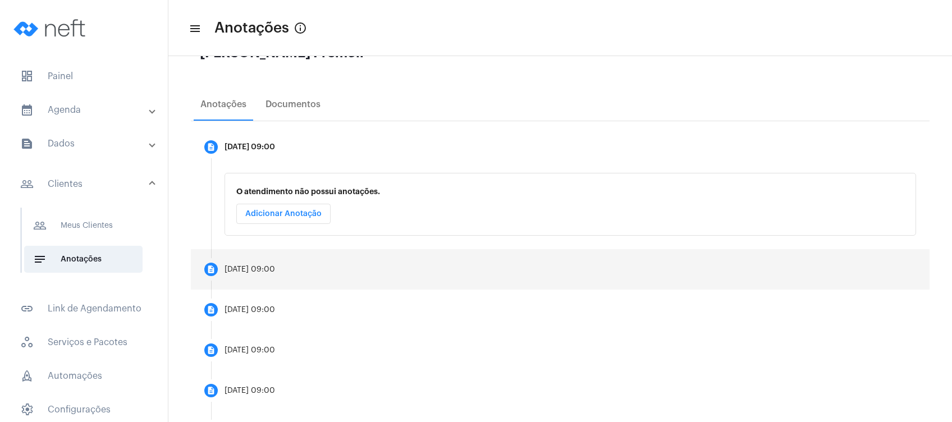
click at [282, 263] on mat-step-header "description [DATE] 09:00" at bounding box center [560, 269] width 739 height 40
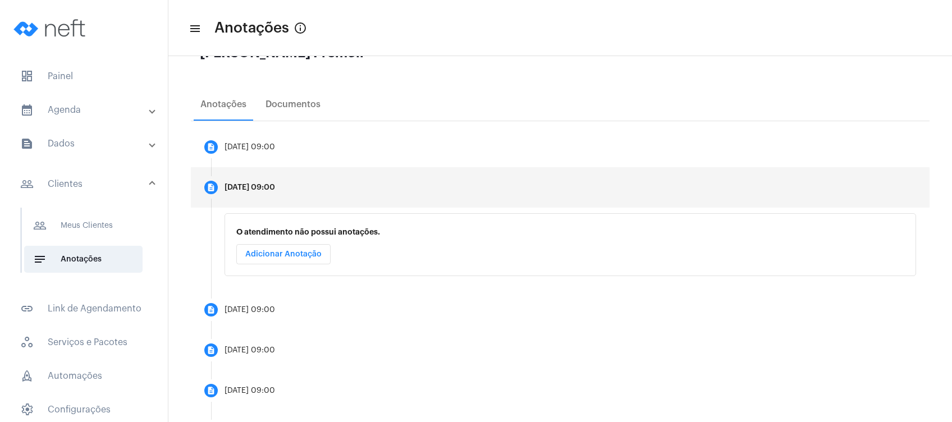
click at [280, 250] on span "Adicionar Anotação" at bounding box center [283, 254] width 76 height 8
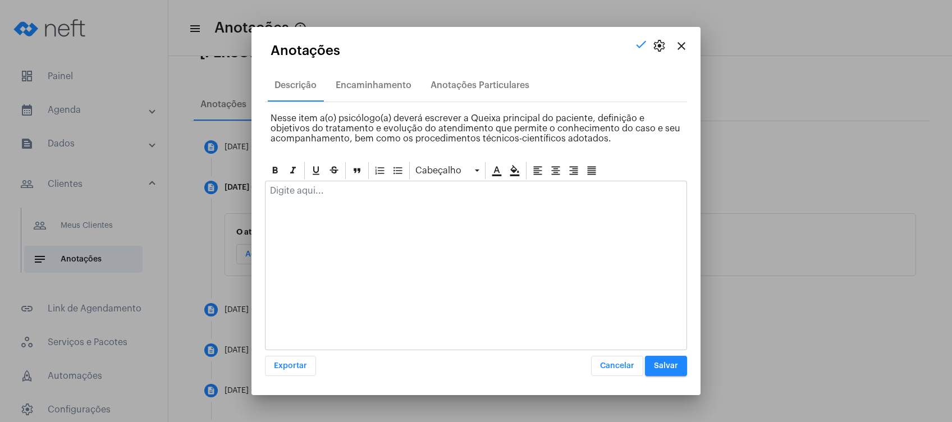
drag, startPoint x: 292, startPoint y: 197, endPoint x: 296, endPoint y: 188, distance: 10.3
click at [294, 192] on div at bounding box center [476, 193] width 421 height 25
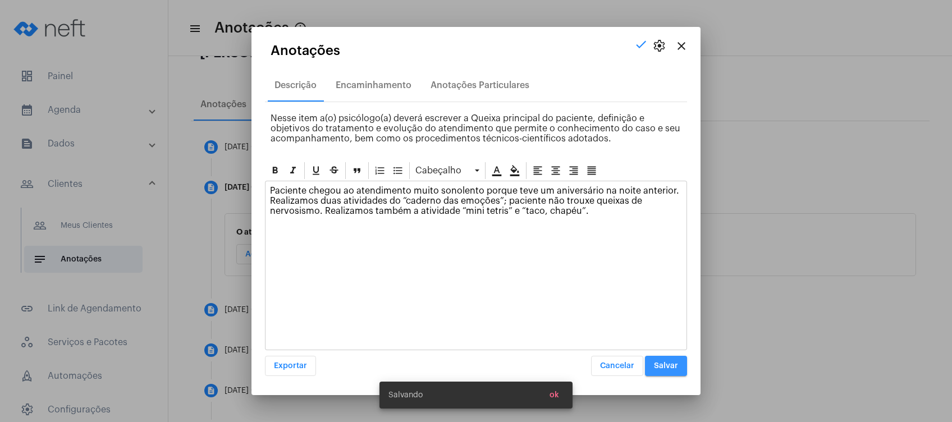
click at [661, 370] on button "Salvar" at bounding box center [666, 366] width 42 height 20
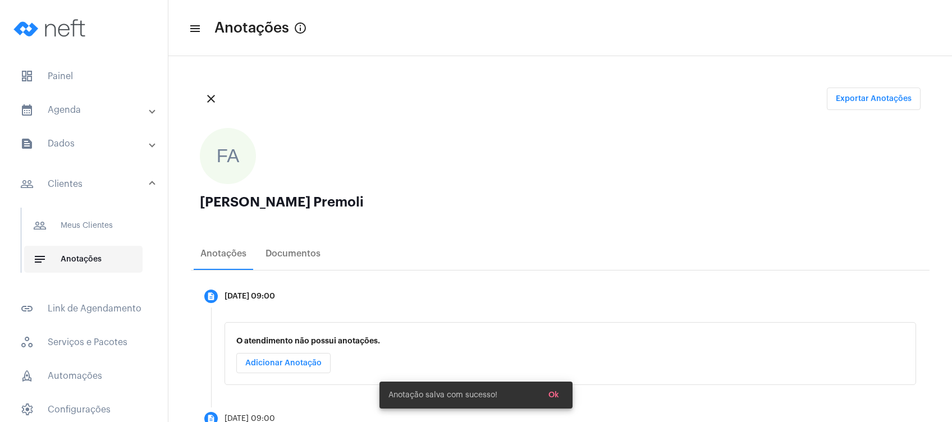
click at [98, 264] on span "notes Anotações" at bounding box center [83, 259] width 118 height 27
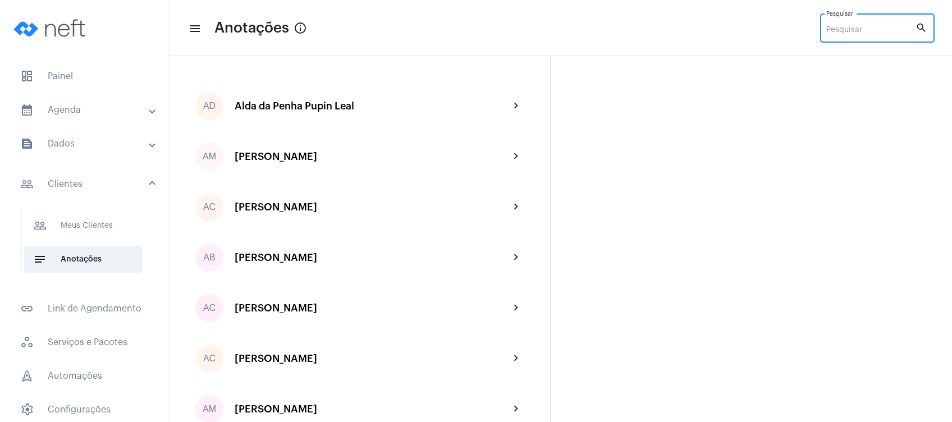
click at [862, 26] on input "Pesquisar" at bounding box center [870, 30] width 89 height 9
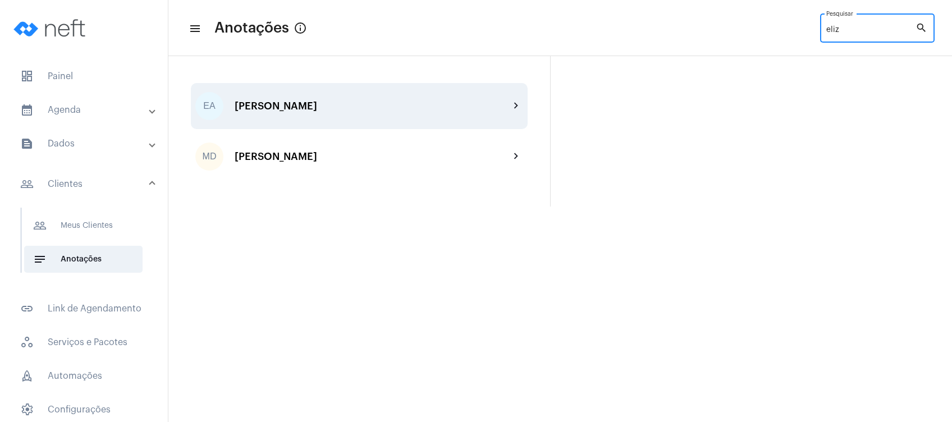
type input "eliz"
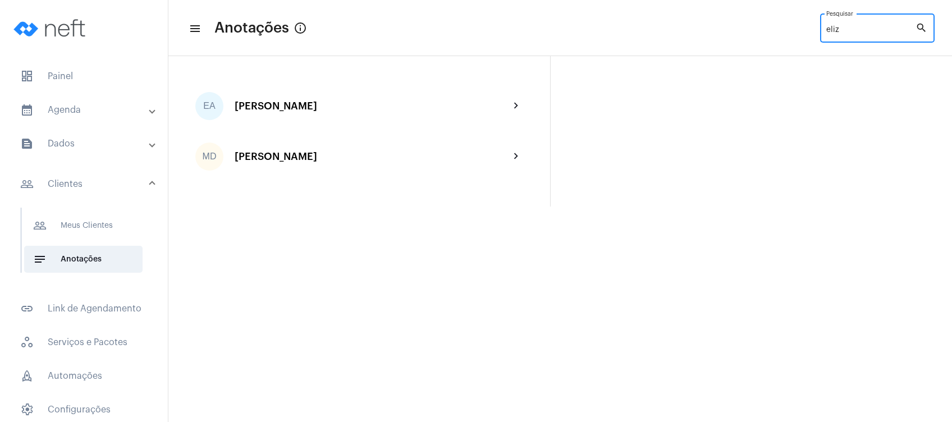
click at [310, 124] on div "EA [PERSON_NAME] chevron_right" at bounding box center [359, 106] width 337 height 46
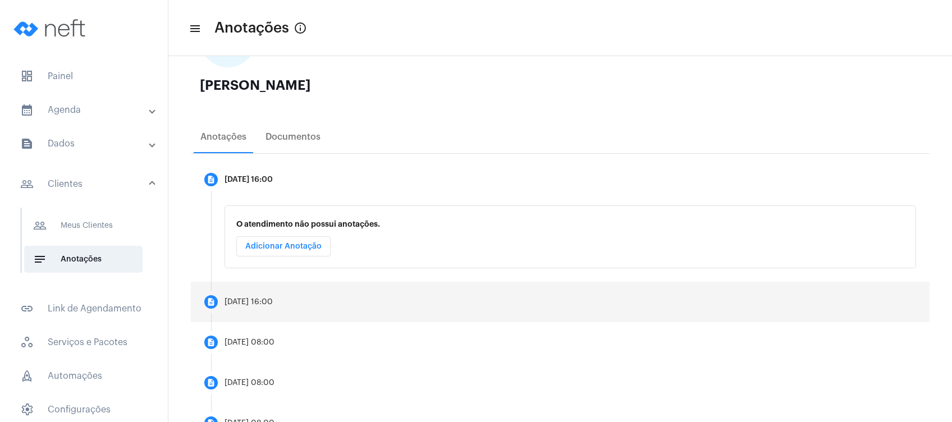
scroll to position [149, 0]
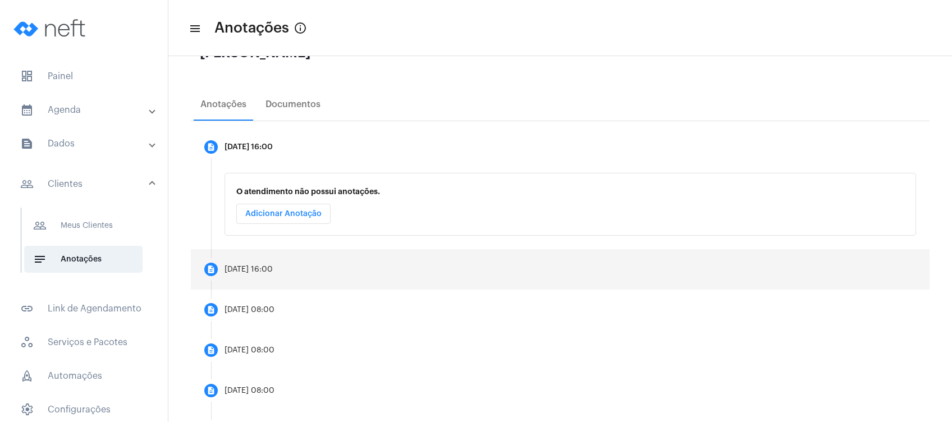
click at [295, 276] on mat-step-header "description [DATE] 16:00" at bounding box center [560, 269] width 739 height 40
